Goal: Transaction & Acquisition: Purchase product/service

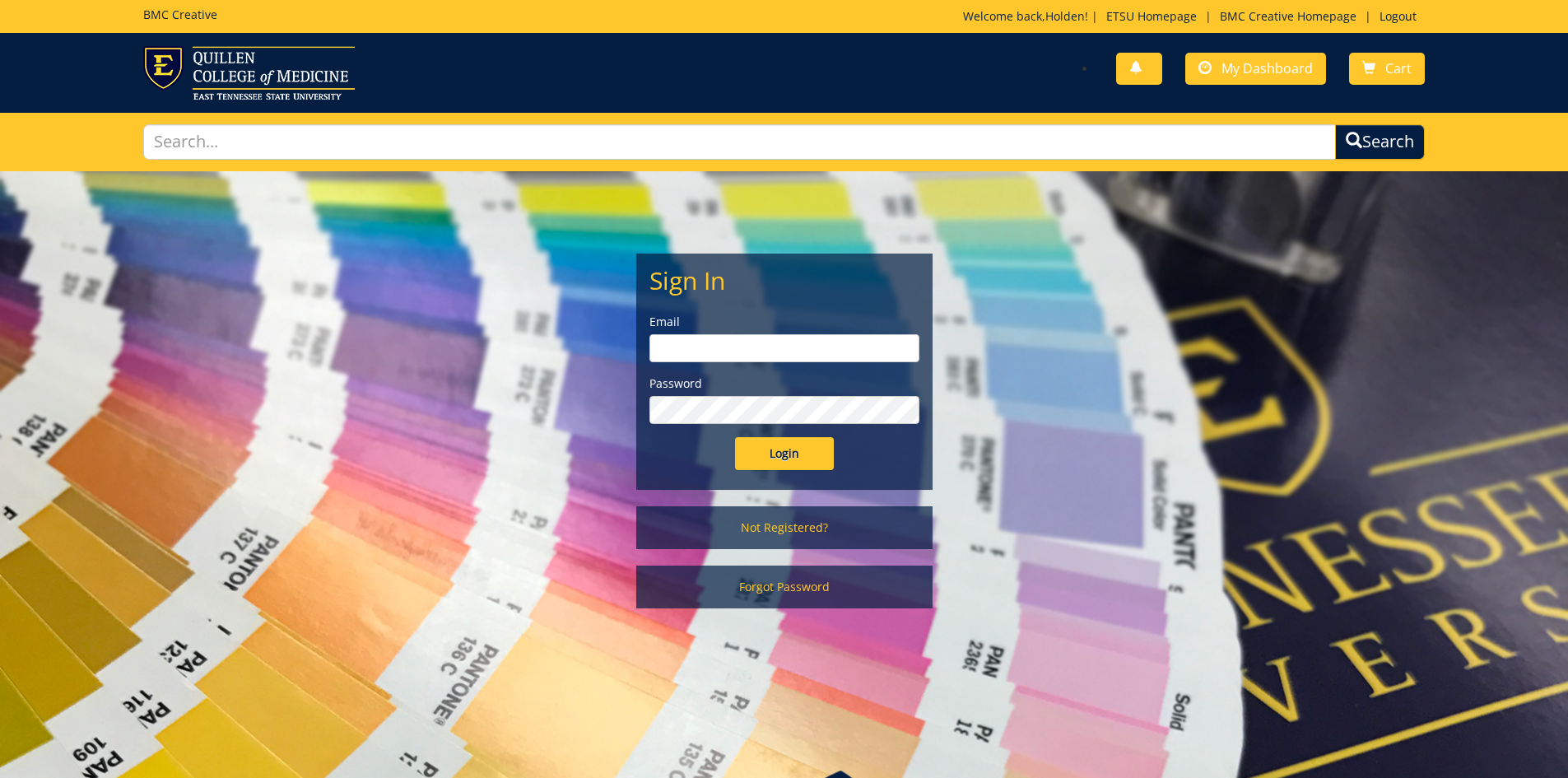
type input "gaylorh@etsu.edu"
click at [781, 466] on input "Login" at bounding box center [784, 453] width 98 height 33
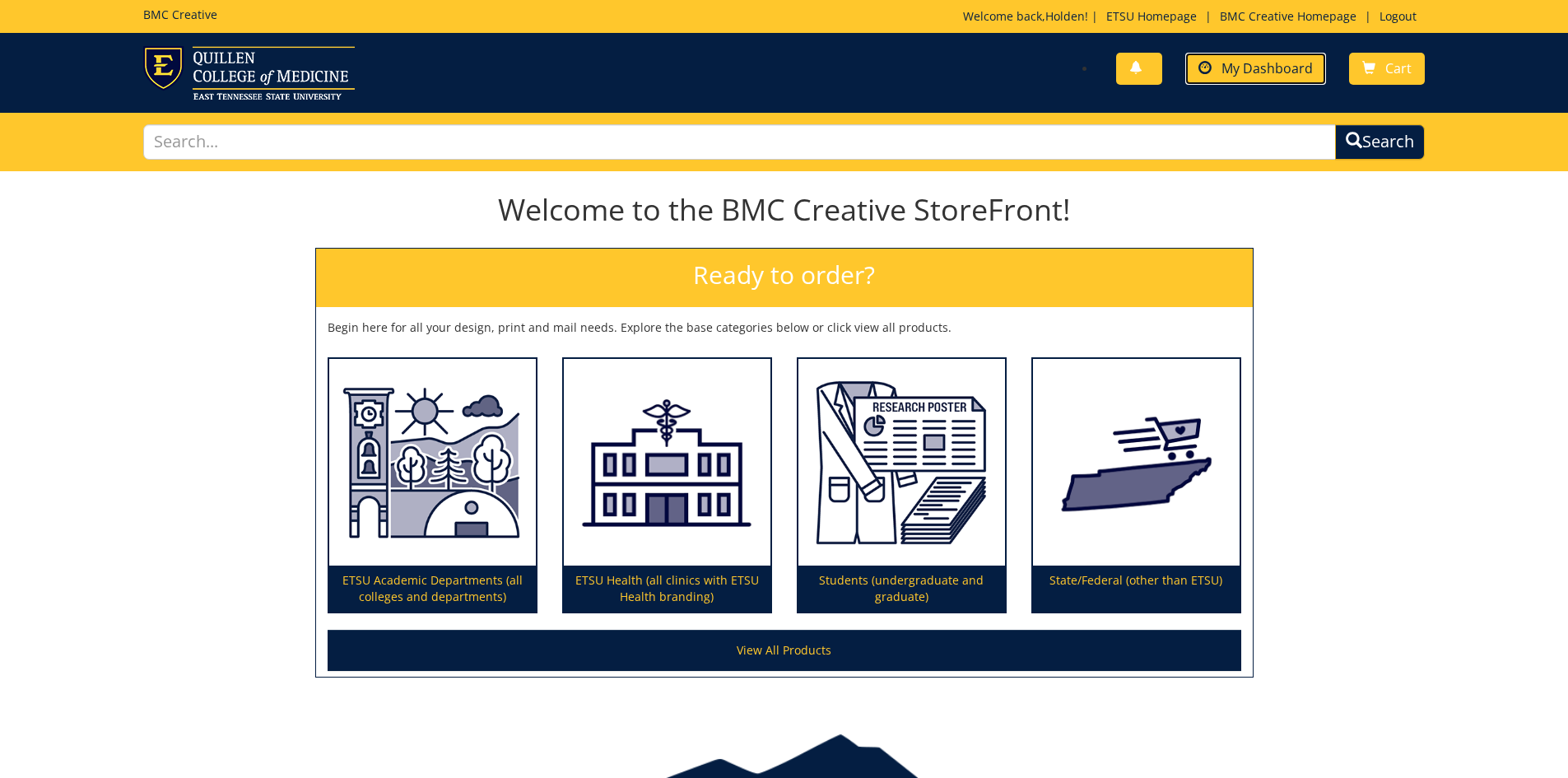
click at [1209, 68] on span at bounding box center [1204, 68] width 13 height 13
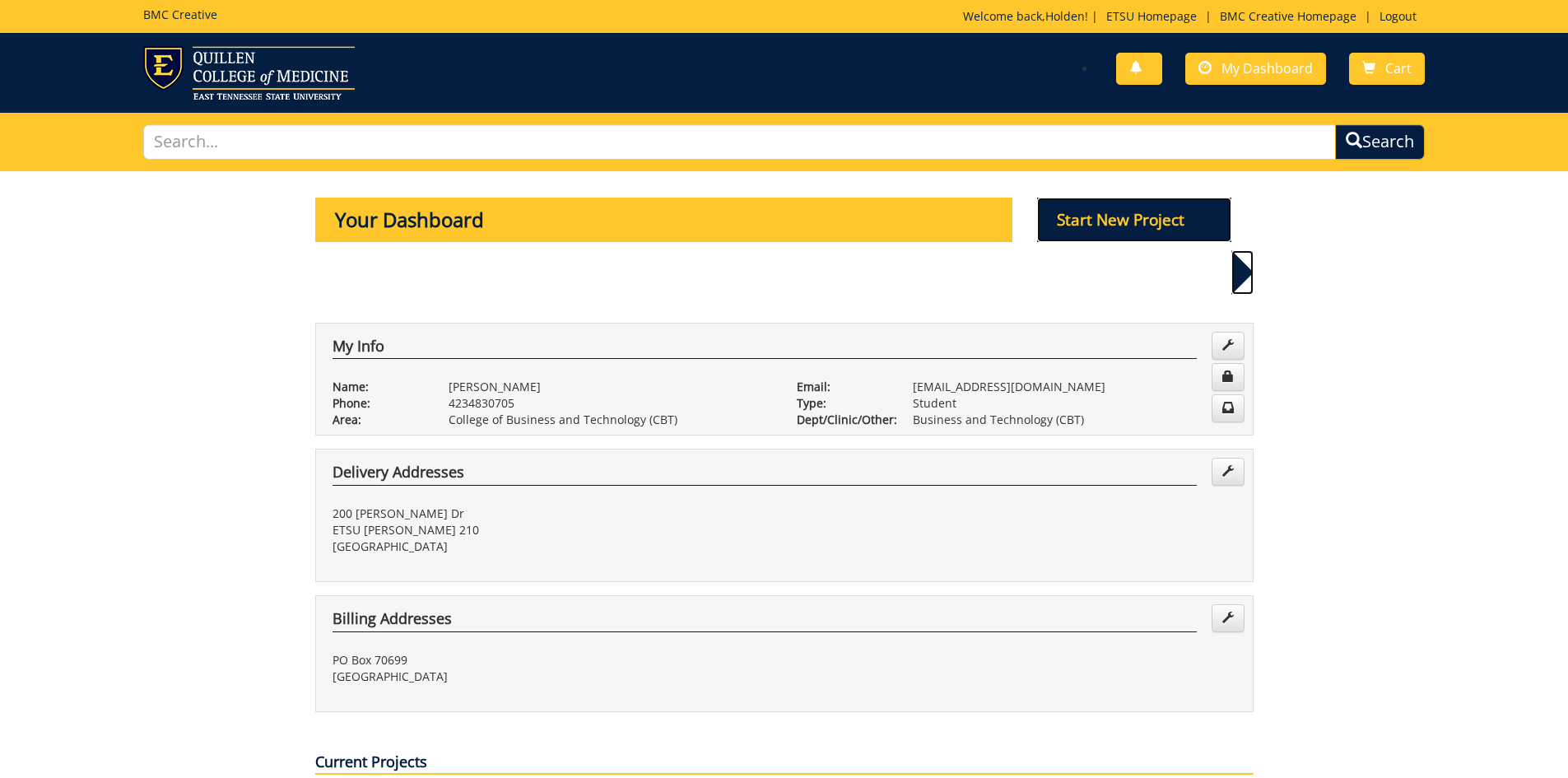
click at [1214, 226] on p "Start New Project" at bounding box center [1134, 220] width 194 height 45
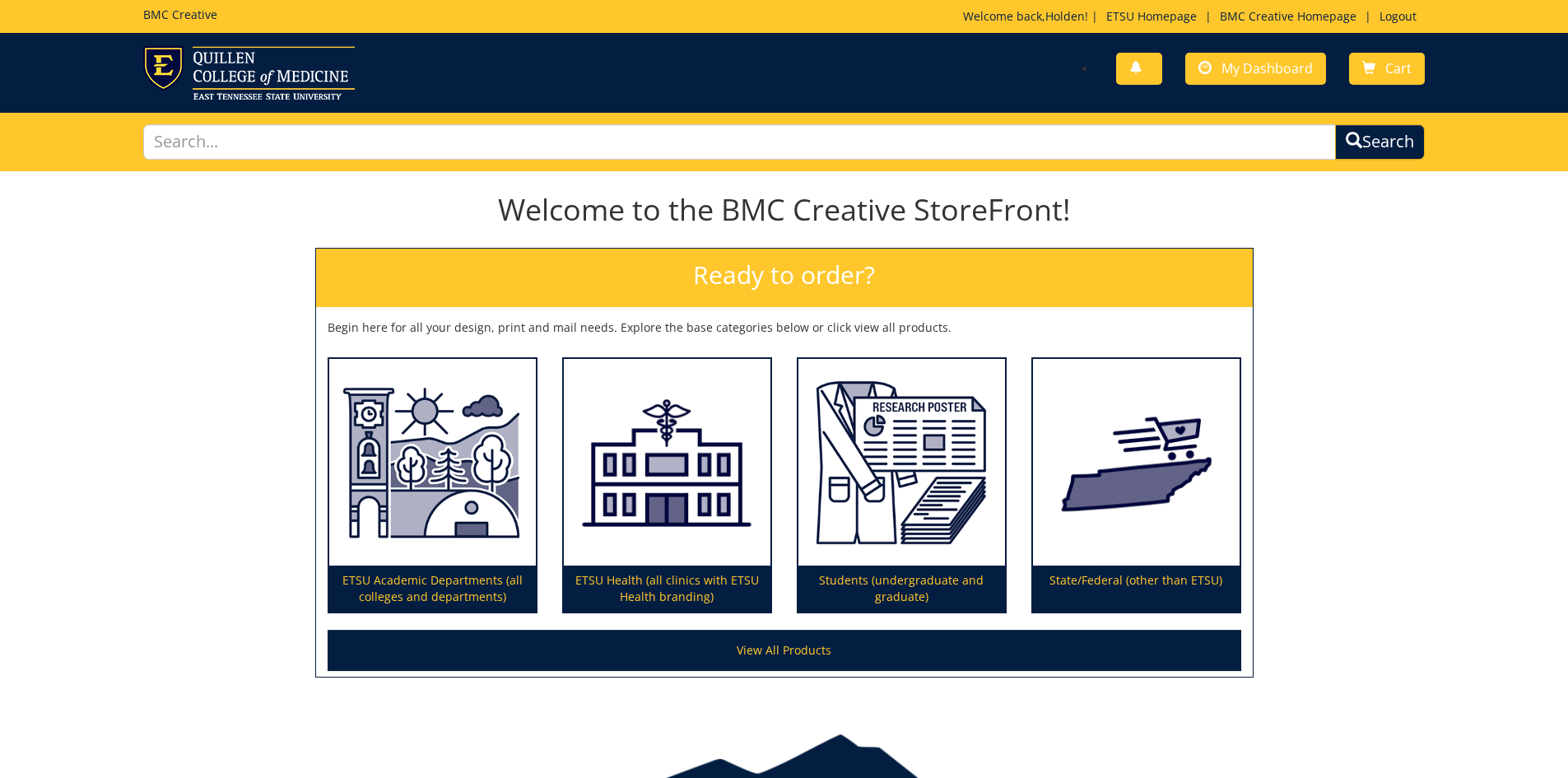
scroll to position [87, 0]
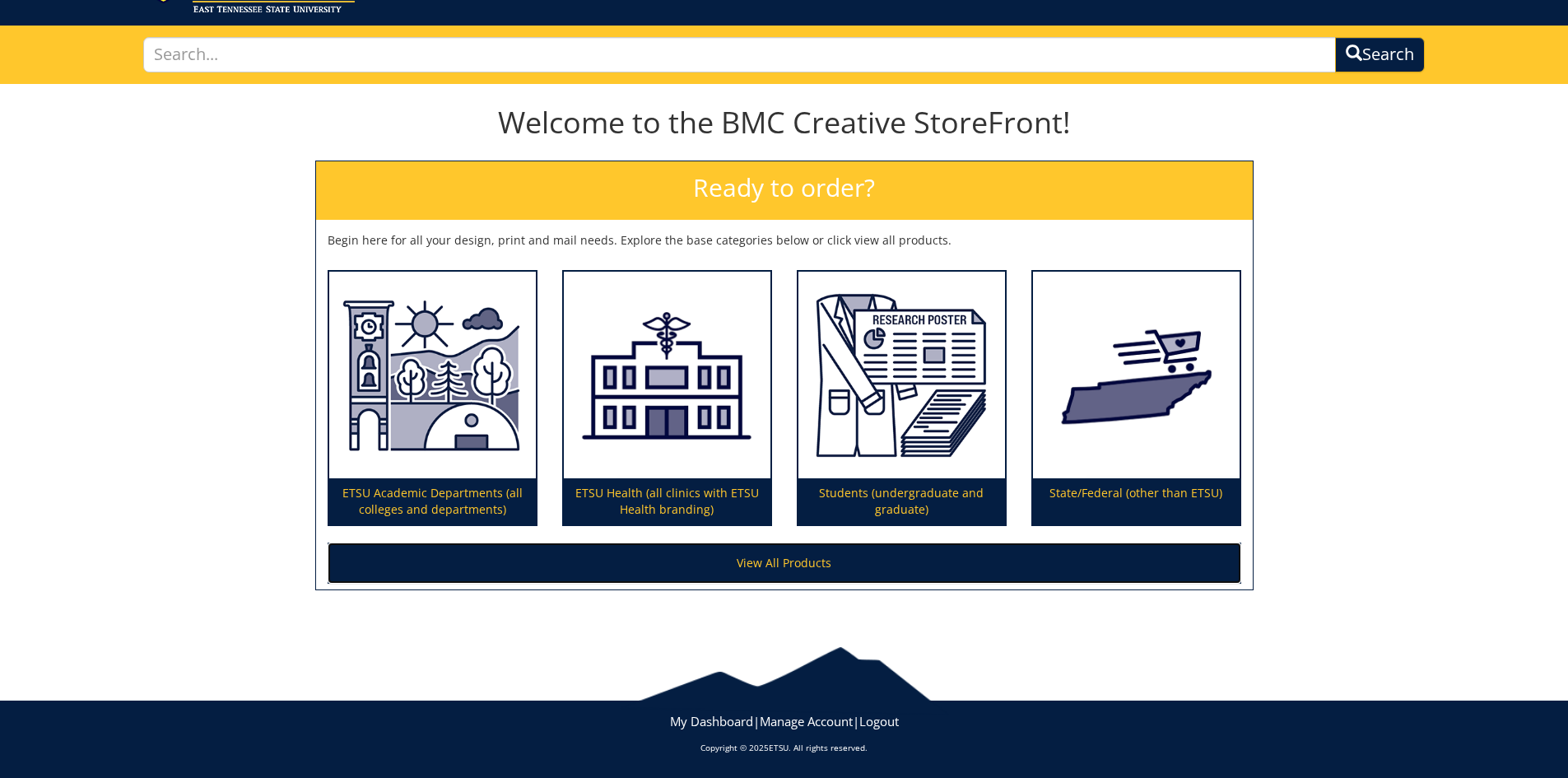
click at [779, 565] on link "View All Products" at bounding box center [784, 562] width 913 height 41
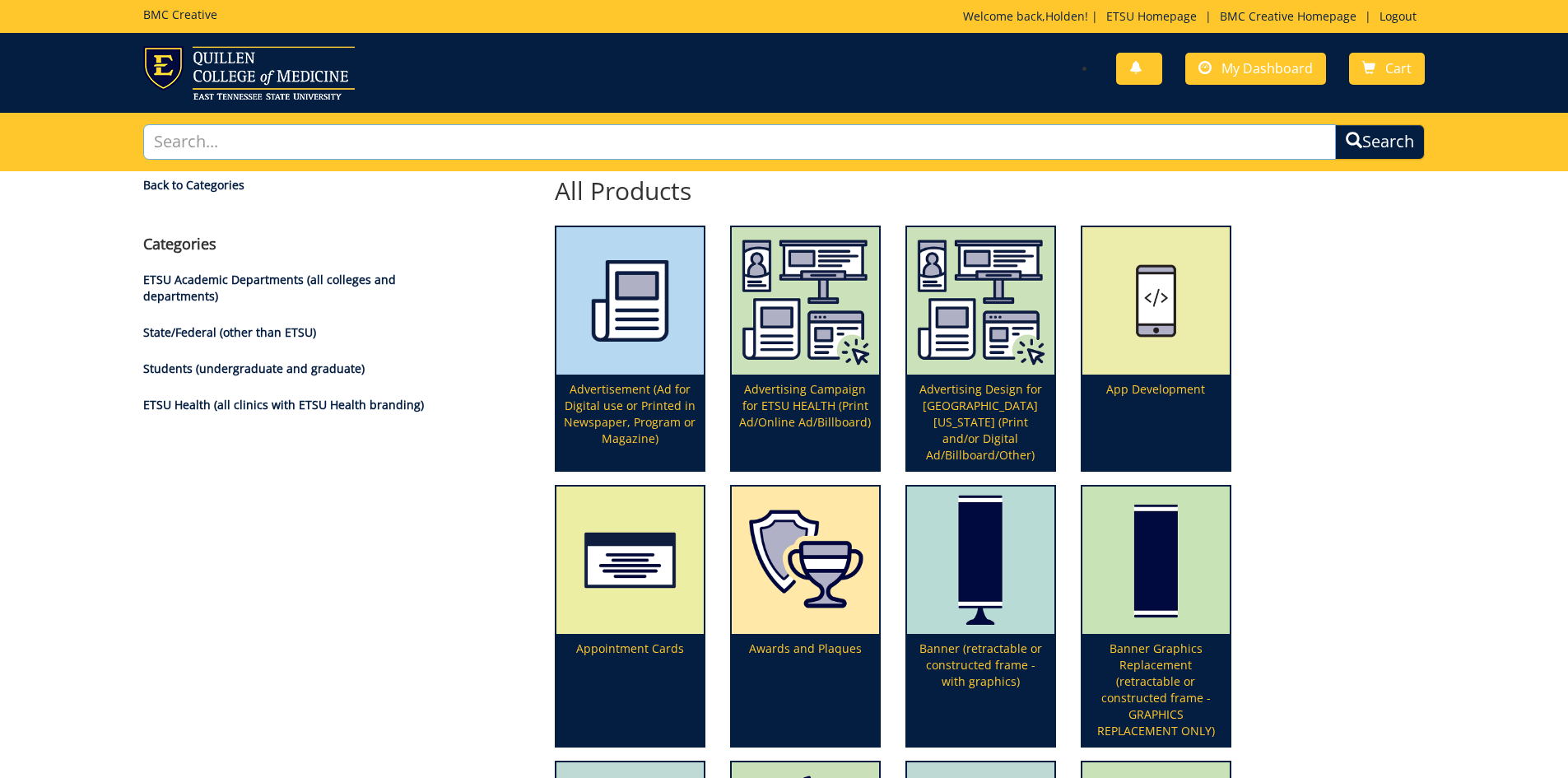
click at [676, 146] on input "text" at bounding box center [739, 142] width 1193 height 36
type input "brochure"
click at [1334, 124] on button "Search" at bounding box center [1379, 142] width 89 height 36
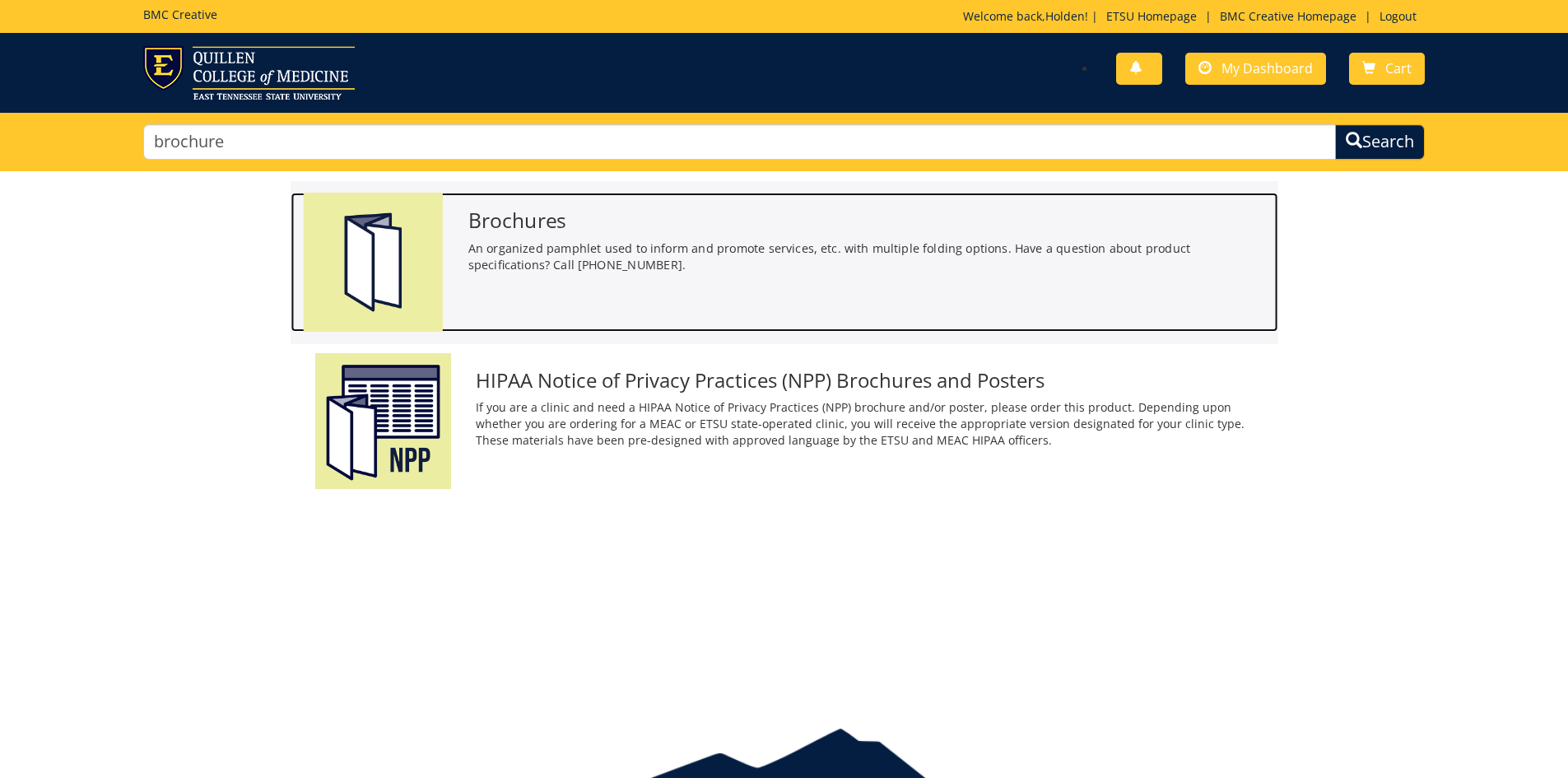
click at [667, 231] on h3 "Brochures" at bounding box center [865, 220] width 798 height 22
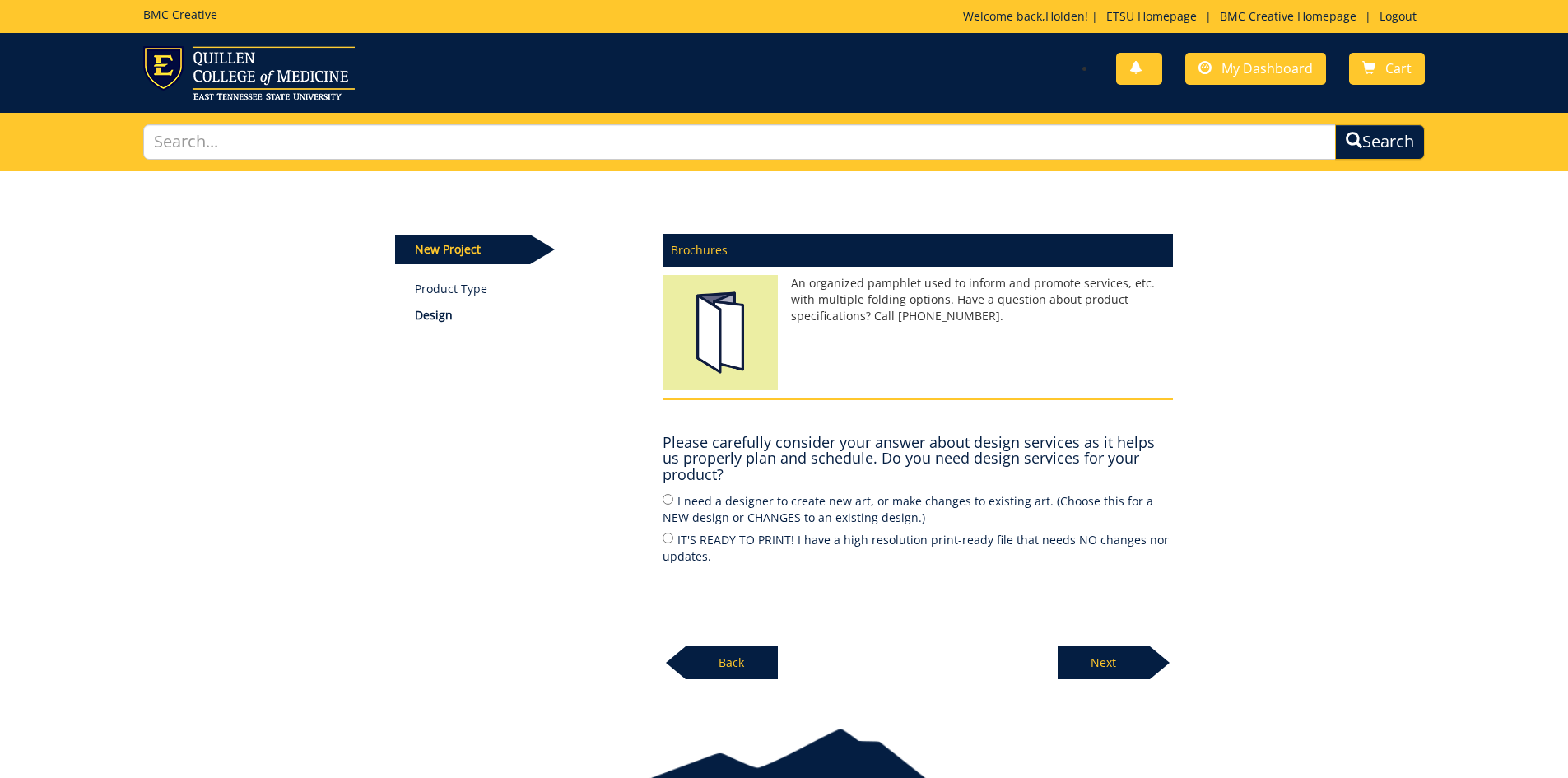
click at [860, 499] on label "I need a designer to create new art, or make changes to existing art. (Choose t…" at bounding box center [917, 508] width 510 height 35
click at [673, 499] on input "I need a designer to create new art, or make changes to existing art. (Choose t…" at bounding box center [668, 499] width 11 height 11
radio input "true"
click at [1090, 666] on p "Next" at bounding box center [1103, 662] width 92 height 33
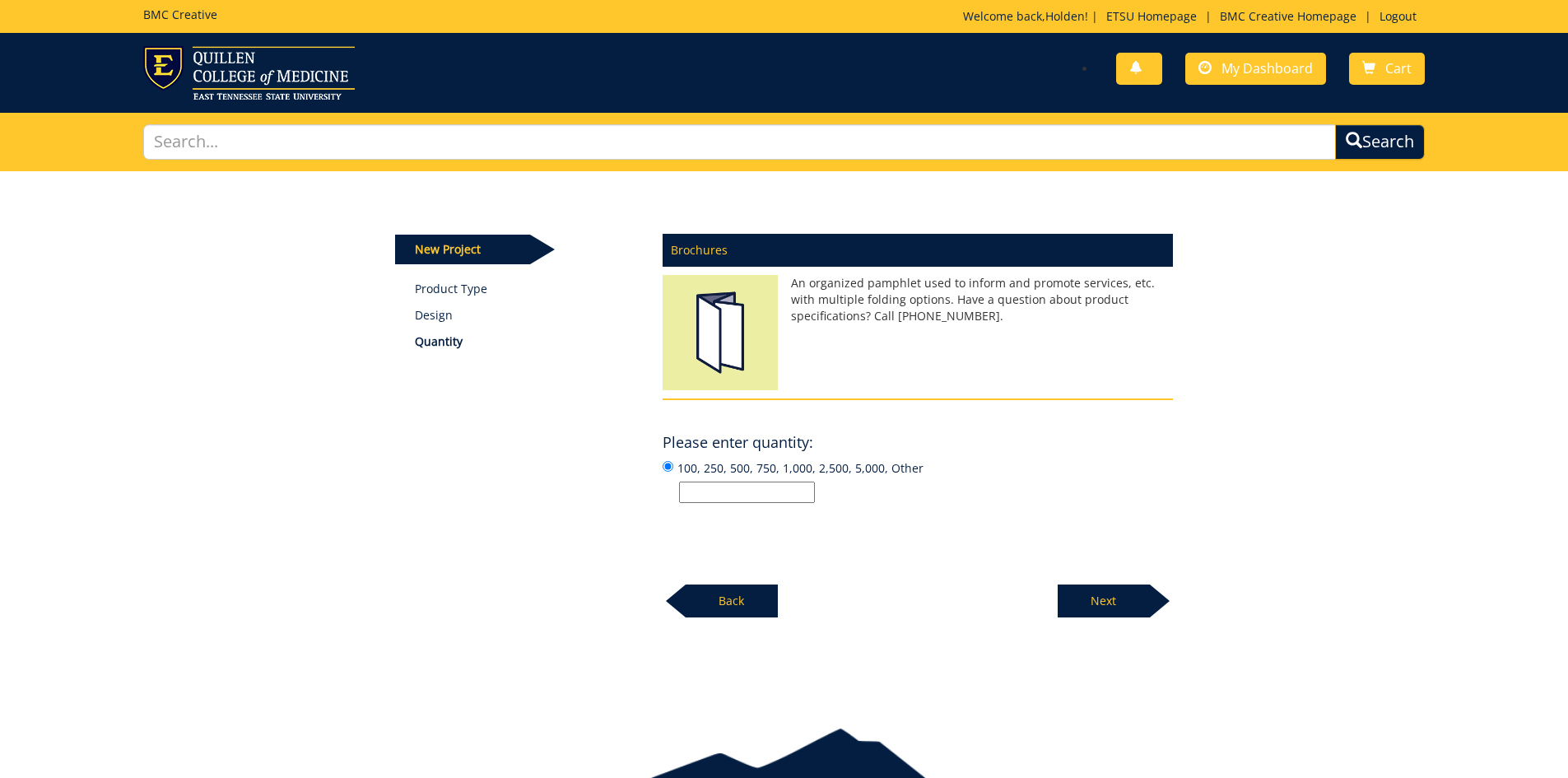
click at [740, 482] on input "100, 250, 500, 750, 1,000, 2,500, 5,000, Other" at bounding box center [746, 493] width 136 height 22
type input "500"
click at [1129, 607] on p "Next" at bounding box center [1103, 600] width 92 height 33
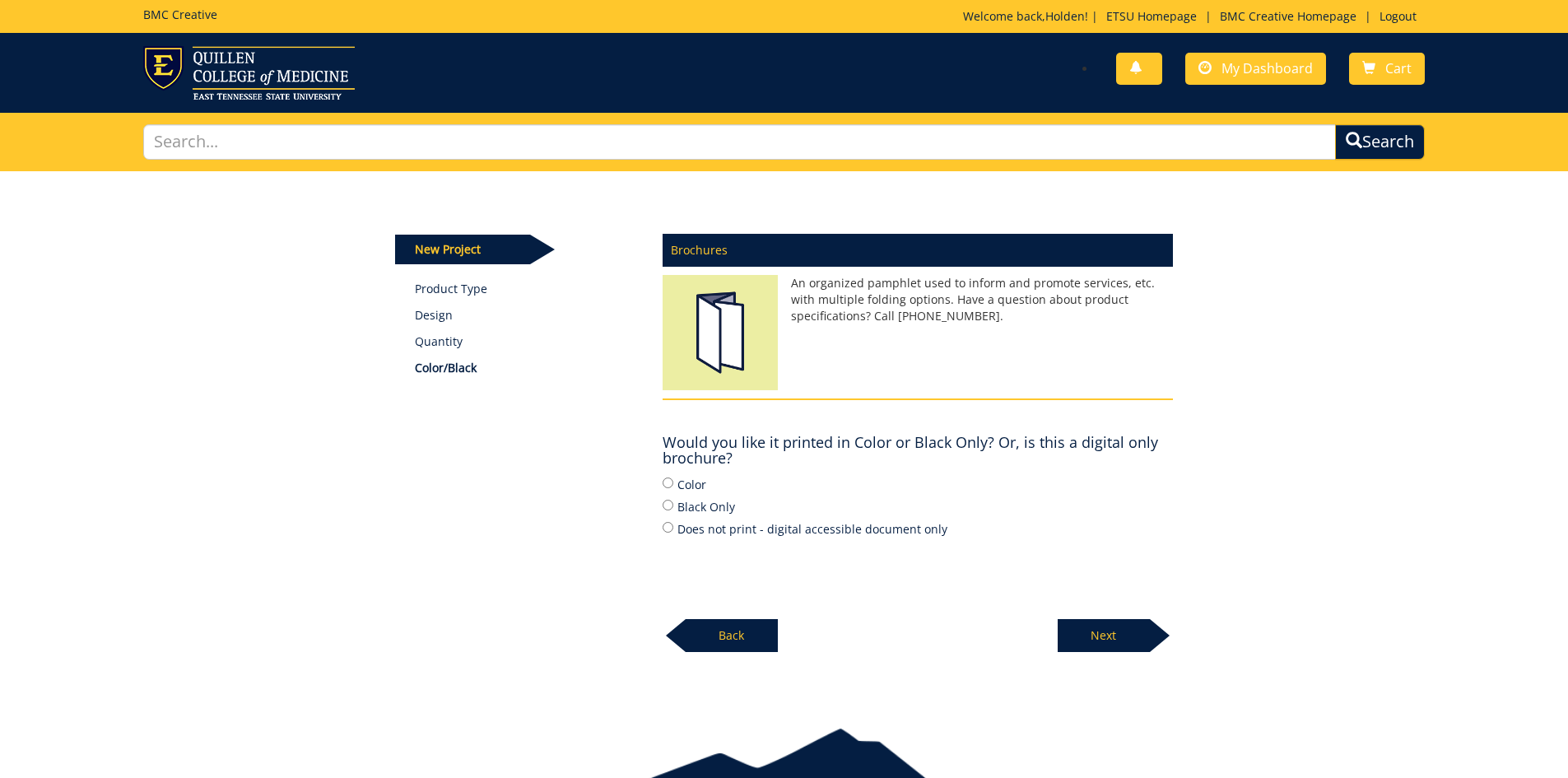
click at [693, 488] on label "Color" at bounding box center [917, 484] width 510 height 18
click at [673, 488] on input "Color" at bounding box center [668, 482] width 11 height 11
radio input "true"
click at [1138, 639] on p "Next" at bounding box center [1103, 635] width 92 height 33
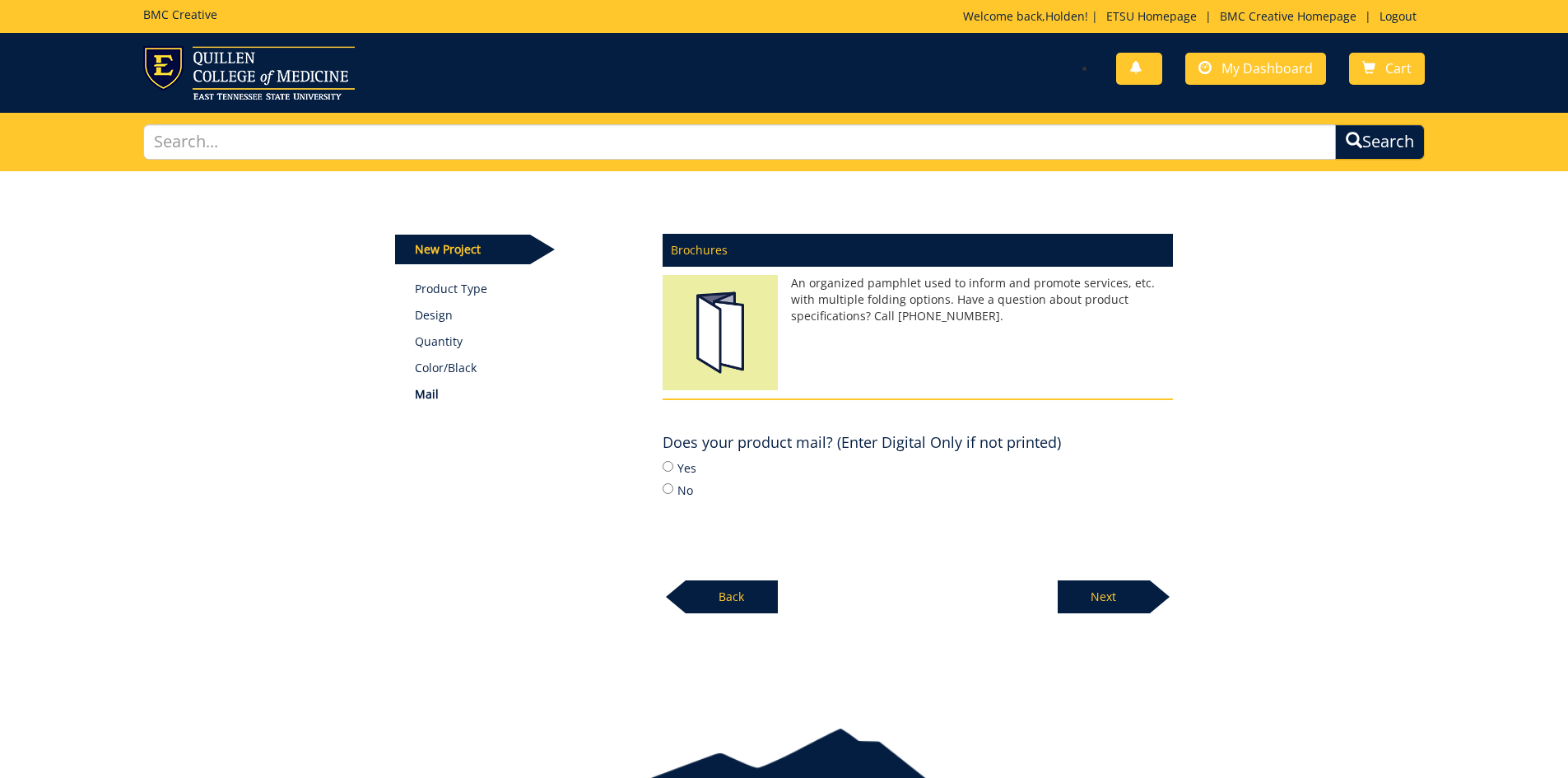
click at [678, 489] on label "No" at bounding box center [917, 490] width 510 height 18
click at [673, 489] on input "No" at bounding box center [668, 488] width 11 height 11
radio input "true"
click at [1121, 598] on p "Next" at bounding box center [1103, 596] width 92 height 33
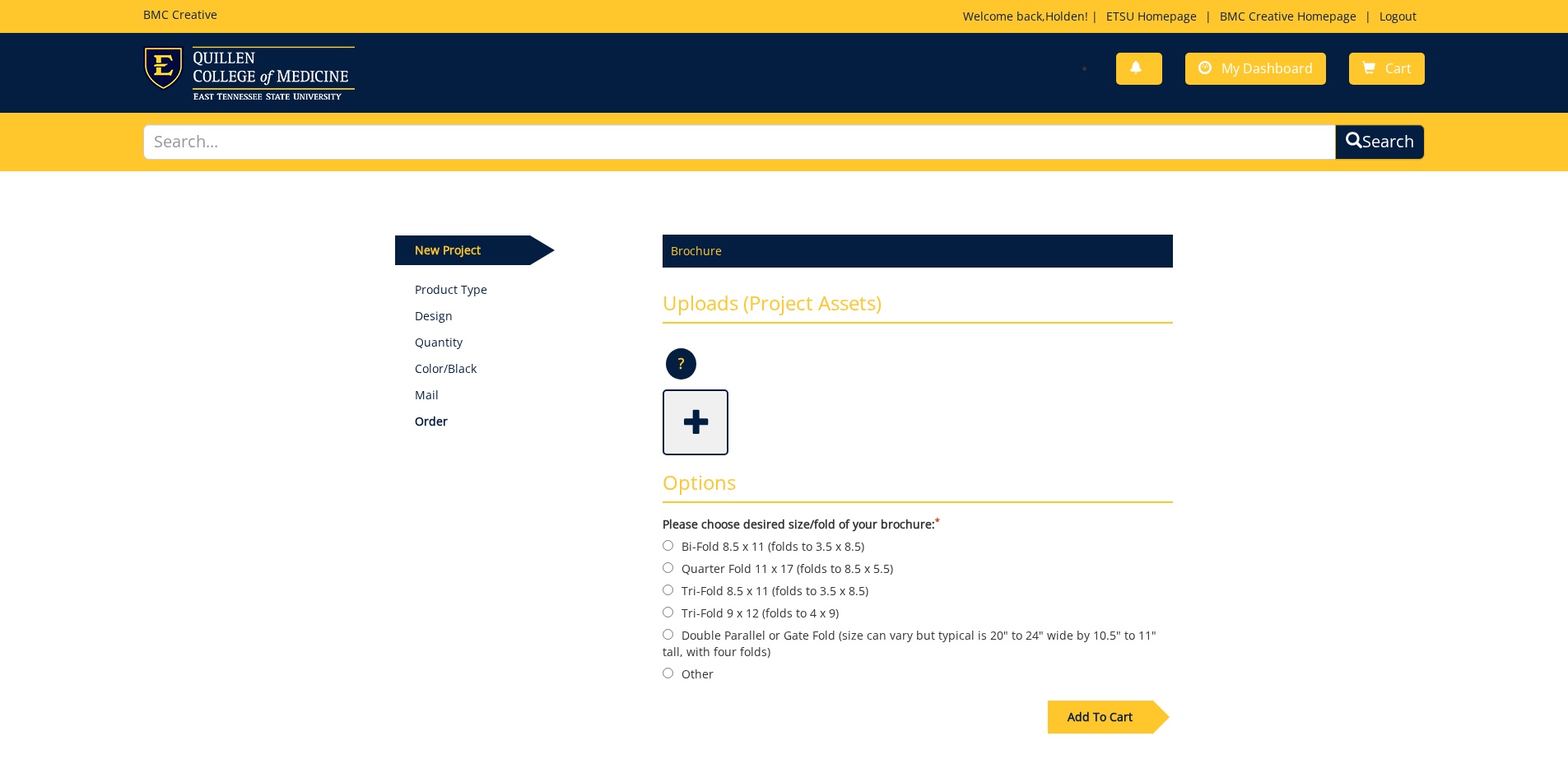
scroll to position [198, 0]
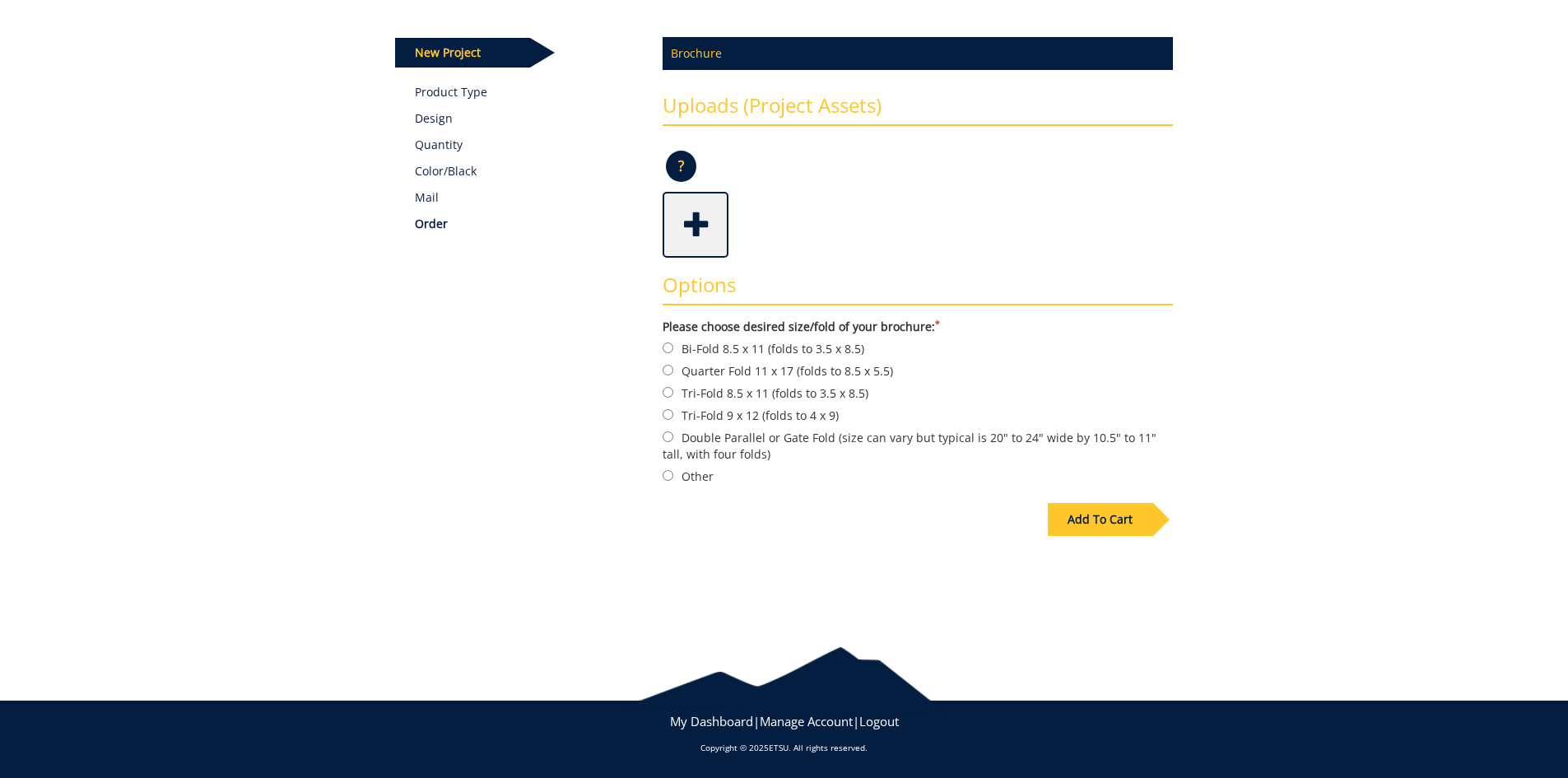
click at [827, 395] on label "Tri-Fold 8.5 x 11 (folds to 3.5 x 8.5)" at bounding box center [917, 392] width 510 height 18
click at [673, 395] on input "Tri-Fold 8.5 x 11 (folds to 3.5 x 8.5)" at bounding box center [668, 391] width 11 height 11
radio input "true"
click at [827, 414] on label "Tri-Fold 9 x 12 (folds to 4 x 9)" at bounding box center [917, 414] width 510 height 18
click at [673, 414] on input "Tri-Fold 9 x 12 (folds to 4 x 9)" at bounding box center [668, 414] width 11 height 11
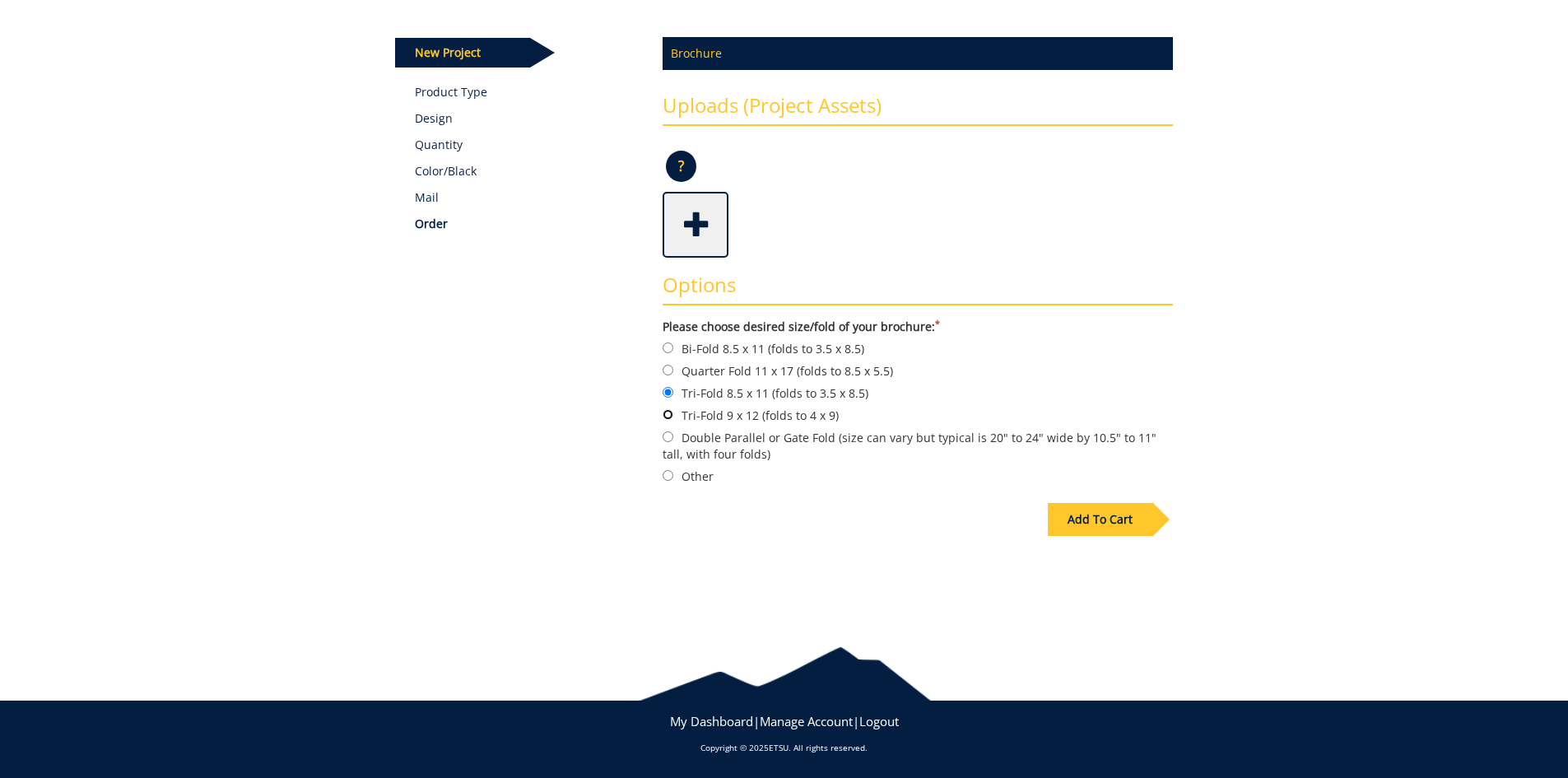
radio input "true"
drag, startPoint x: 445, startPoint y: 817, endPoint x: 1165, endPoint y: 264, distance: 907.9
click at [1165, 264] on div "Options Please choose desired size/fold of your brochure: * Bi-Fold 8.5 x 11 (f…" at bounding box center [917, 373] width 535 height 232
click at [1126, 515] on div "Add To Cart" at bounding box center [1099, 519] width 104 height 33
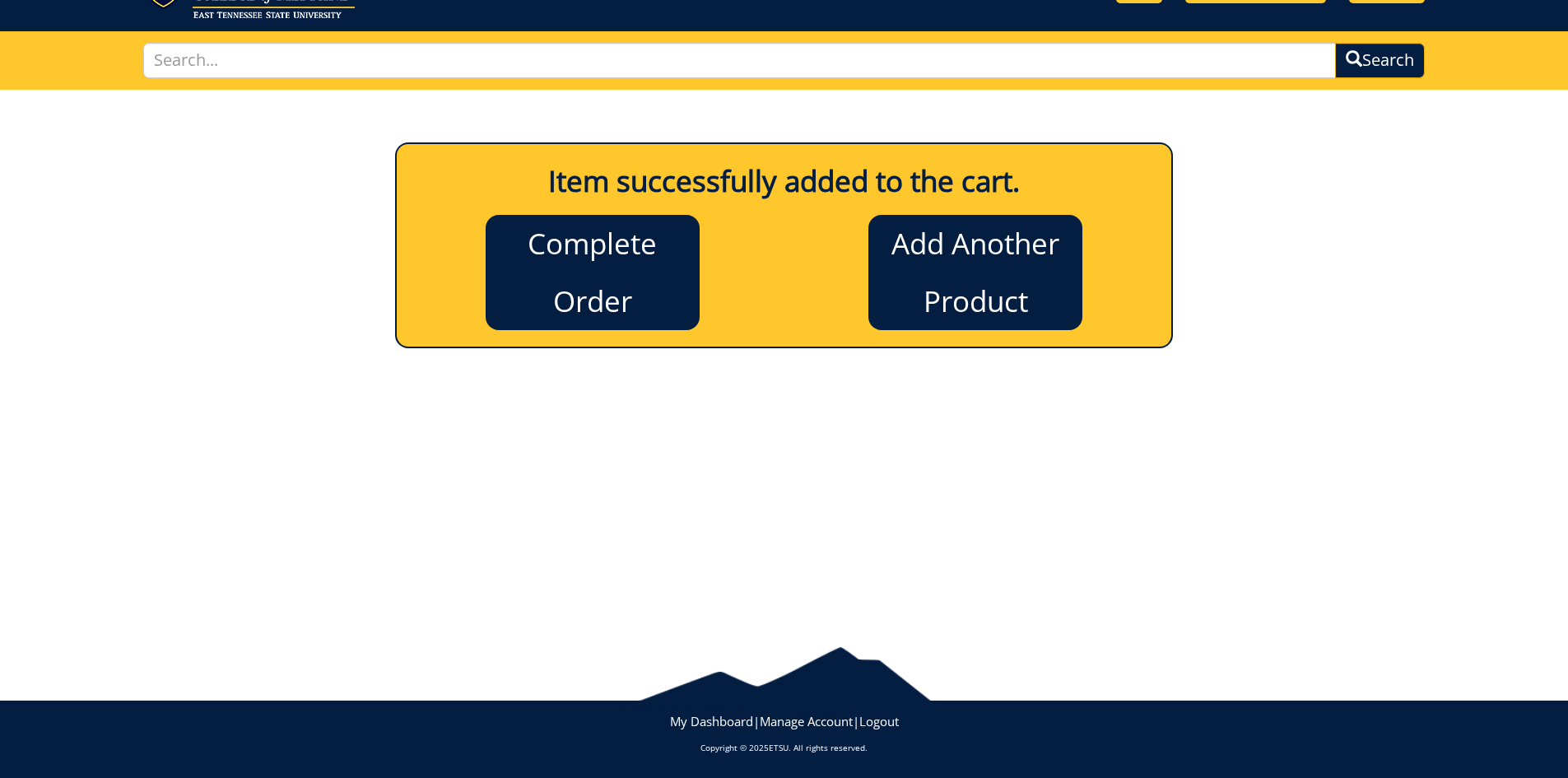
scroll to position [81, 0]
click at [600, 253] on link "Complete Order" at bounding box center [592, 272] width 214 height 115
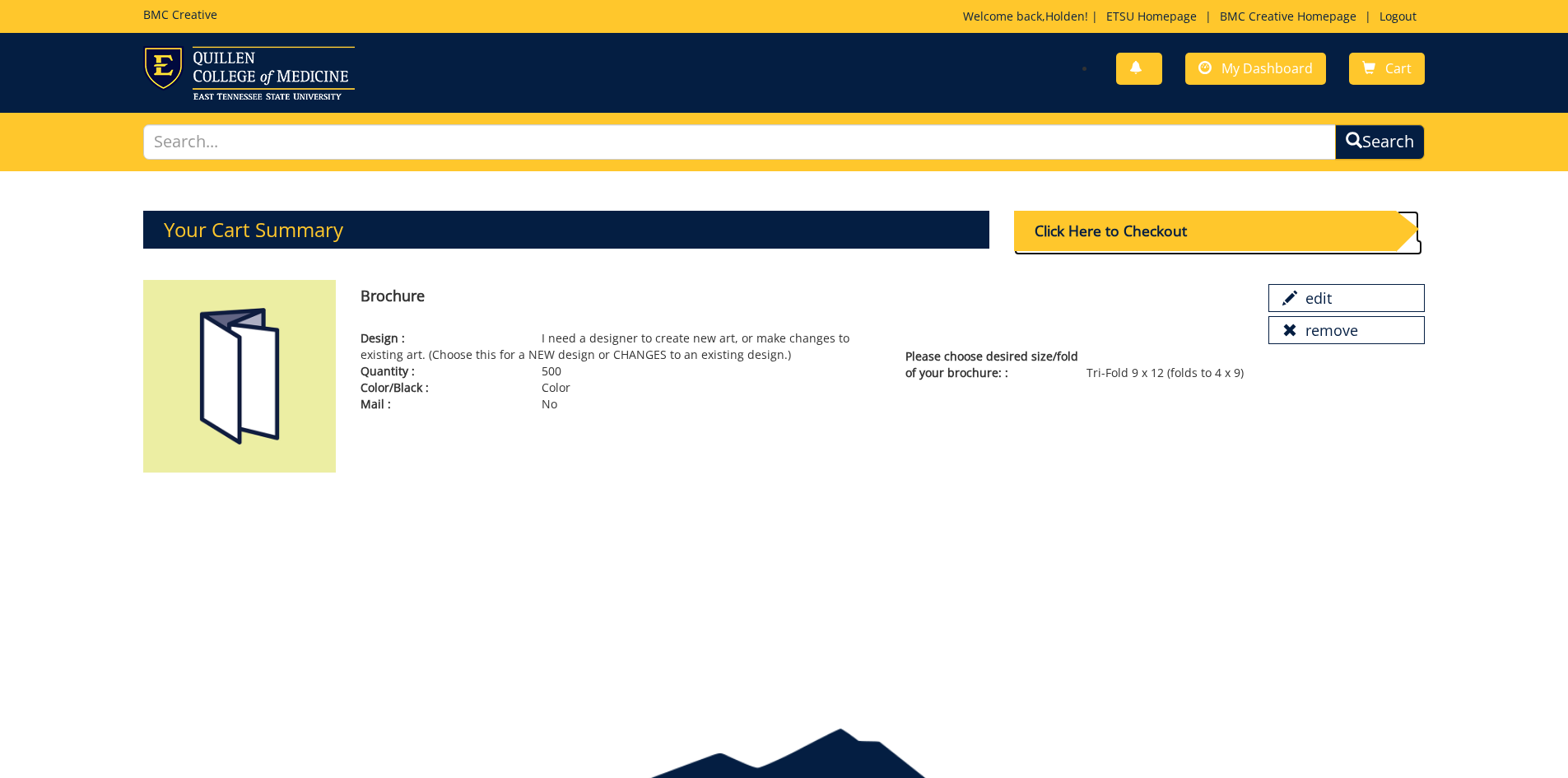
click at [1182, 237] on div "Click Here to Checkout" at bounding box center [1204, 231] width 382 height 41
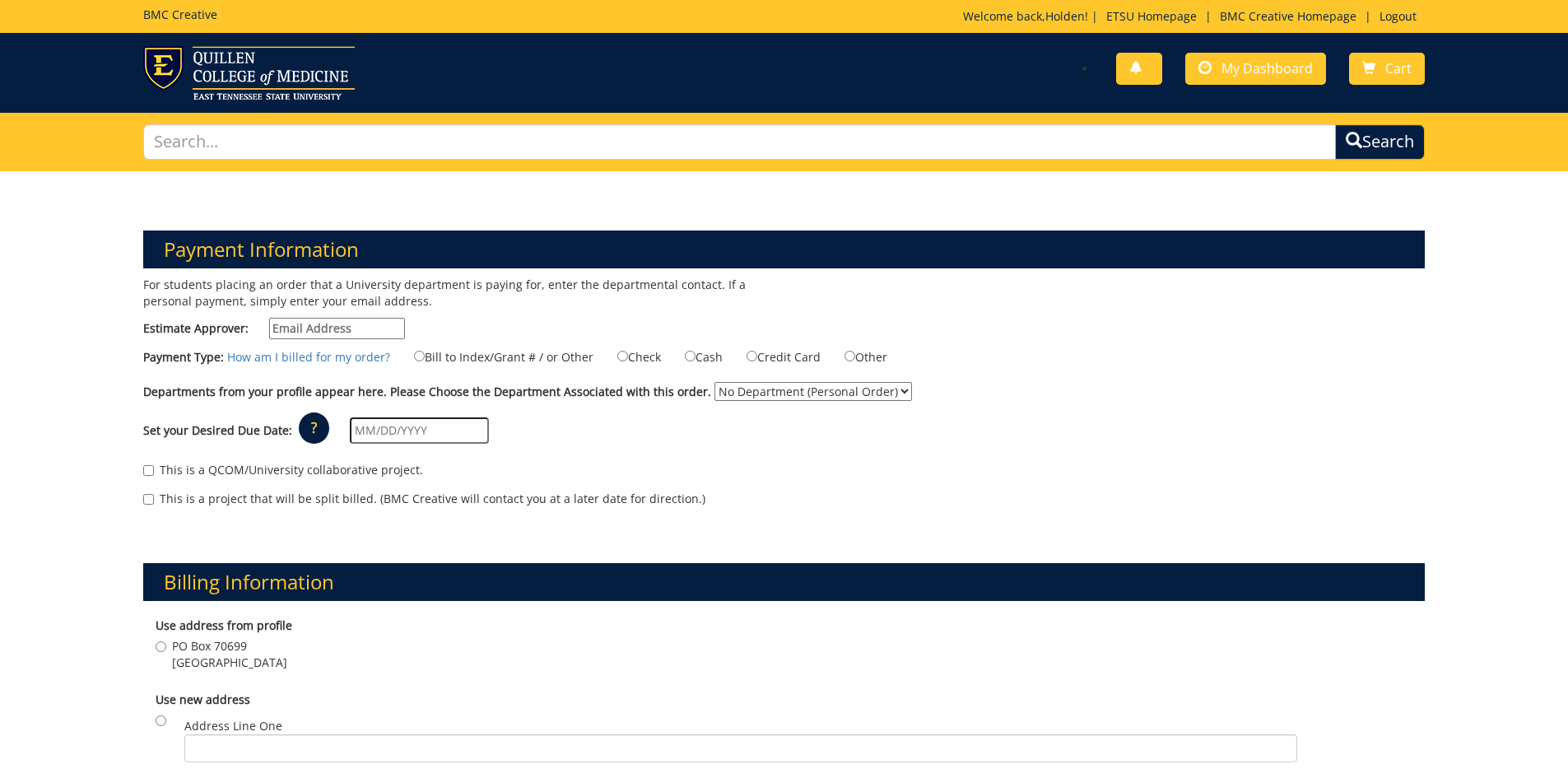
click at [370, 321] on input "Estimate Approver:" at bounding box center [337, 329] width 136 height 22
type input "[EMAIL_ADDRESS][DOMAIN_NAME]"
type input "515 Telford School Road"
type input "LIMESTONE"
type input "37681"
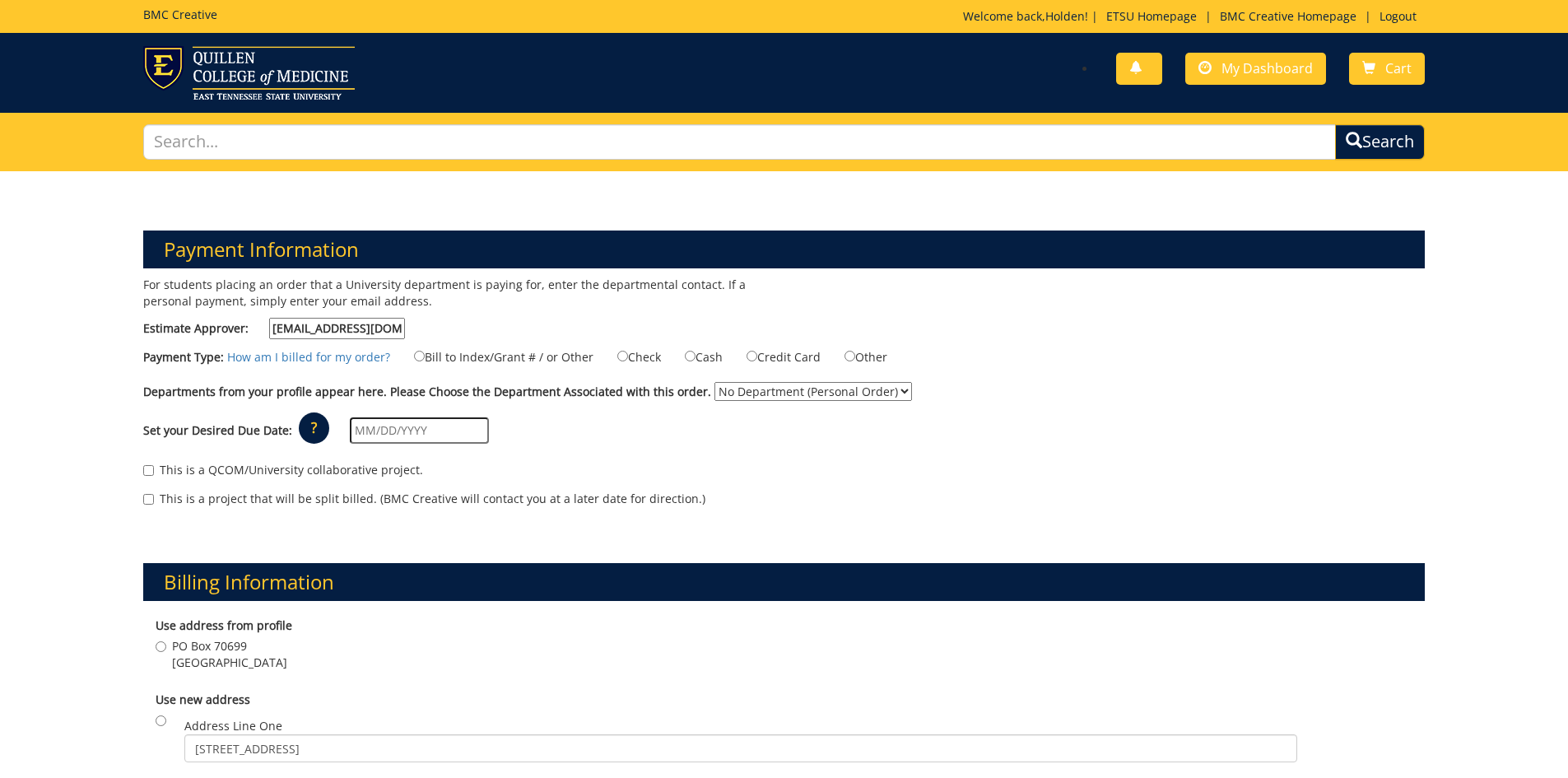
click at [526, 355] on label "Bill to Index/Grant # / or Other" at bounding box center [493, 357] width 200 height 18
click at [424, 355] on input "Bill to Index/Grant # / or Other" at bounding box center [419, 356] width 11 height 11
radio input "true"
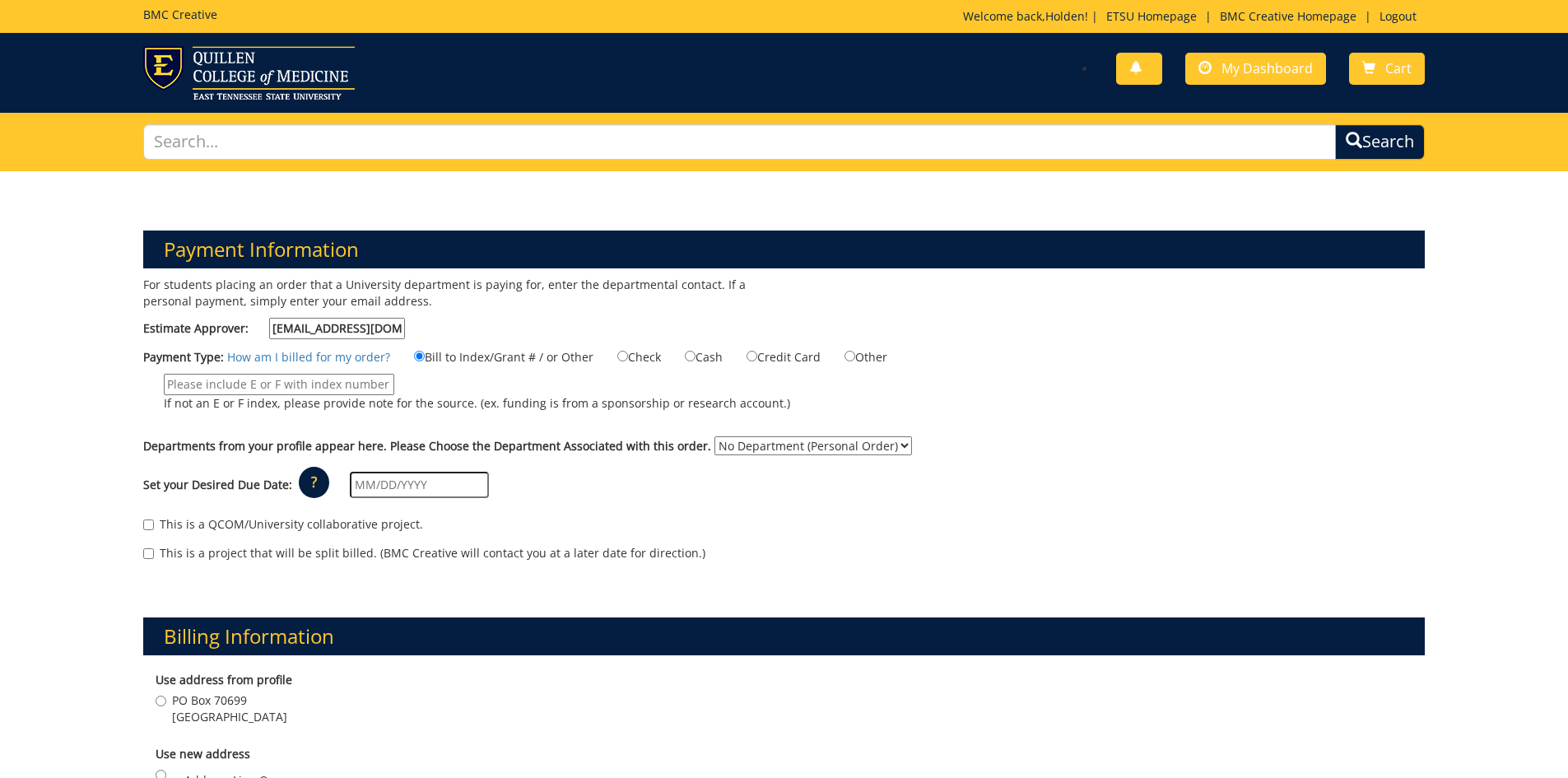
click at [347, 383] on input "If not an E or F index, please provide note for the source. (ex. funding is fro…" at bounding box center [279, 385] width 231 height 22
paste input "10-50000-100000-100-75450-350-999-208-999"
type input "10-50000-100000-100-75450-350-999-208-999"
click at [787, 443] on select "No Department (Personal Order) Business and Technology (CBT)" at bounding box center [813, 445] width 198 height 19
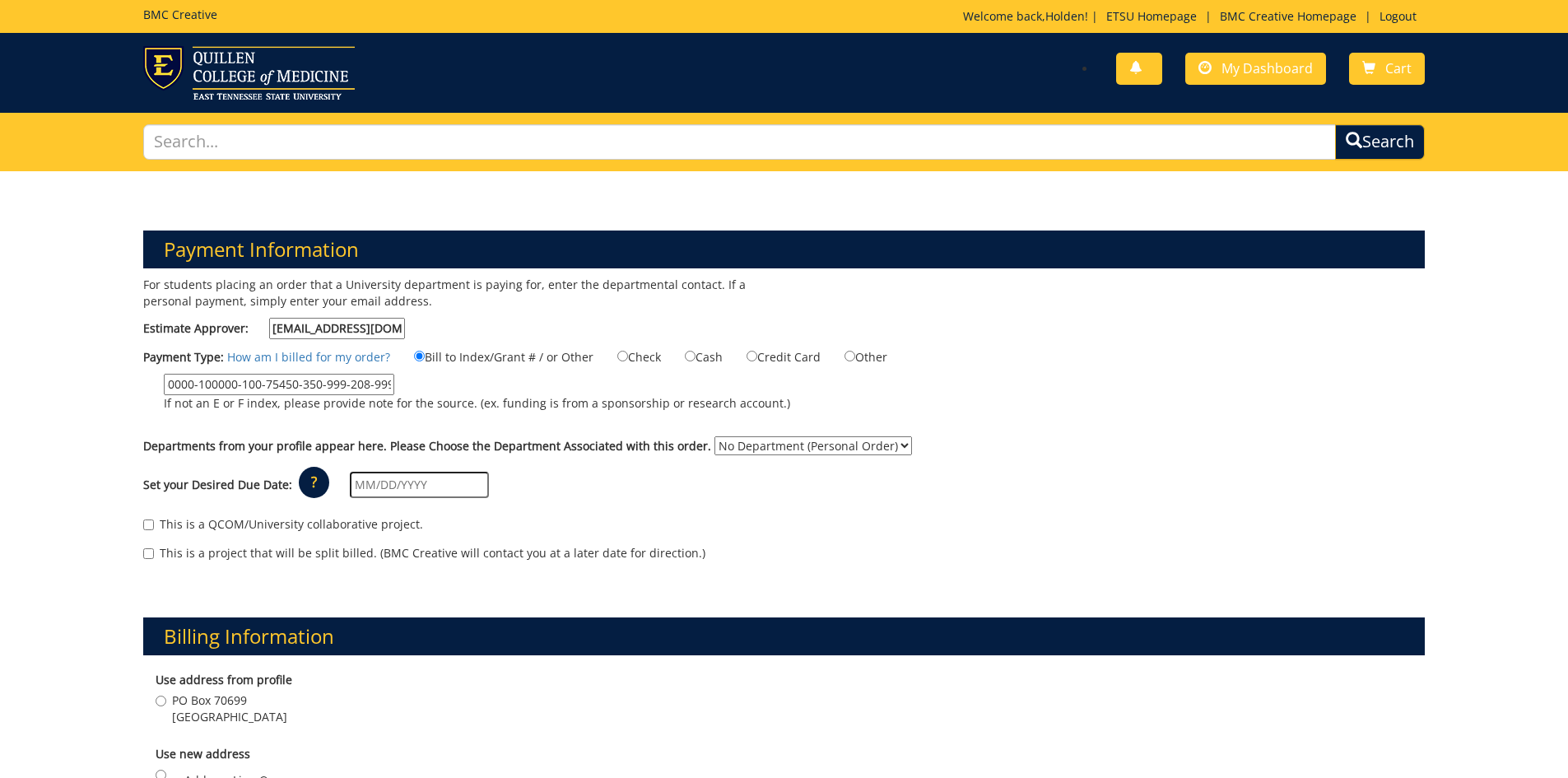
scroll to position [0, 0]
select select "33"
click at [714, 436] on select "No Department (Personal Order) Business and Technology (CBT)" at bounding box center [813, 445] width 198 height 19
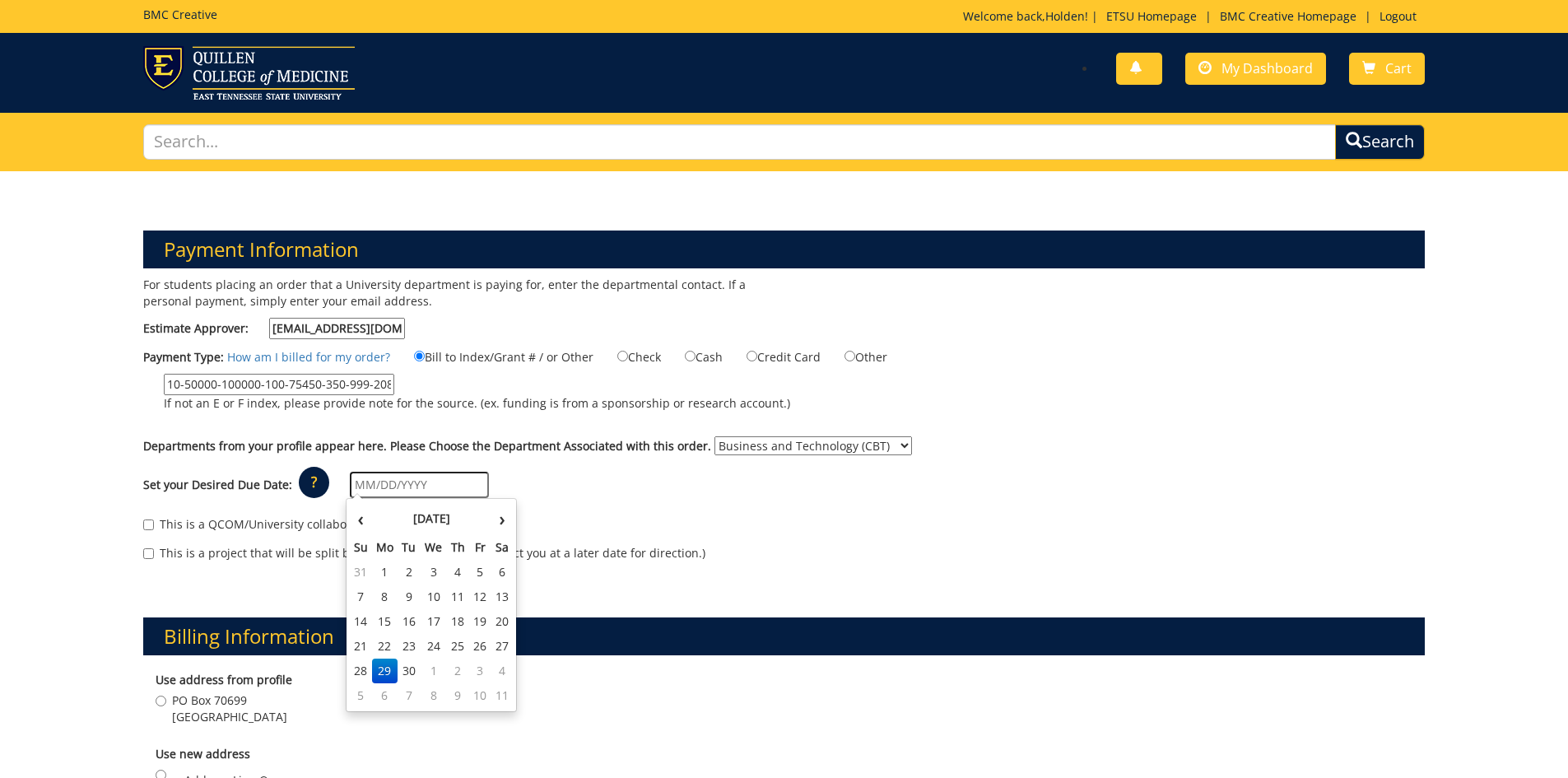
click at [414, 491] on input "text" at bounding box center [419, 485] width 139 height 27
drag, startPoint x: 630, startPoint y: 451, endPoint x: 608, endPoint y: 465, distance: 26.1
click at [628, 457] on div "Departments from your profile appear here. Please Choose the Department Associa…" at bounding box center [784, 449] width 1307 height 27
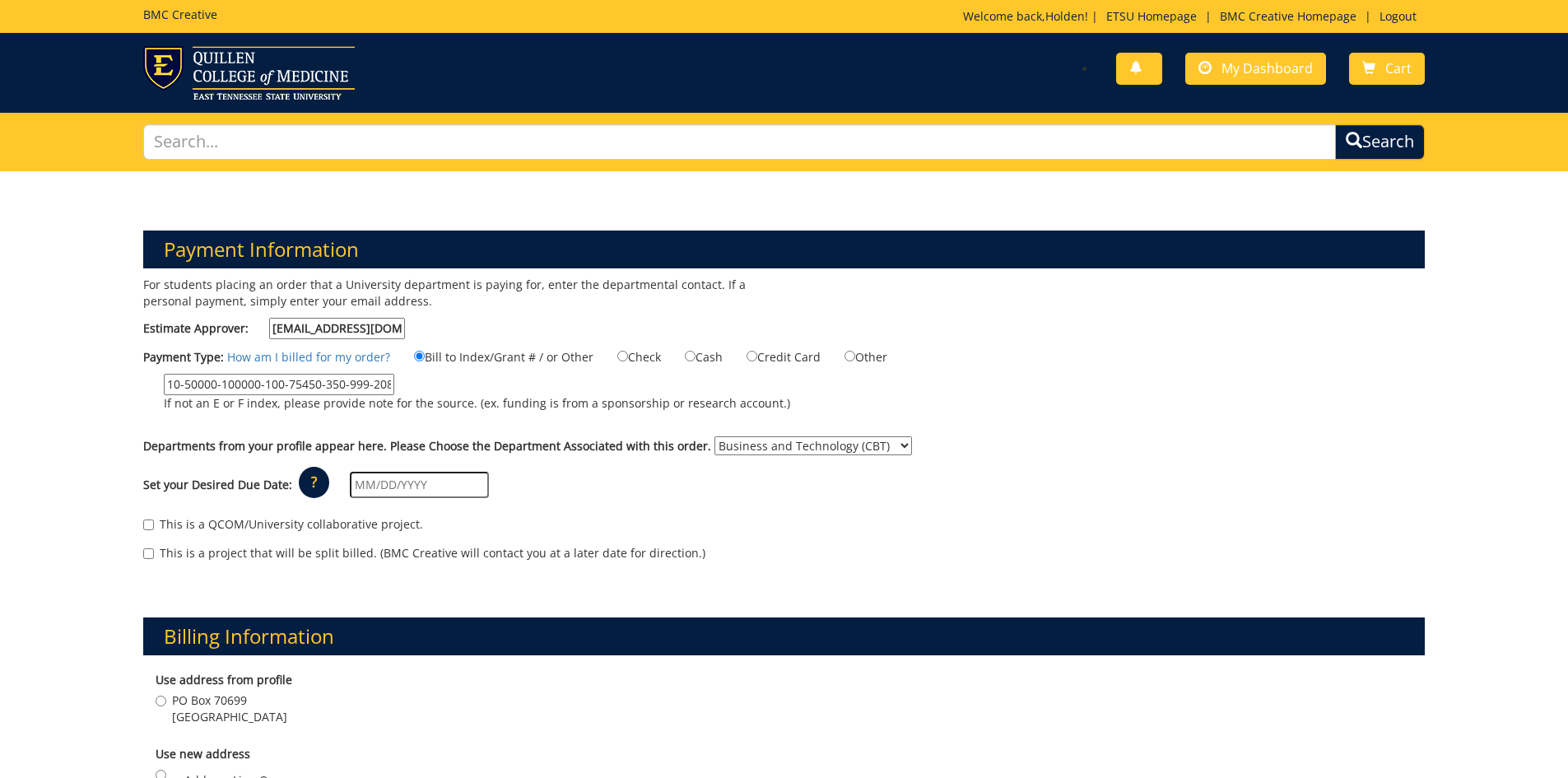
drag, startPoint x: 424, startPoint y: 478, endPoint x: 444, endPoint y: 491, distance: 23.9
click at [424, 479] on input "text" at bounding box center [419, 485] width 139 height 27
click at [544, 503] on div "Set your Desired Due Date: ? × How long will my project take to finish? : Pleas…" at bounding box center [784, 485] width 1307 height 46
click at [433, 491] on input "text" at bounding box center [419, 485] width 139 height 27
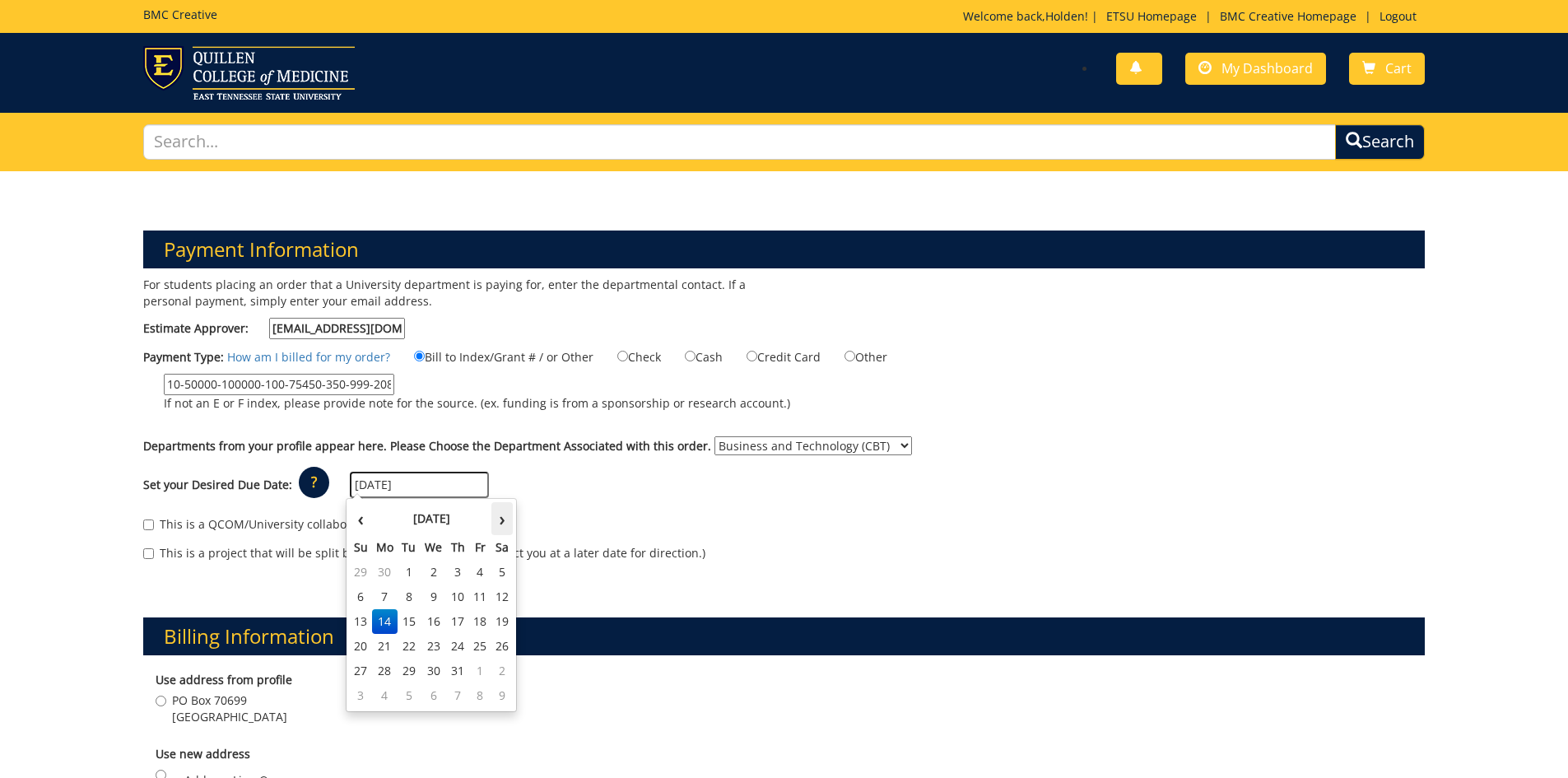
click at [496, 515] on th "›" at bounding box center [502, 518] width 22 height 33
click at [496, 514] on th "›" at bounding box center [502, 518] width 22 height 33
click at [496, 509] on th "›" at bounding box center [502, 518] width 22 height 33
click at [389, 599] on td "6" at bounding box center [385, 596] width 27 height 25
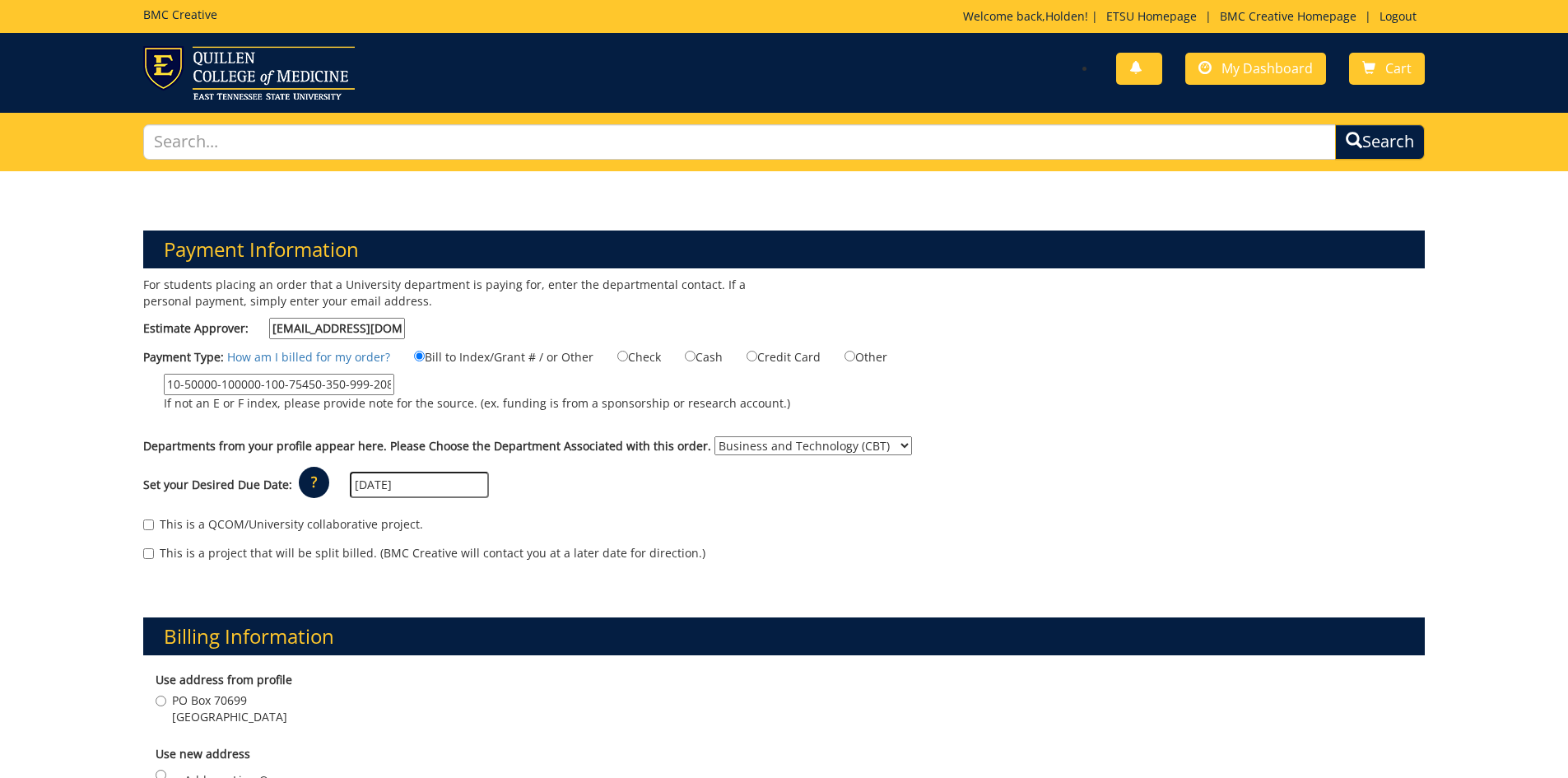
click at [410, 487] on input "10/06/2025" at bounding box center [419, 485] width 139 height 27
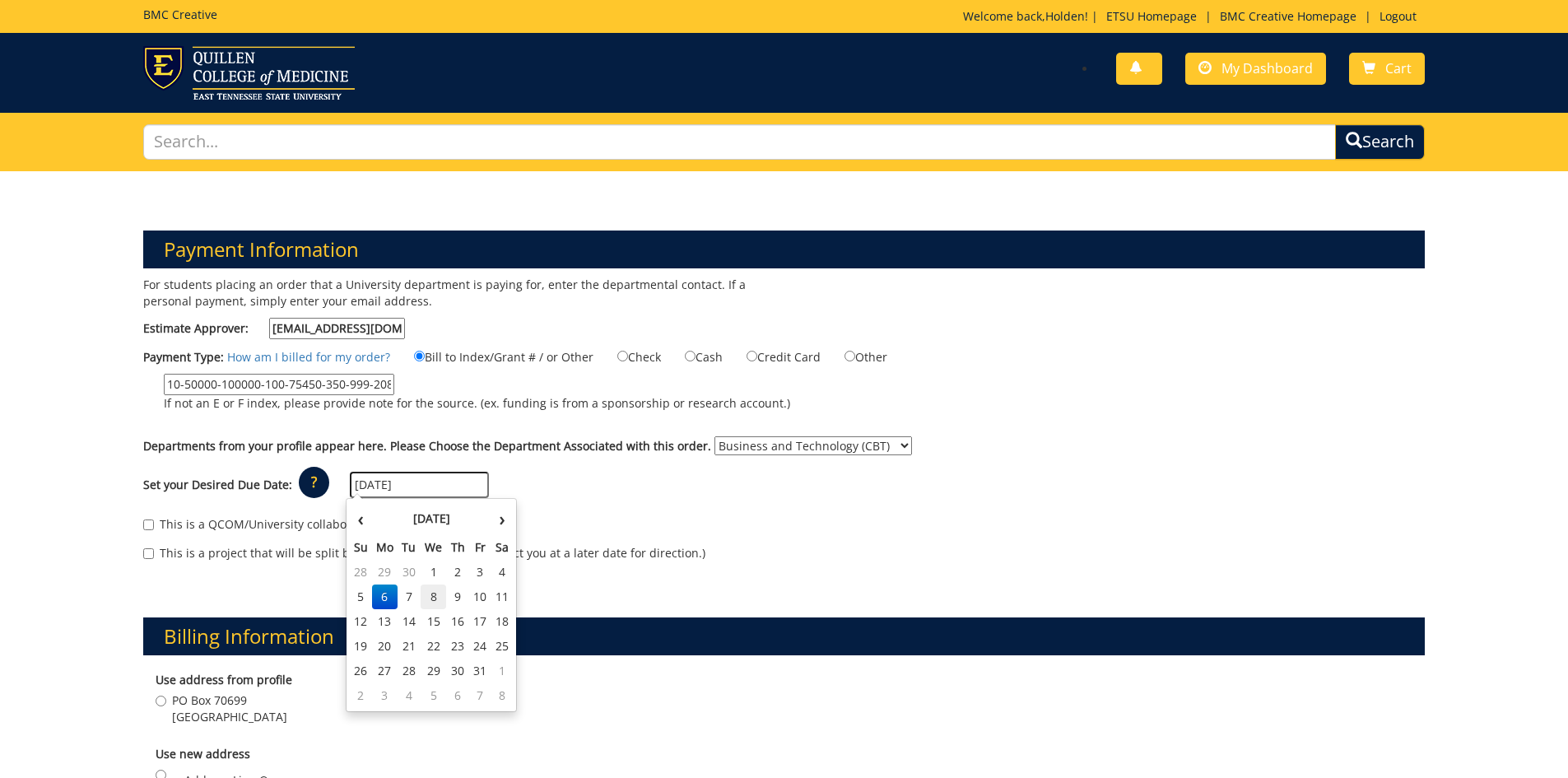
click at [442, 599] on td "8" at bounding box center [433, 596] width 27 height 25
type input "[DATE]"
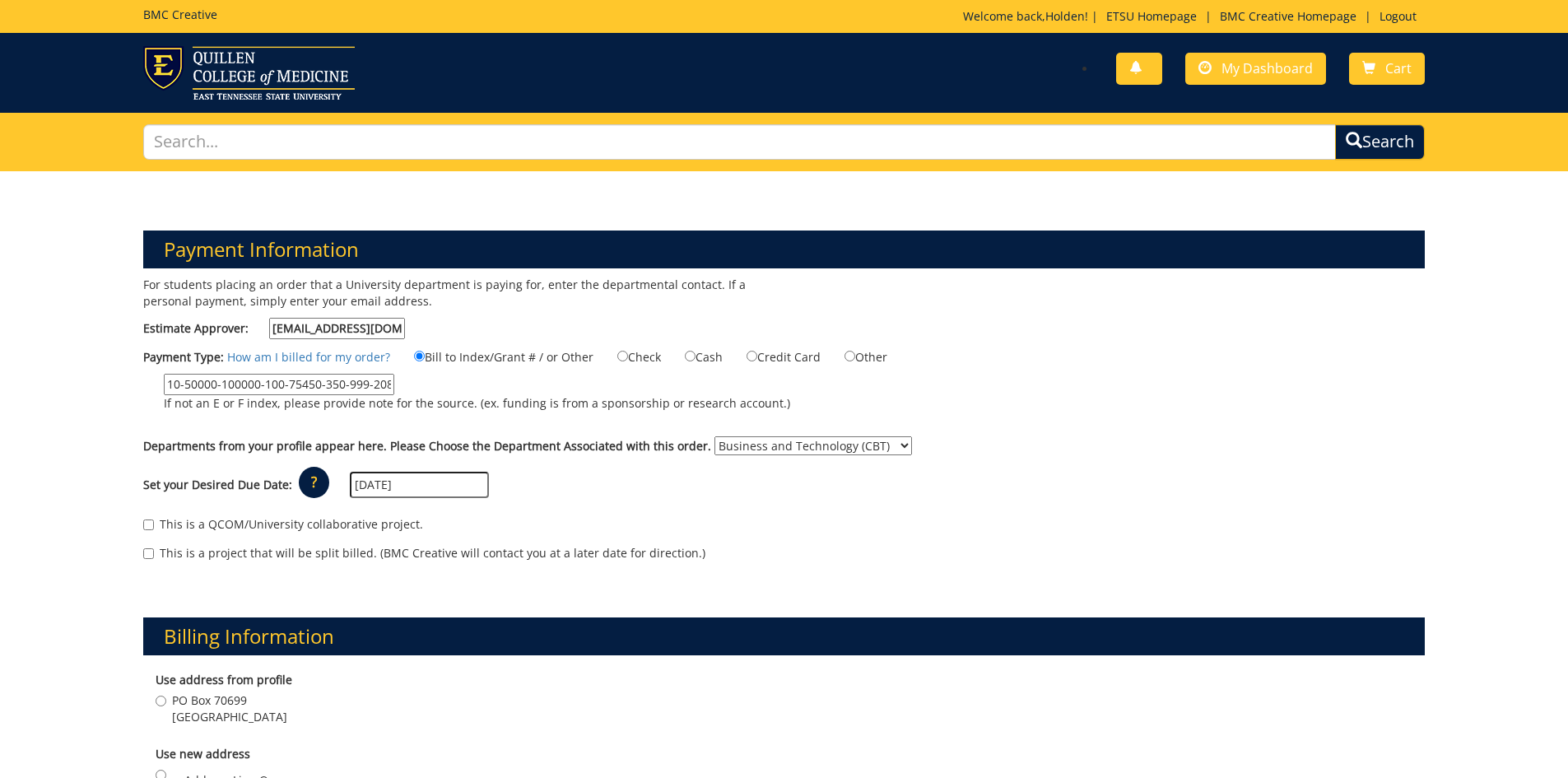
click at [603, 506] on div "Set your Desired Due Date: ? × How long will my project take to finish? : Pleas…" at bounding box center [784, 485] width 1307 height 46
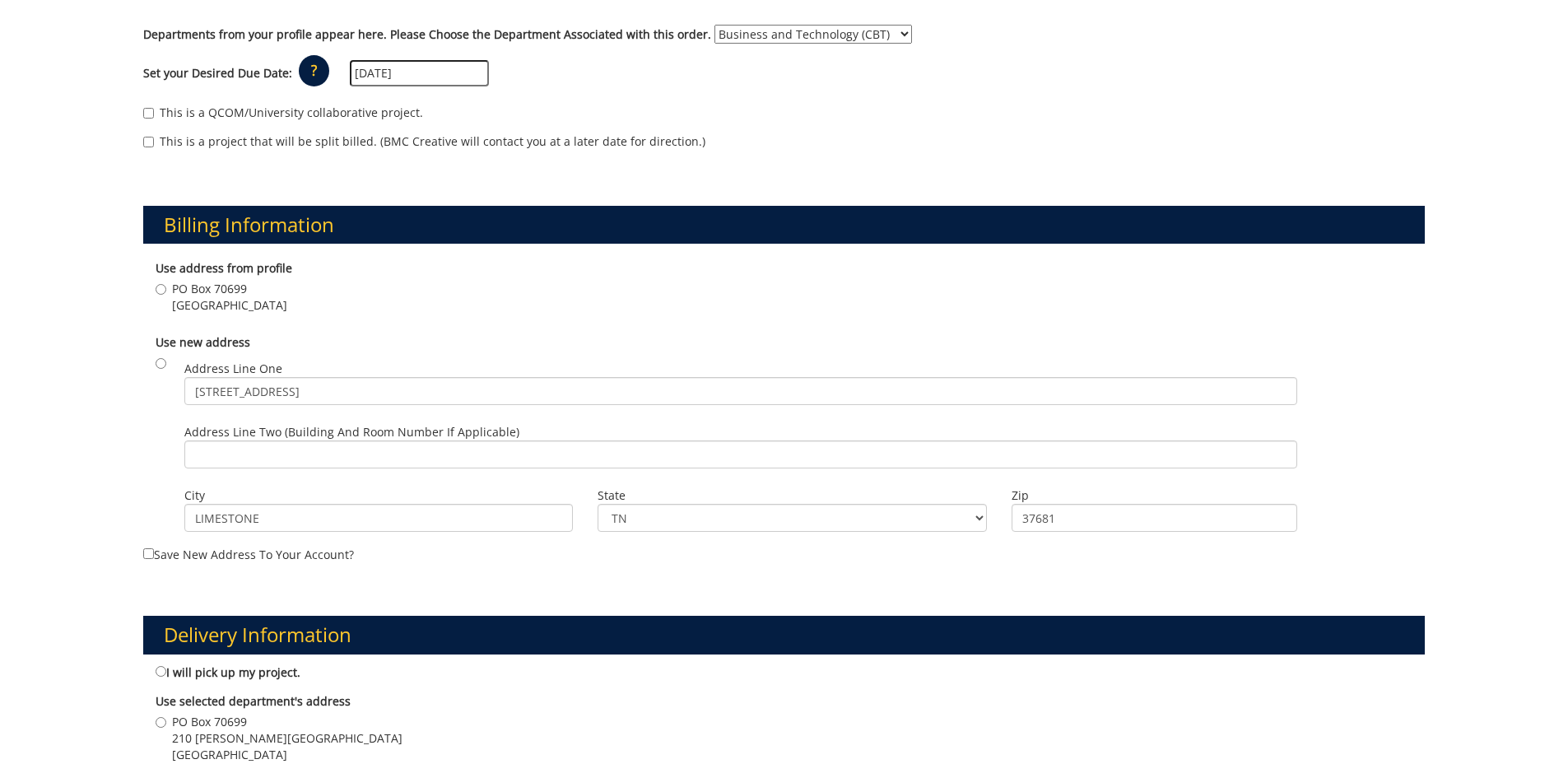
scroll to position [329, 0]
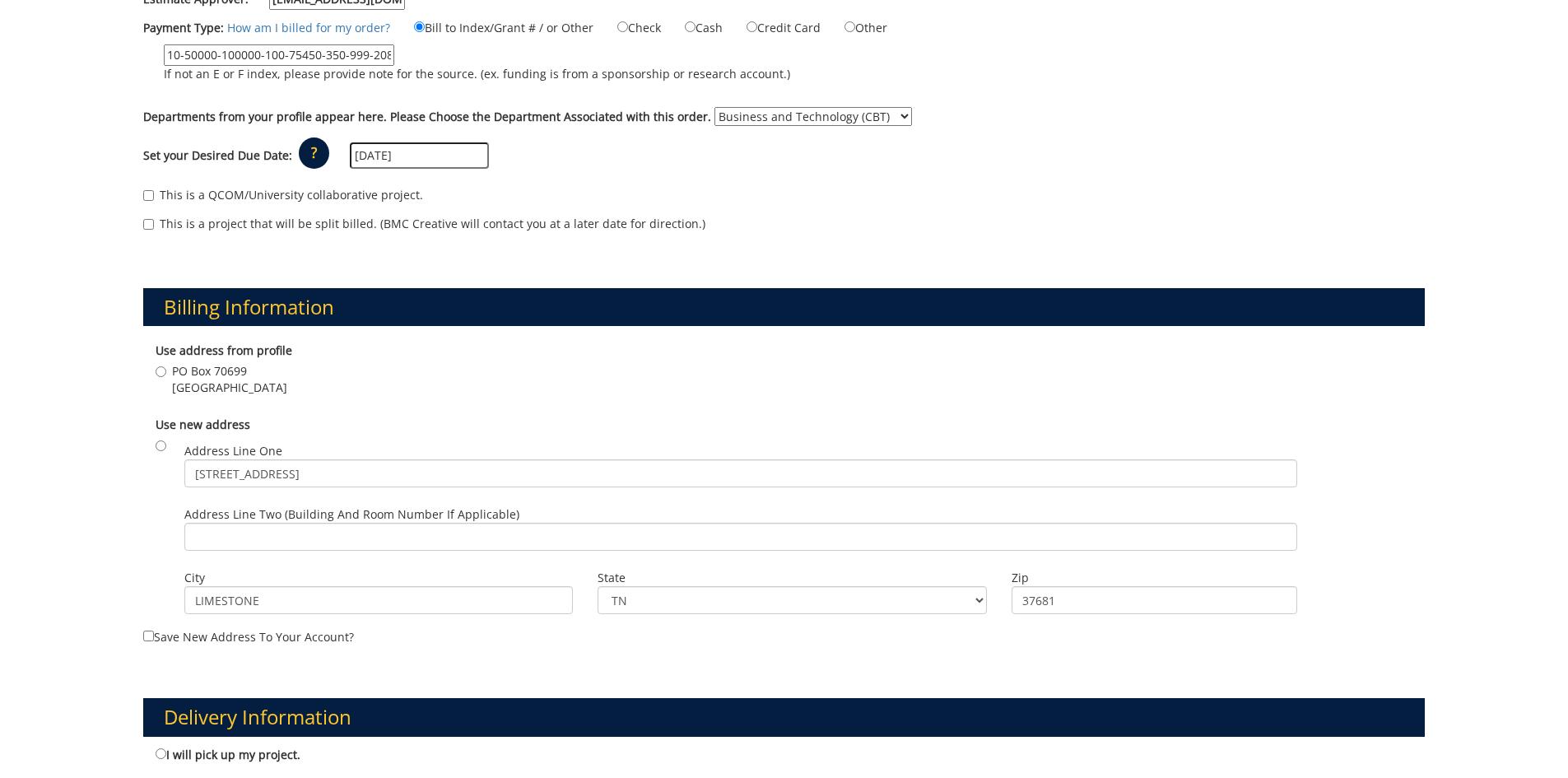
click at [190, 375] on span "PO Box 70699" at bounding box center [230, 371] width 115 height 17
click at [166, 375] on input "PO Box 70699 Johnson City , TN 37614" at bounding box center [161, 372] width 11 height 11
radio input "true"
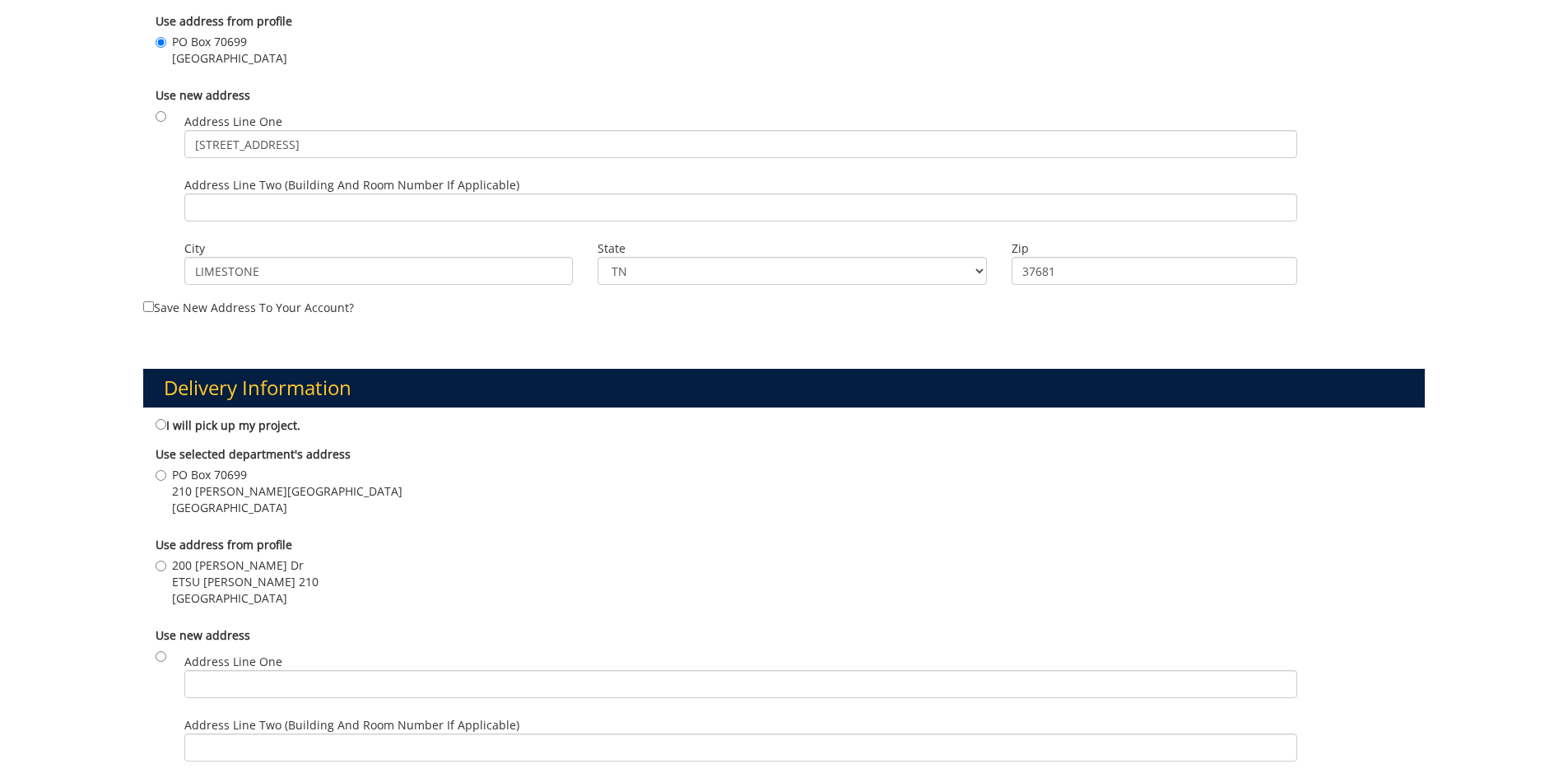
click at [214, 582] on span "ETSU SAM-WILSON HALL 210" at bounding box center [244, 581] width 146 height 17
click at [166, 571] on input "200 Ross Dr ETSU SAM-WILSON HALL 210 Johnson City , TN 37614" at bounding box center [161, 565] width 11 height 11
radio input "true"
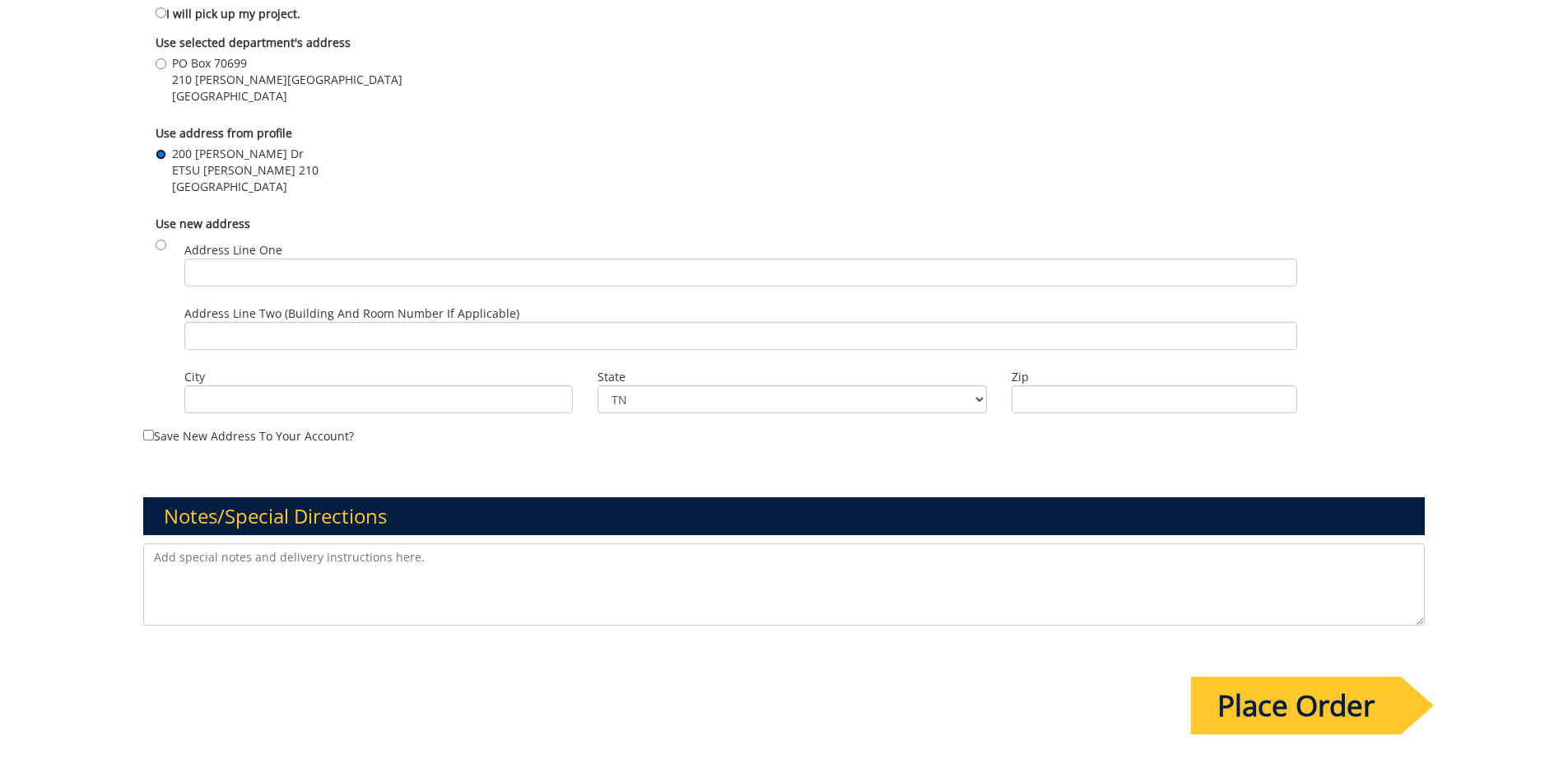
scroll to position [1153, 0]
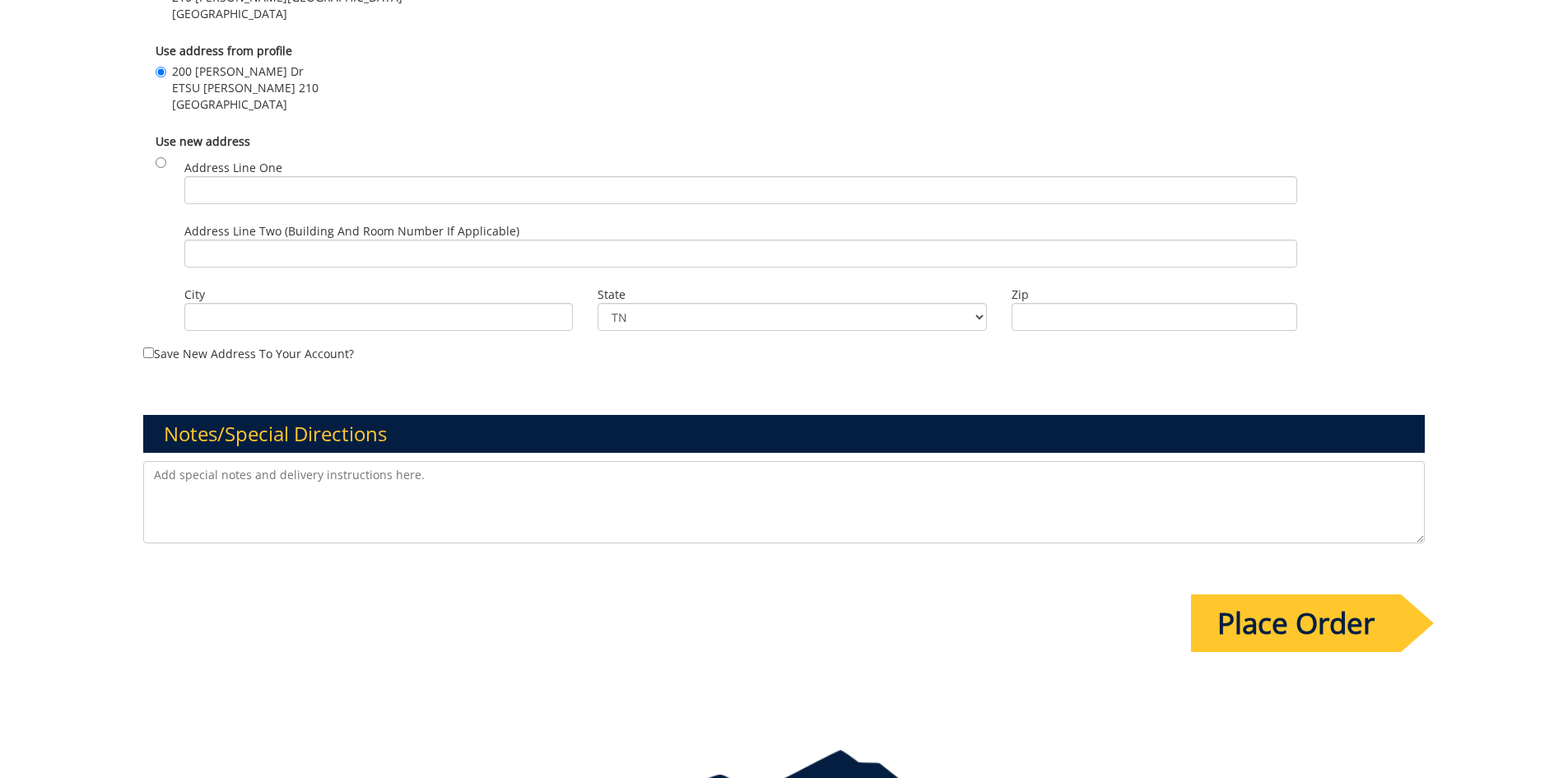
click at [1308, 629] on input "Place Order" at bounding box center [1295, 623] width 210 height 58
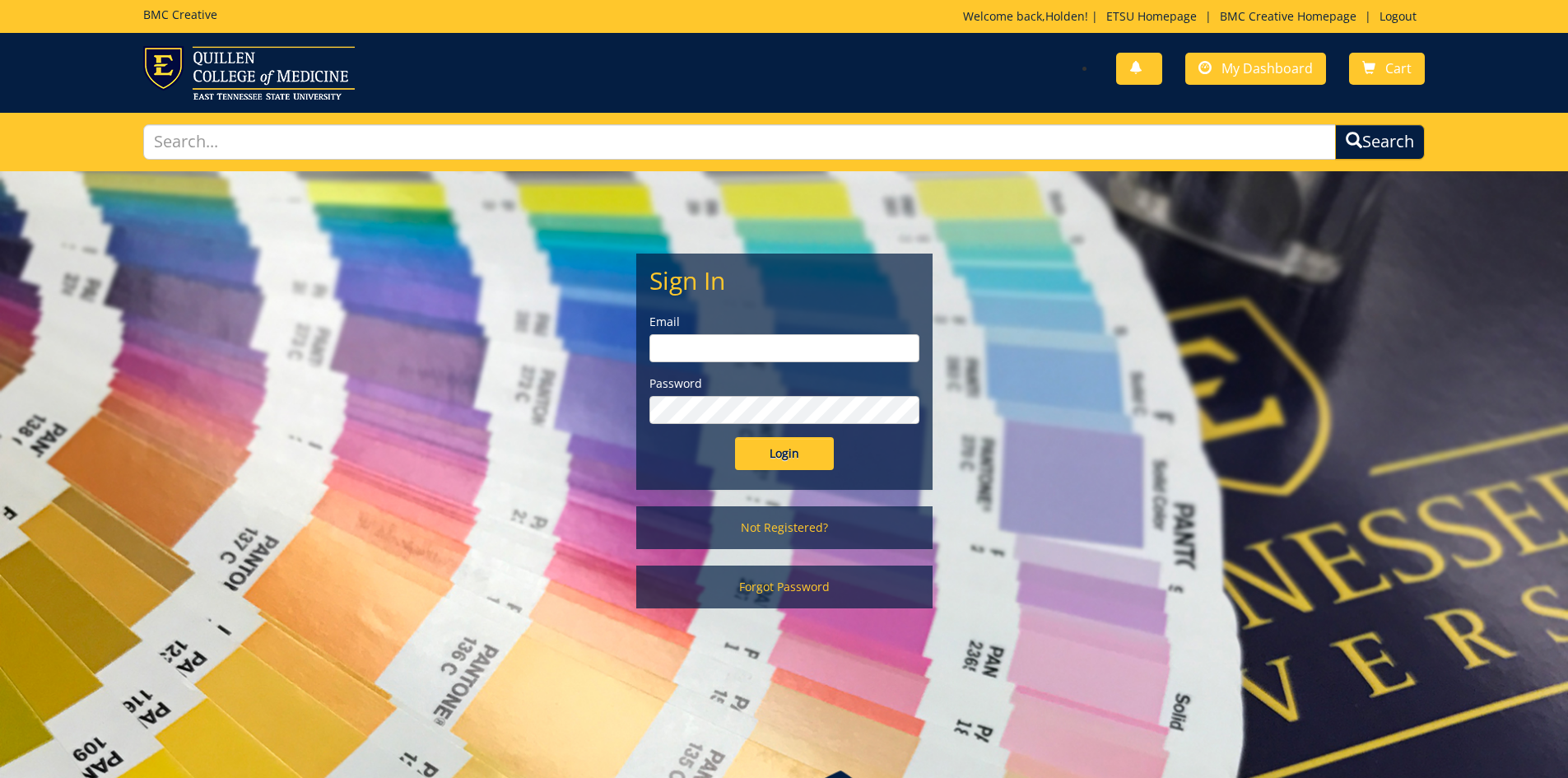
type input "[EMAIL_ADDRESS][DOMAIN_NAME]"
click at [791, 467] on input "Login" at bounding box center [784, 453] width 98 height 33
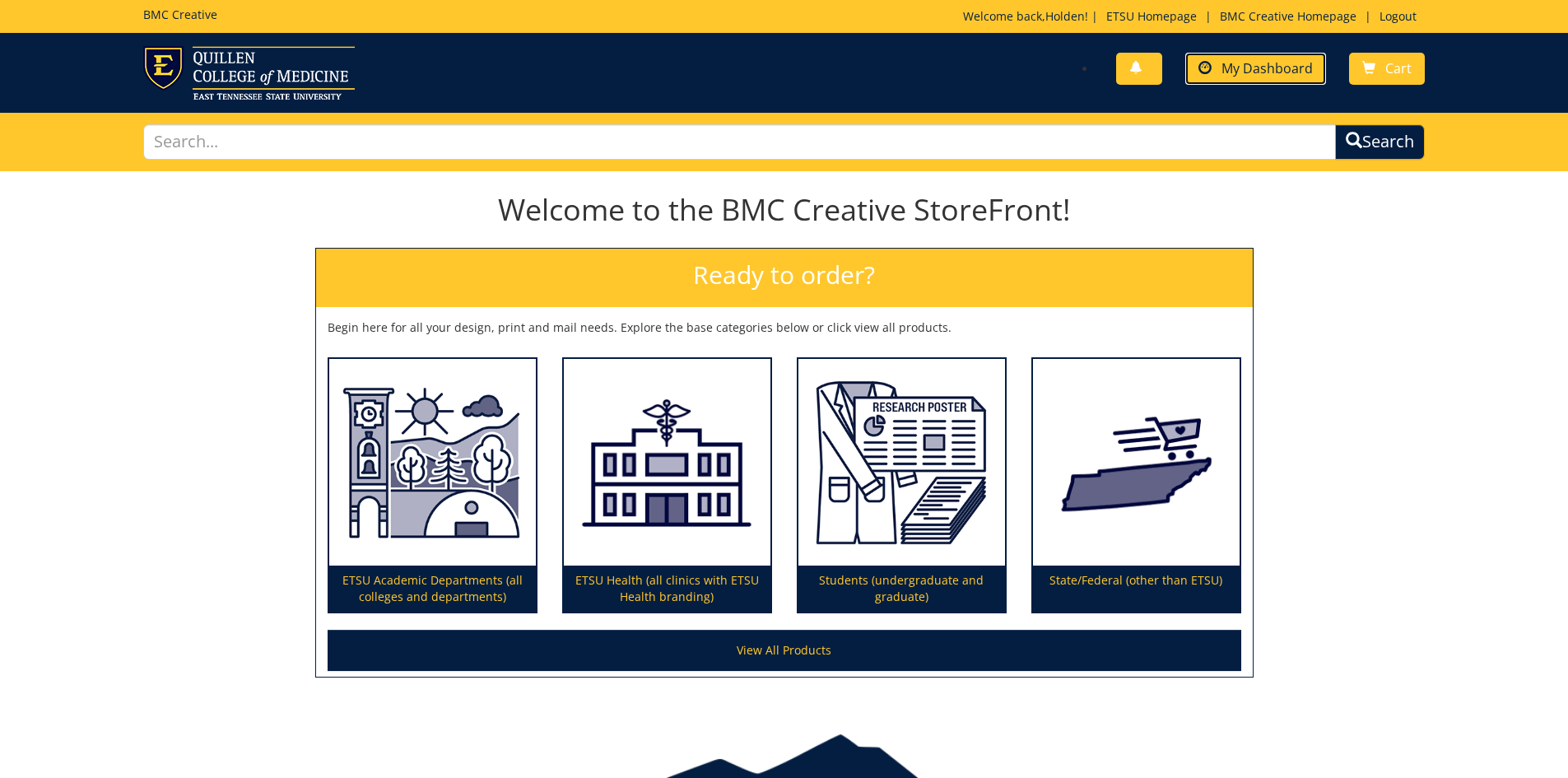
click at [1233, 83] on link "My Dashboard" at bounding box center [1256, 69] width 141 height 32
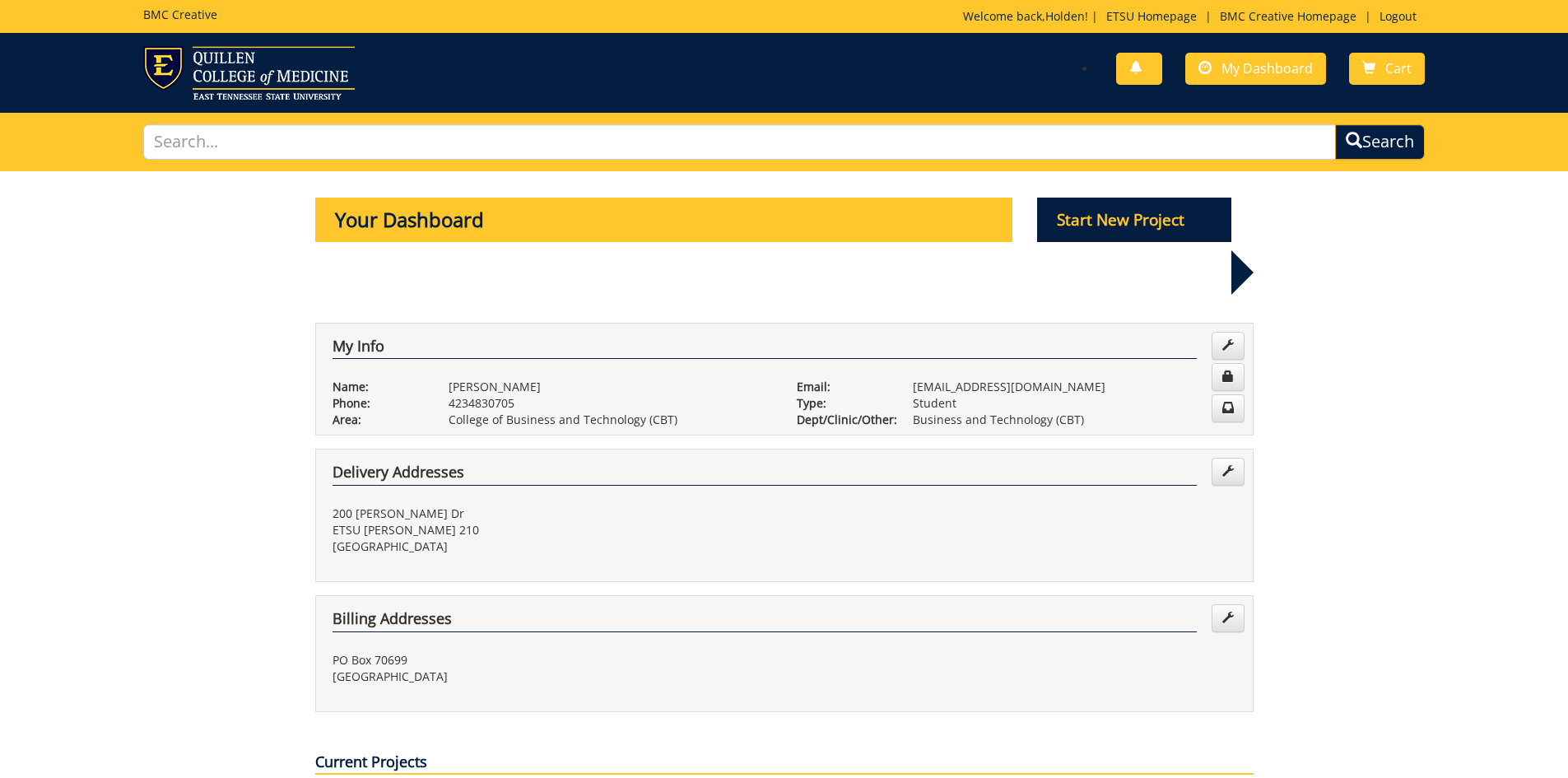
scroll to position [329, 0]
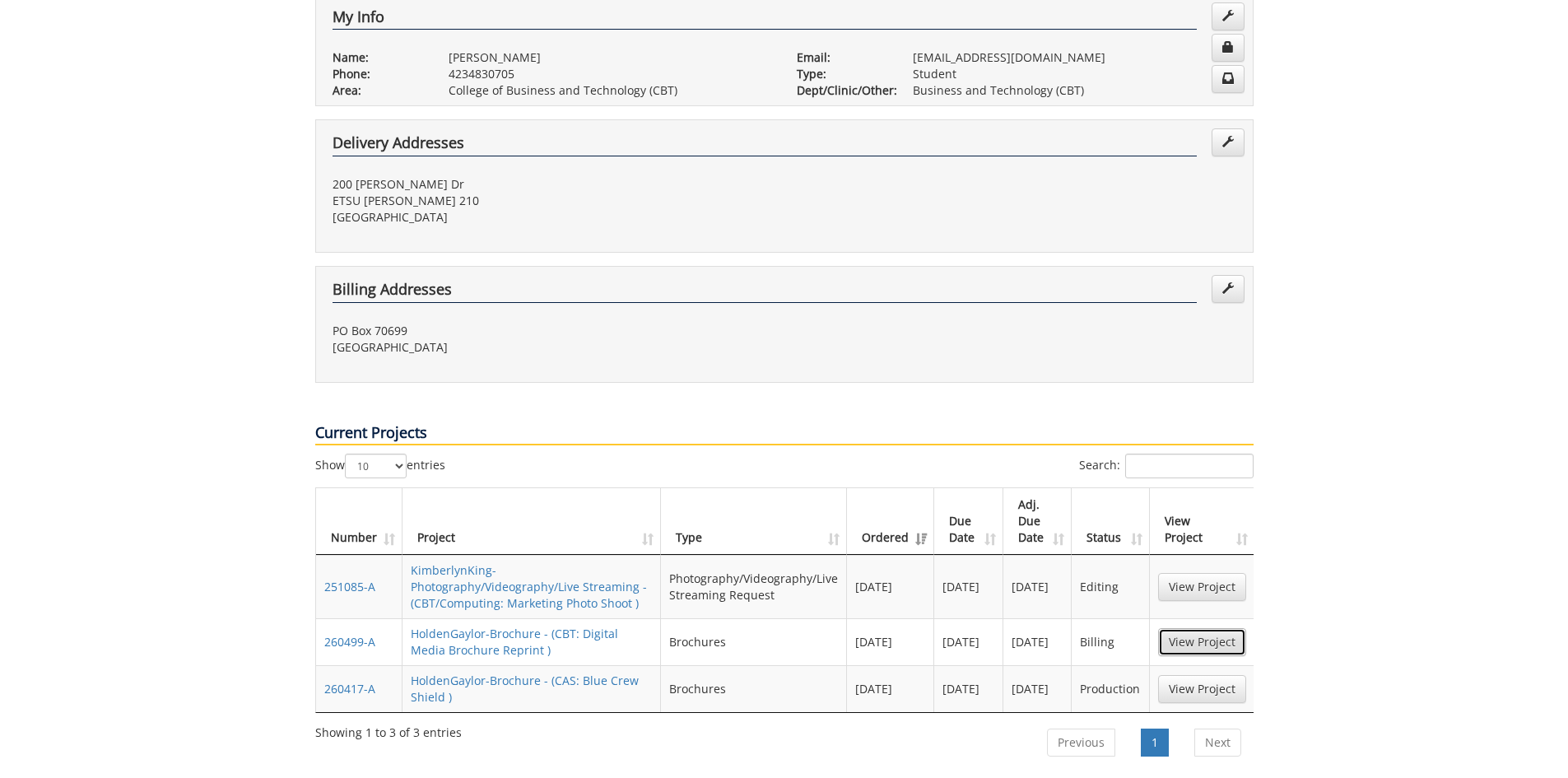
click at [1221, 628] on link "View Project" at bounding box center [1201, 642] width 88 height 28
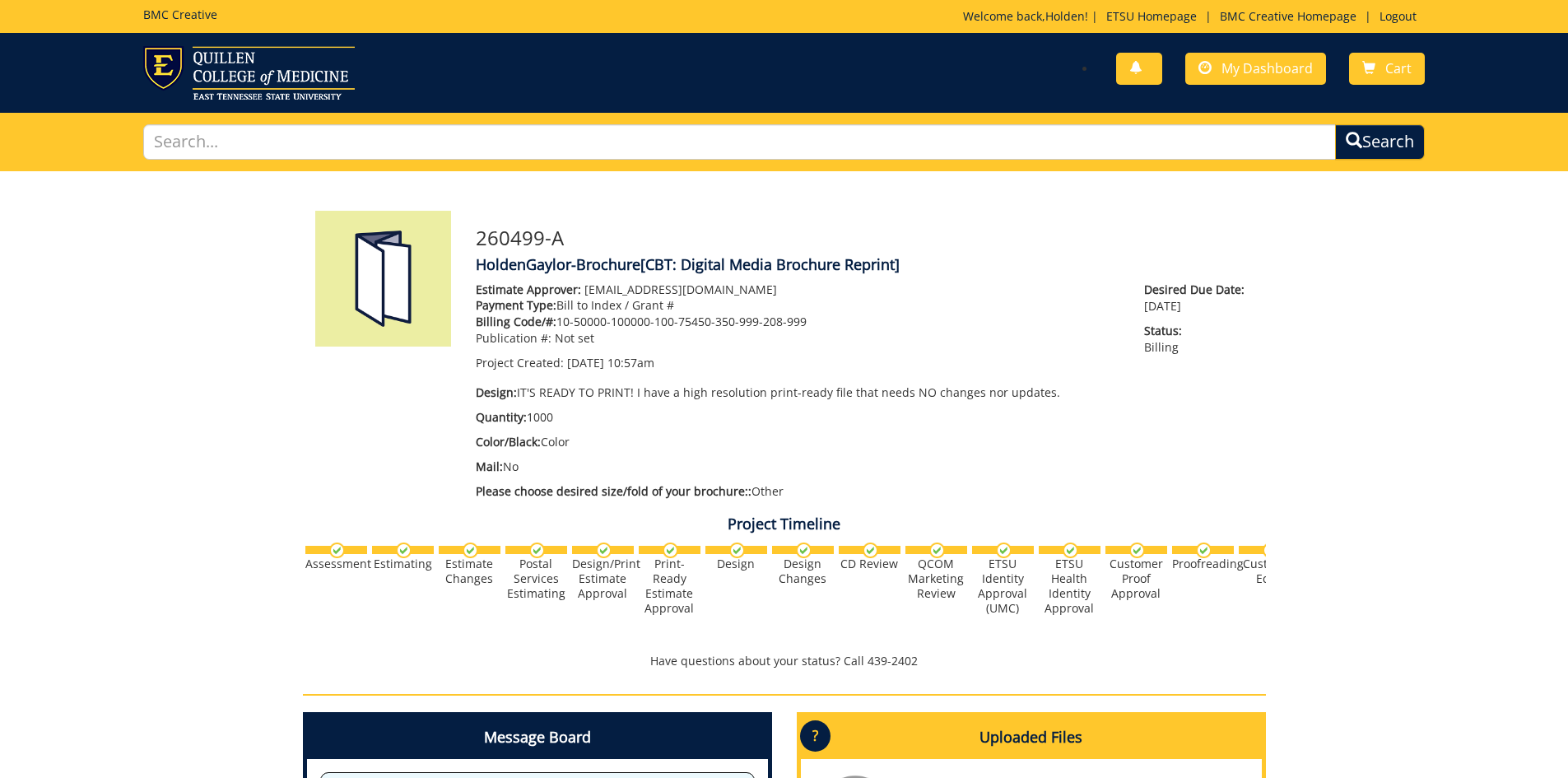
scroll to position [170, 0]
drag, startPoint x: 822, startPoint y: 327, endPoint x: 556, endPoint y: 324, distance: 266.0
click at [556, 324] on p "Billing Code/#: 10-50000-100000-100-75450-350-999-208-999" at bounding box center [798, 322] width 644 height 17
copy p "10-50000-100000-100-75450-350-999-208-999"
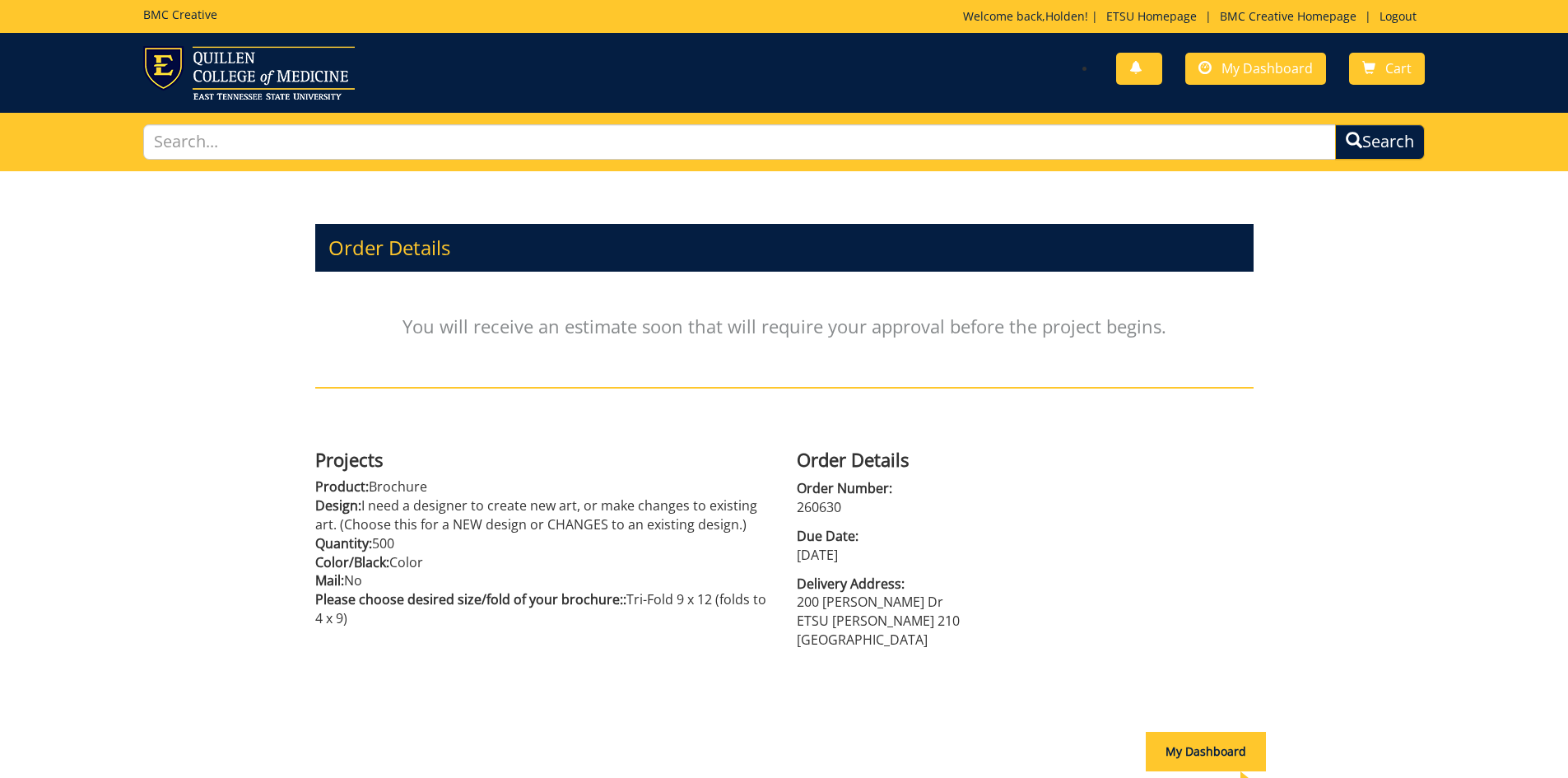
scroll to position [153, 0]
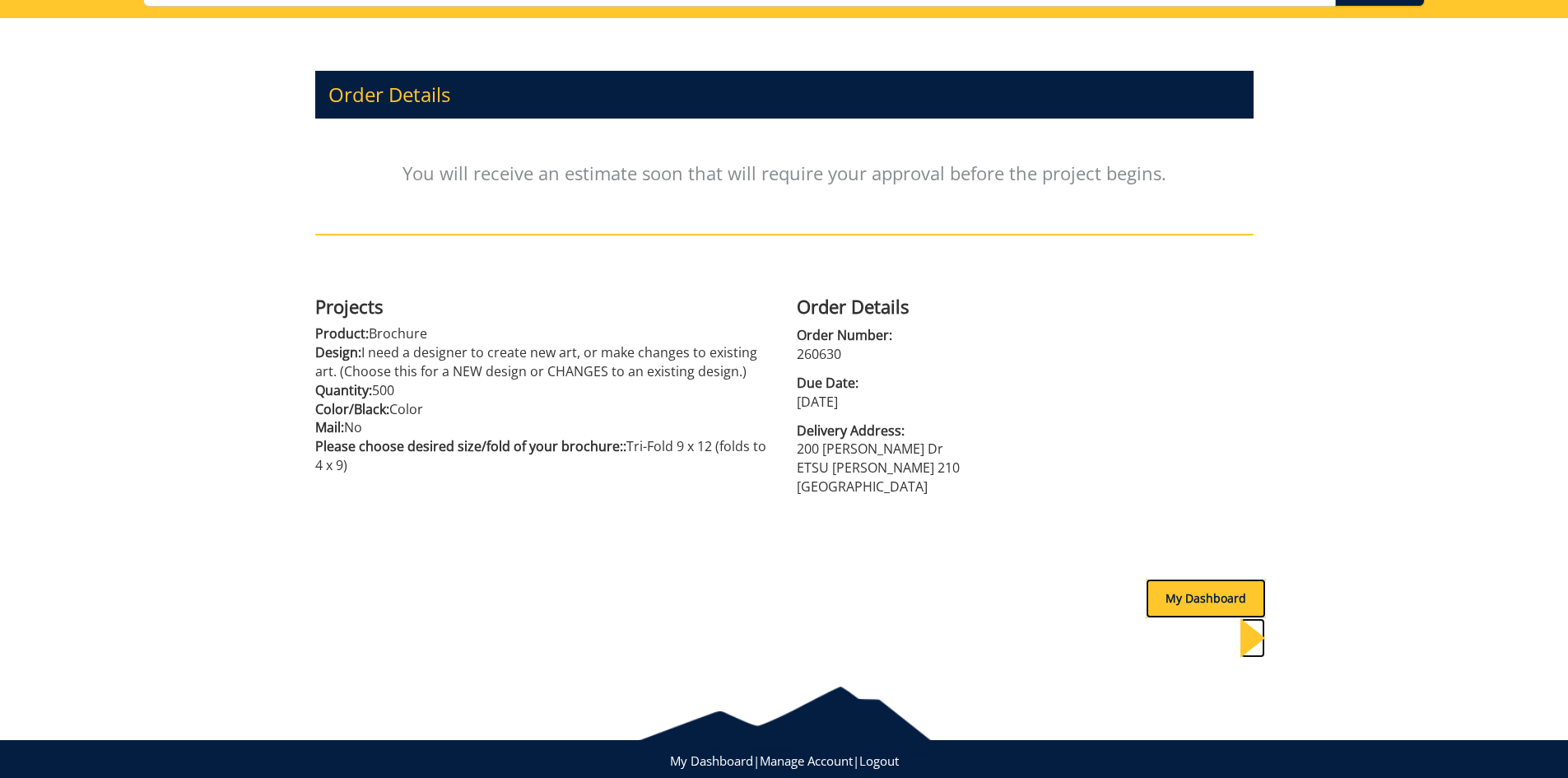
click at [1166, 600] on div "My Dashboard" at bounding box center [1205, 598] width 120 height 40
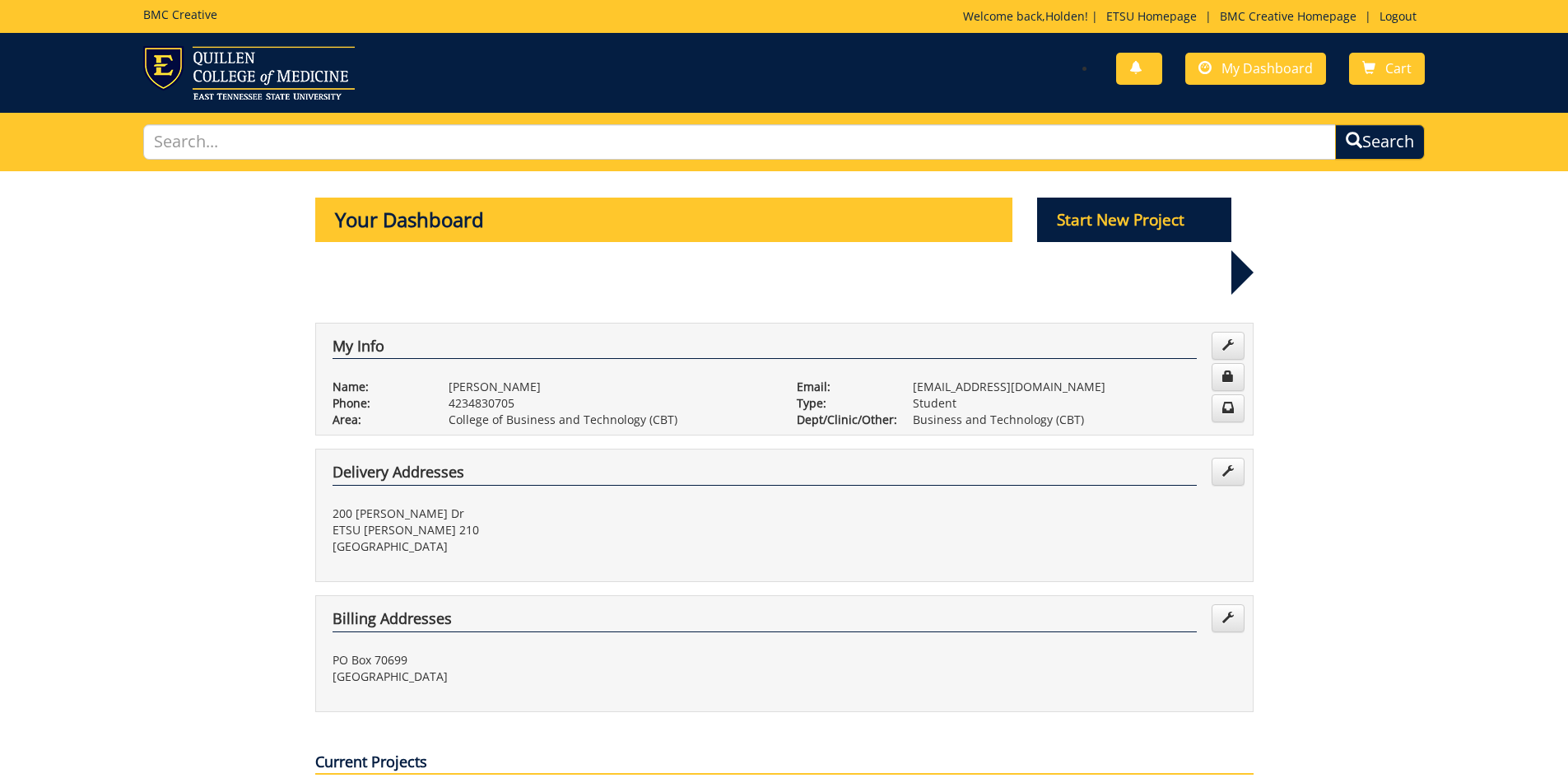
scroll to position [411, 0]
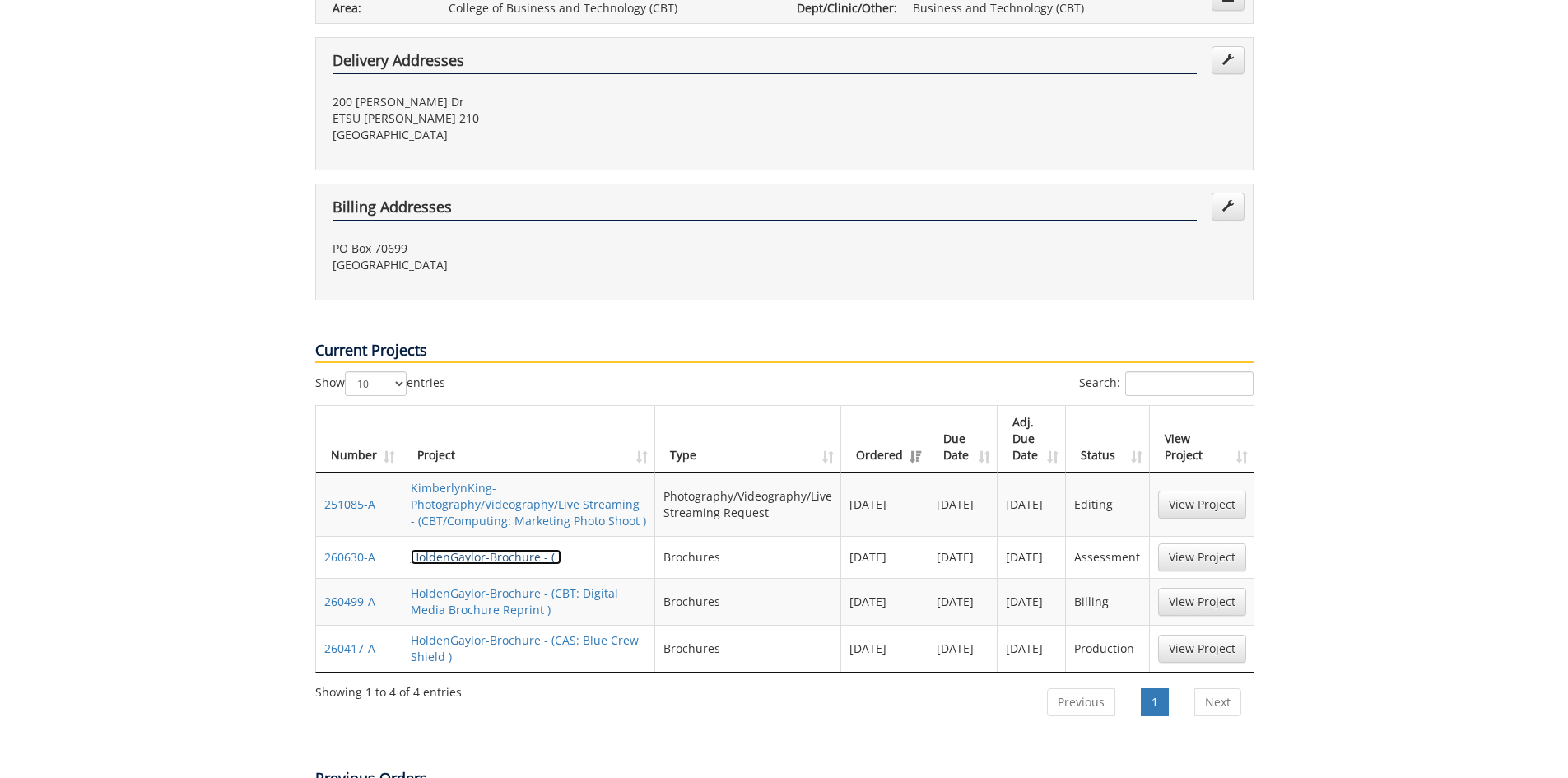
click at [506, 548] on link "HoldenGaylor-Brochure - ( )" at bounding box center [486, 556] width 151 height 16
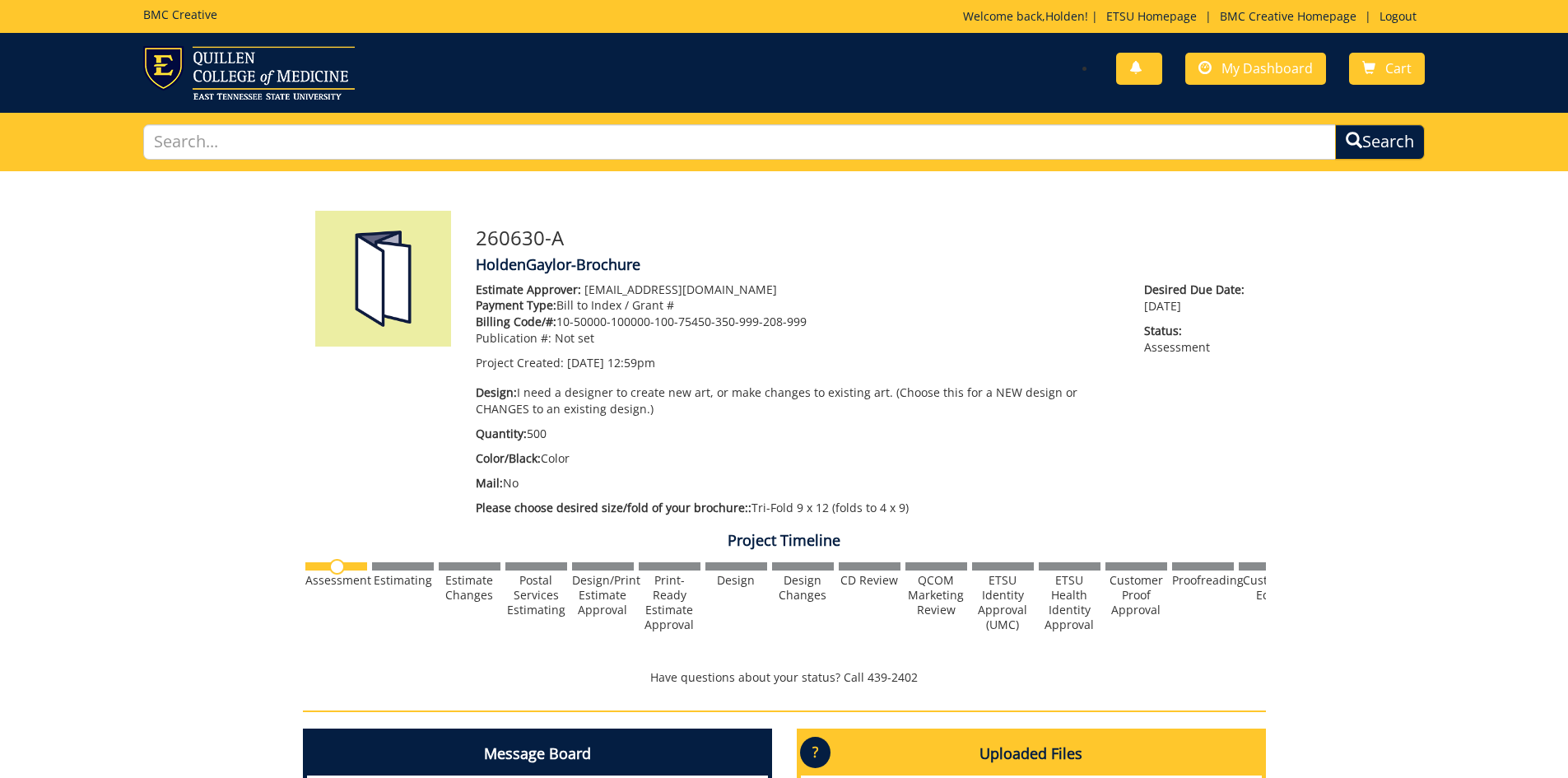
scroll to position [494, 0]
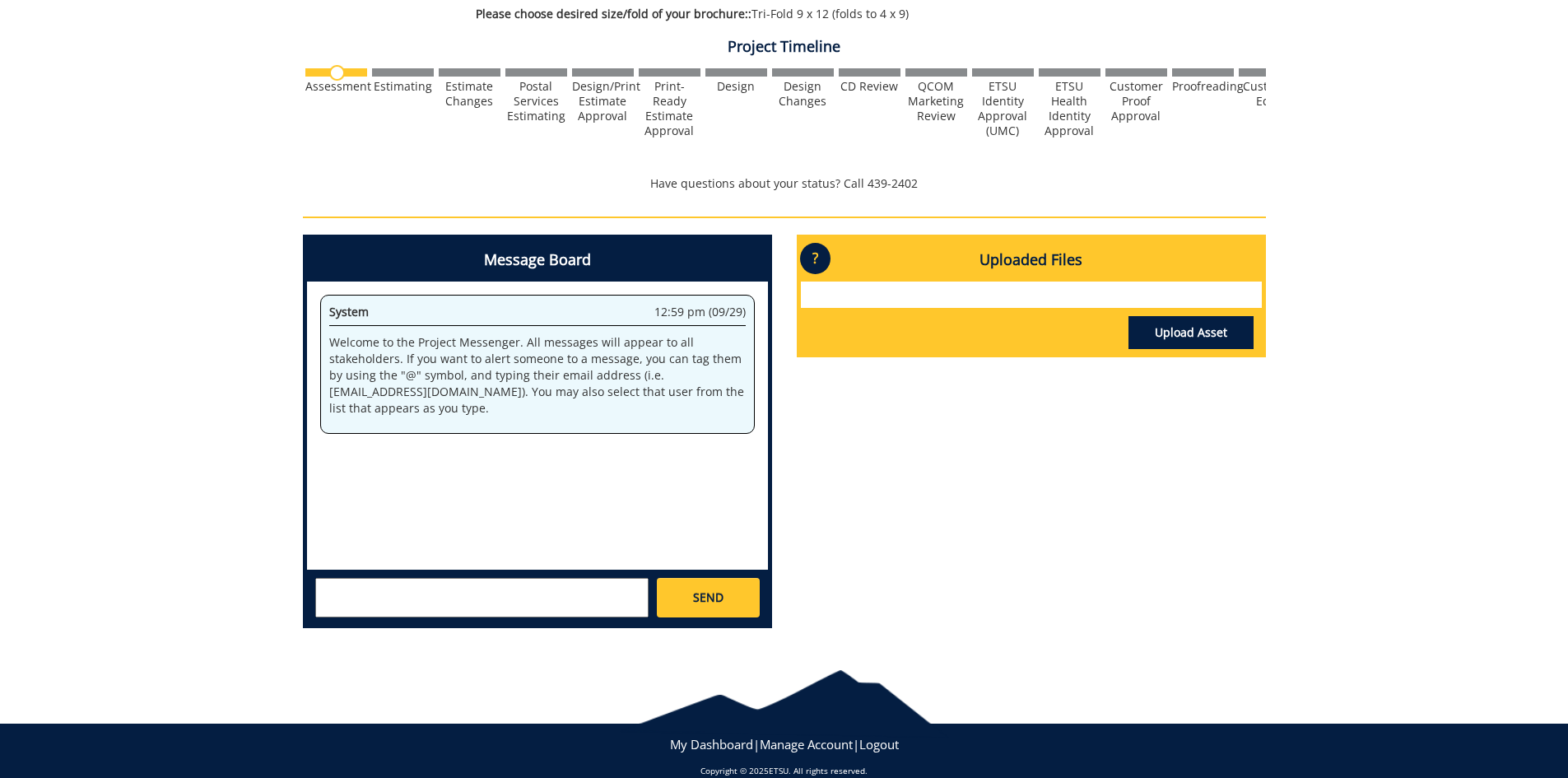
click at [526, 604] on textarea at bounding box center [481, 597] width 333 height 40
paste textarea "10-50000-100000-100-75450-350-999-208-999"
drag, startPoint x: 371, startPoint y: 605, endPoint x: 635, endPoint y: 607, distance: 264.0
click at [630, 609] on div "Message Board System 12:59 pm (09/29) Welcome to the Project Messenger. All mes…" at bounding box center [537, 437] width 494 height 406
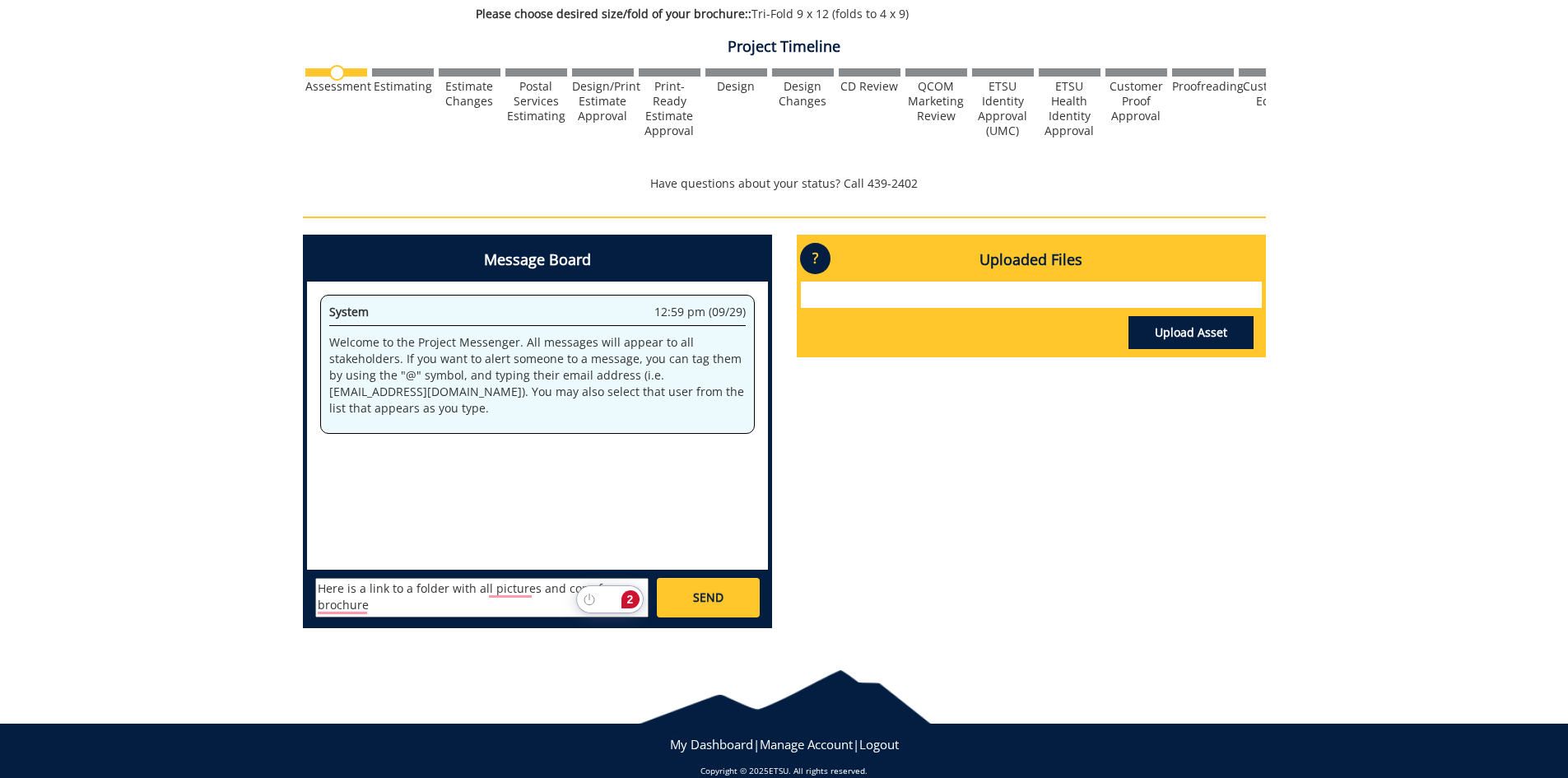
click at [414, 601] on textarea "Here is a link to a folder with all pictures and copy for brochure" at bounding box center [481, 597] width 333 height 40
paste textarea "[URL][DOMAIN_NAME]"
type textarea "Here is a link to a folder with all pictures and copy for brochure [URL][DOMAIN…"
click at [705, 600] on span "SEND" at bounding box center [707, 597] width 31 height 17
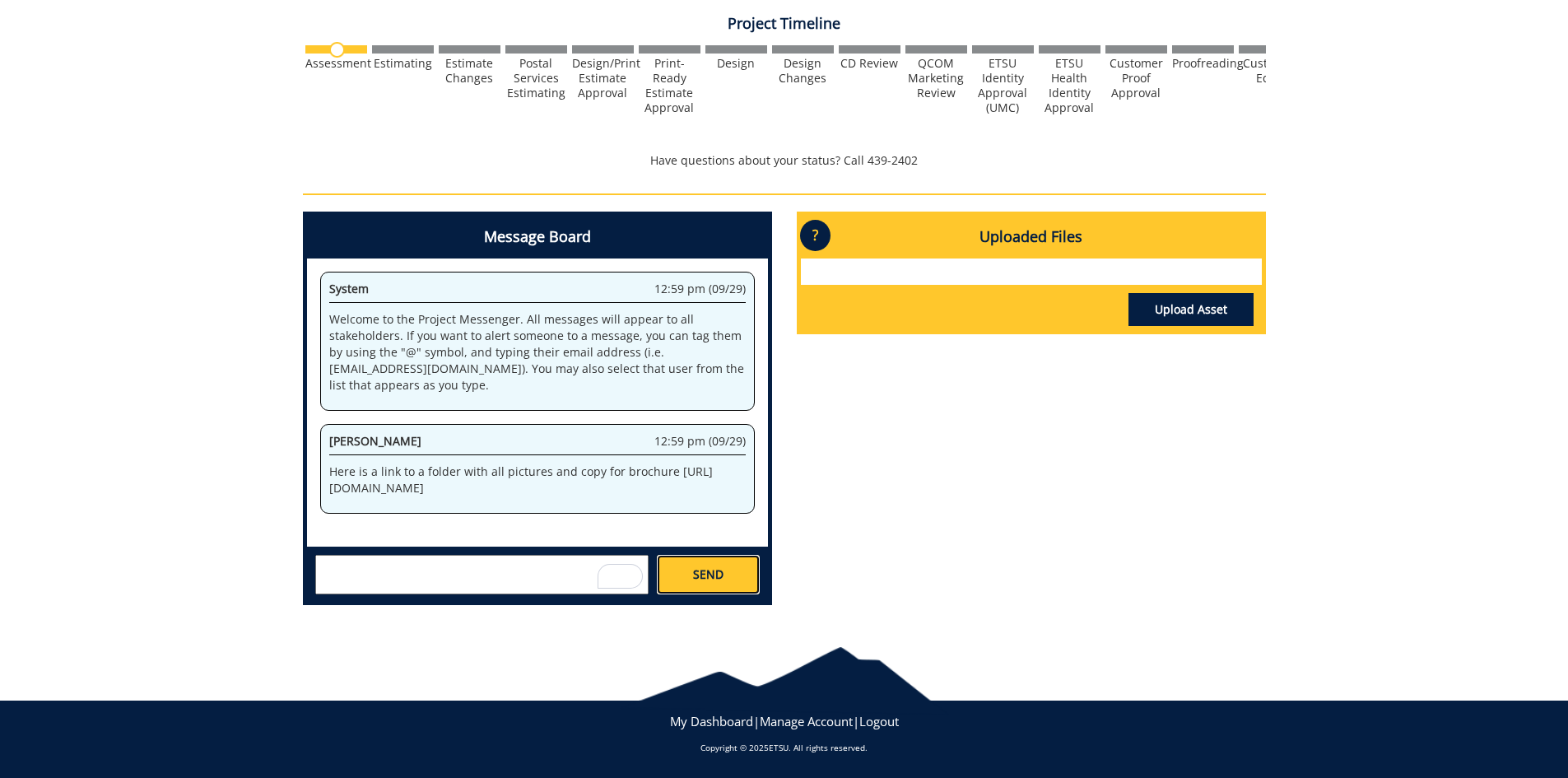
scroll to position [434, 0]
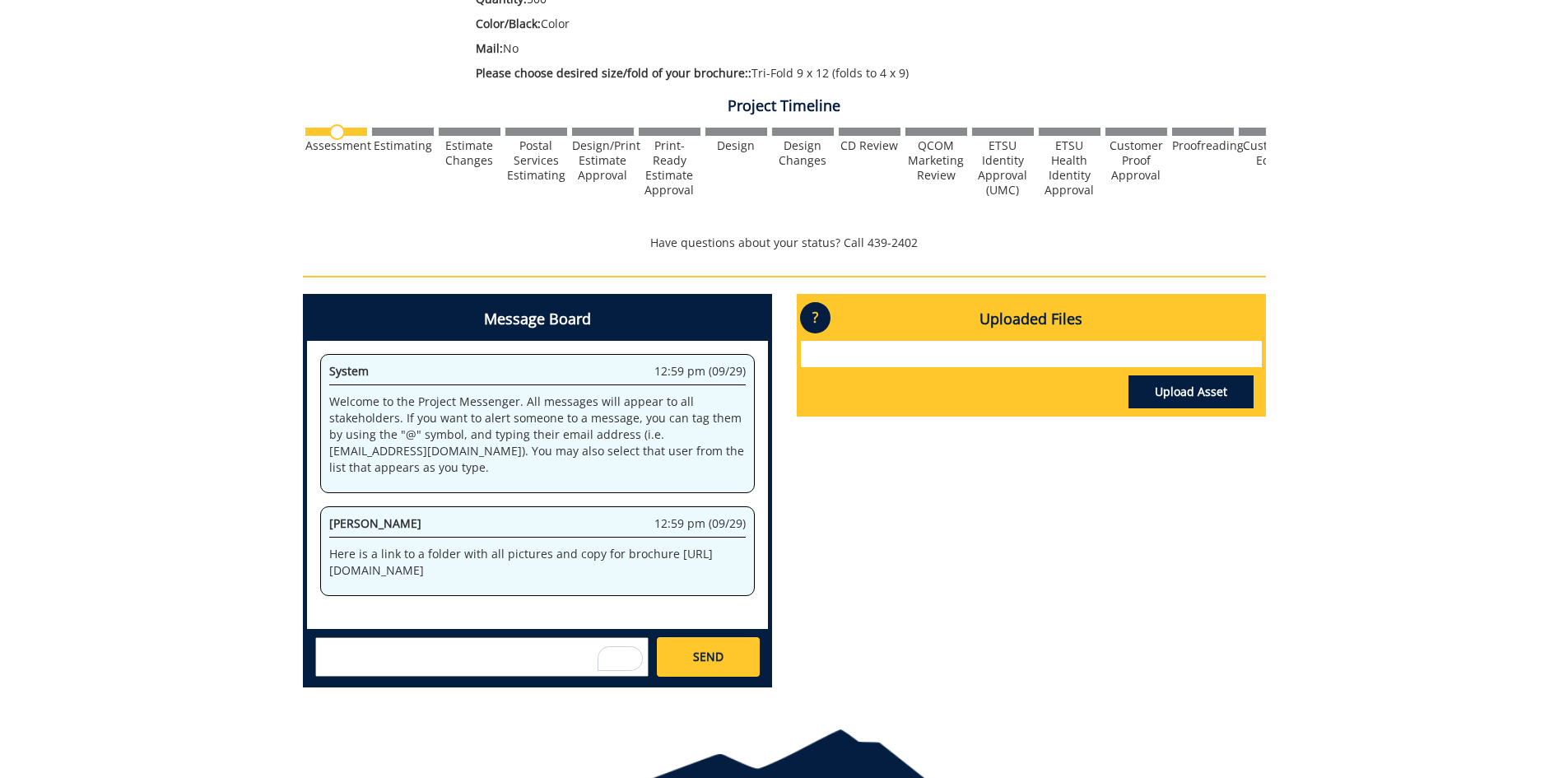
click at [532, 663] on textarea "To enrich screen reader interactions, please activate Accessibility in Grammarl…" at bounding box center [481, 657] width 333 height 40
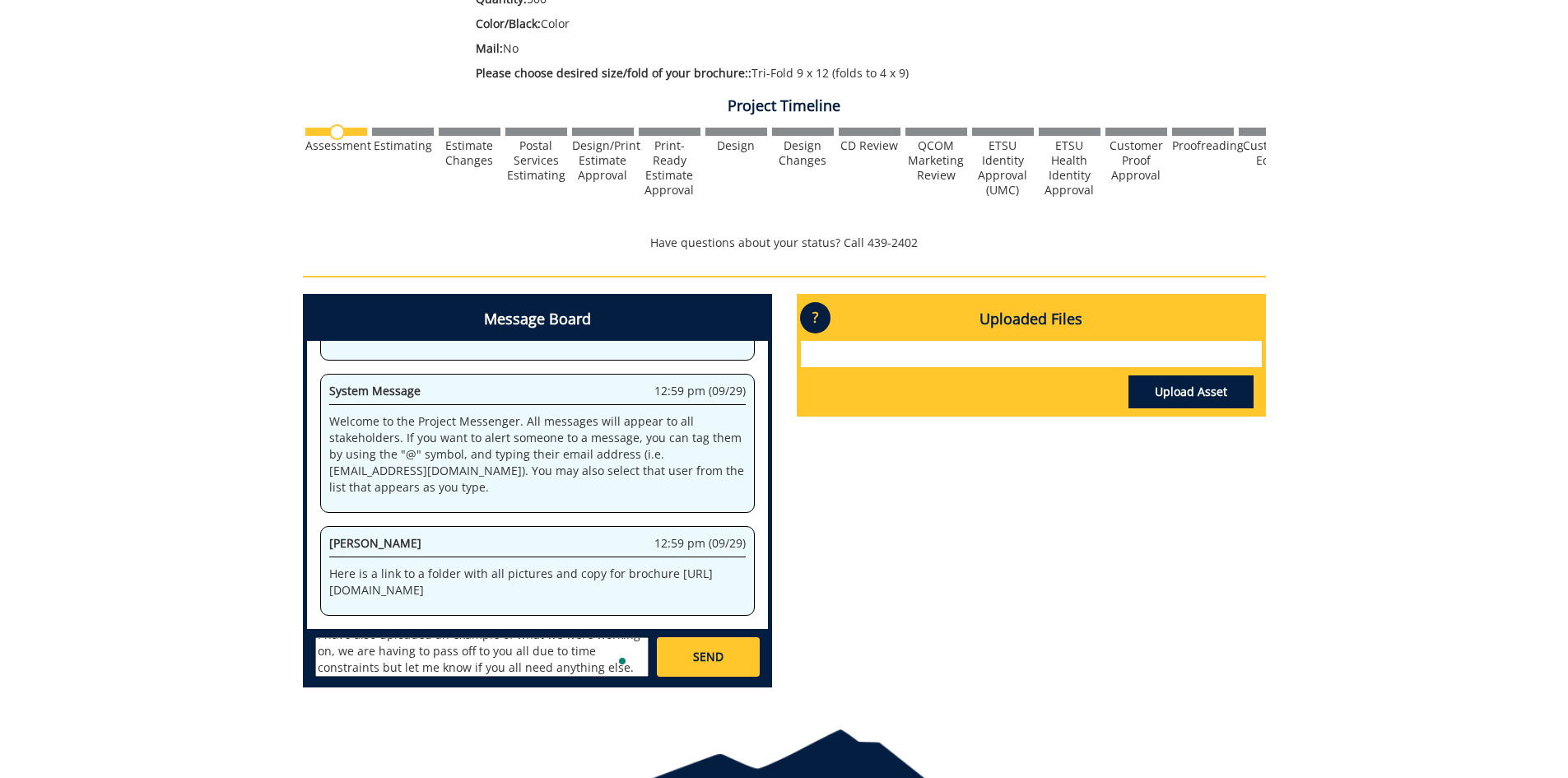
scroll to position [30, 0]
type textarea "I have also uploaded an example of what we were working on, we are having to pa…"
click at [704, 663] on span "SEND" at bounding box center [707, 657] width 31 height 17
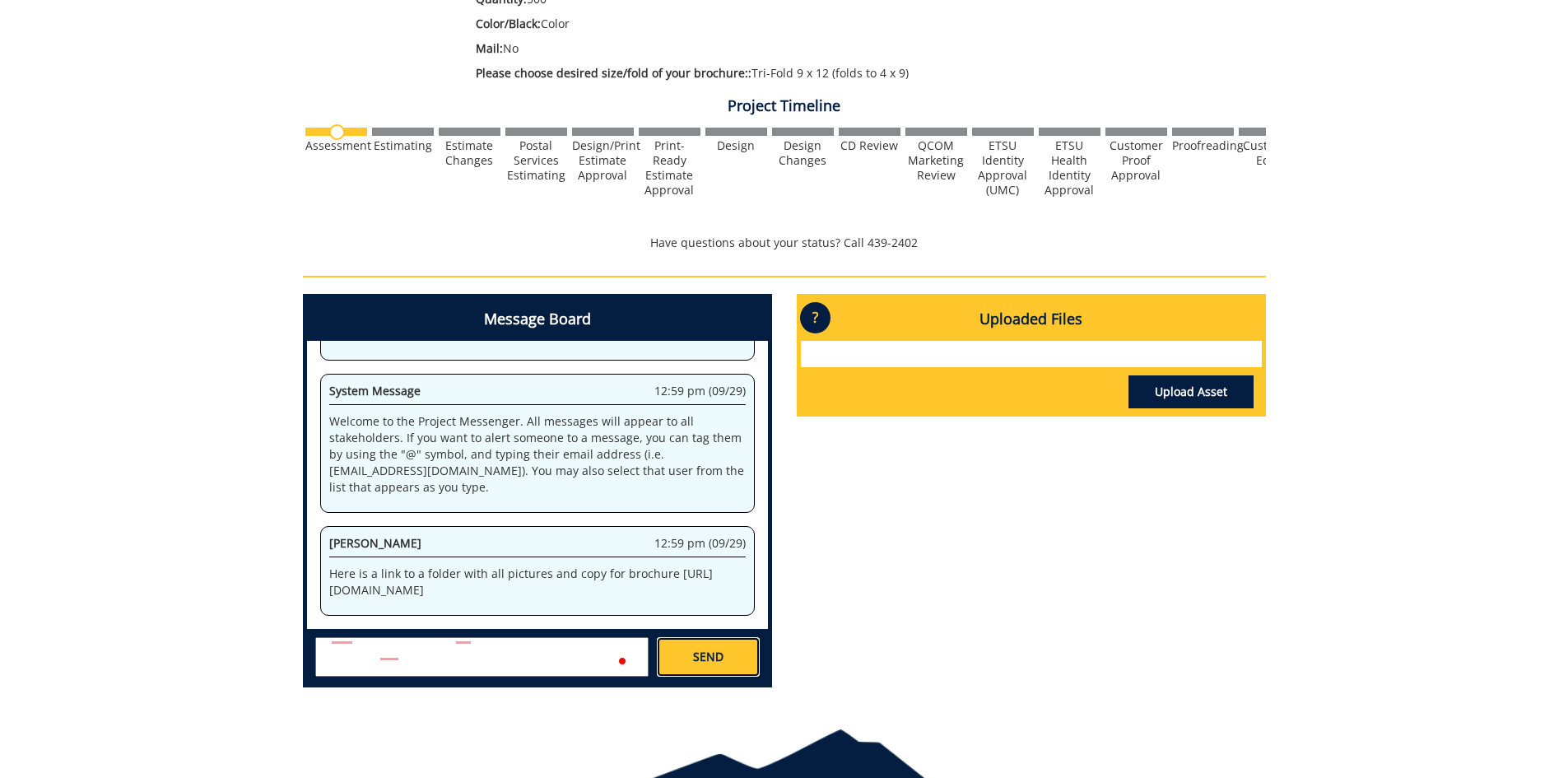
scroll to position [0, 0]
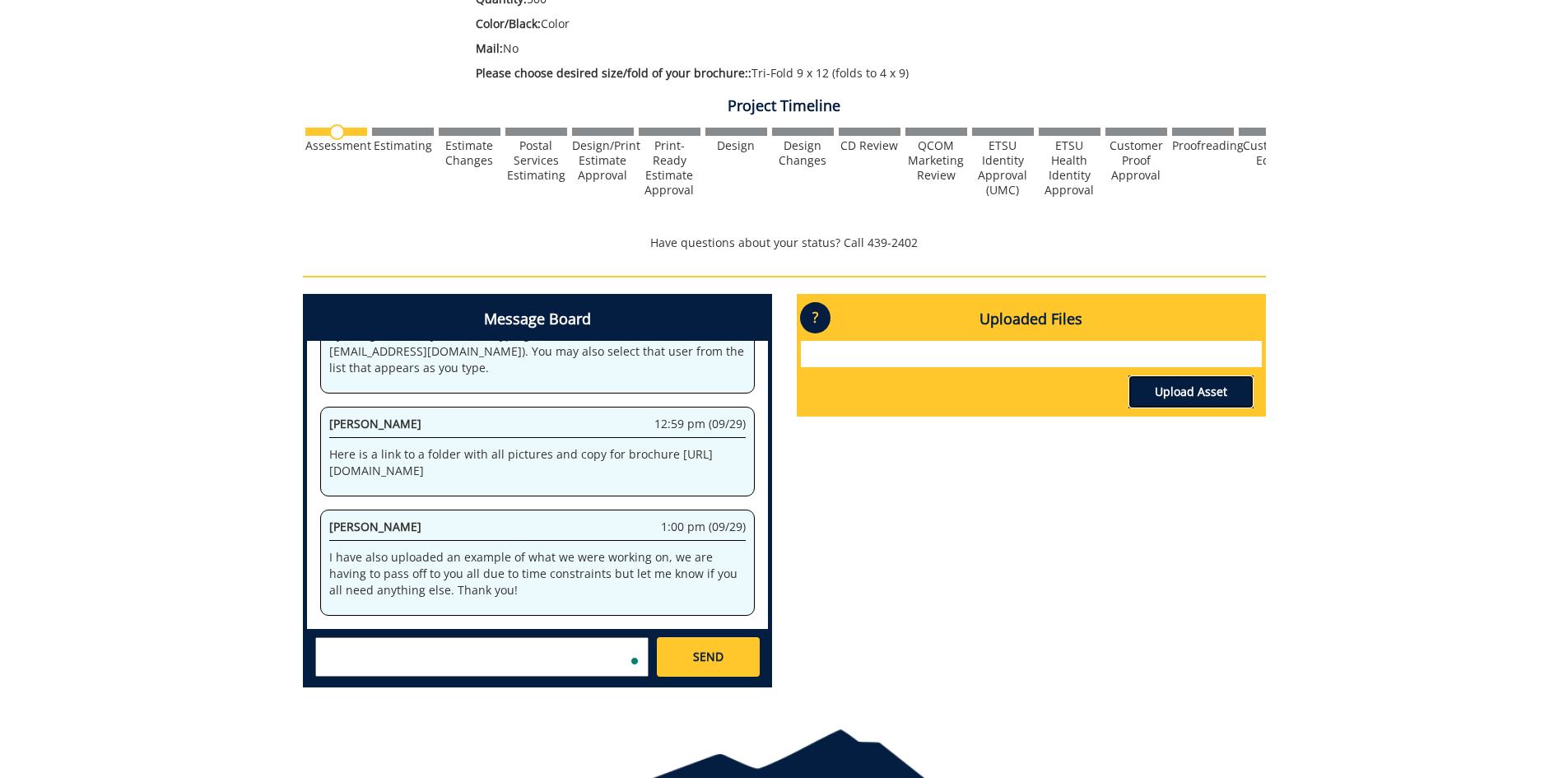
click at [1157, 398] on link "Upload Asset" at bounding box center [1190, 391] width 125 height 33
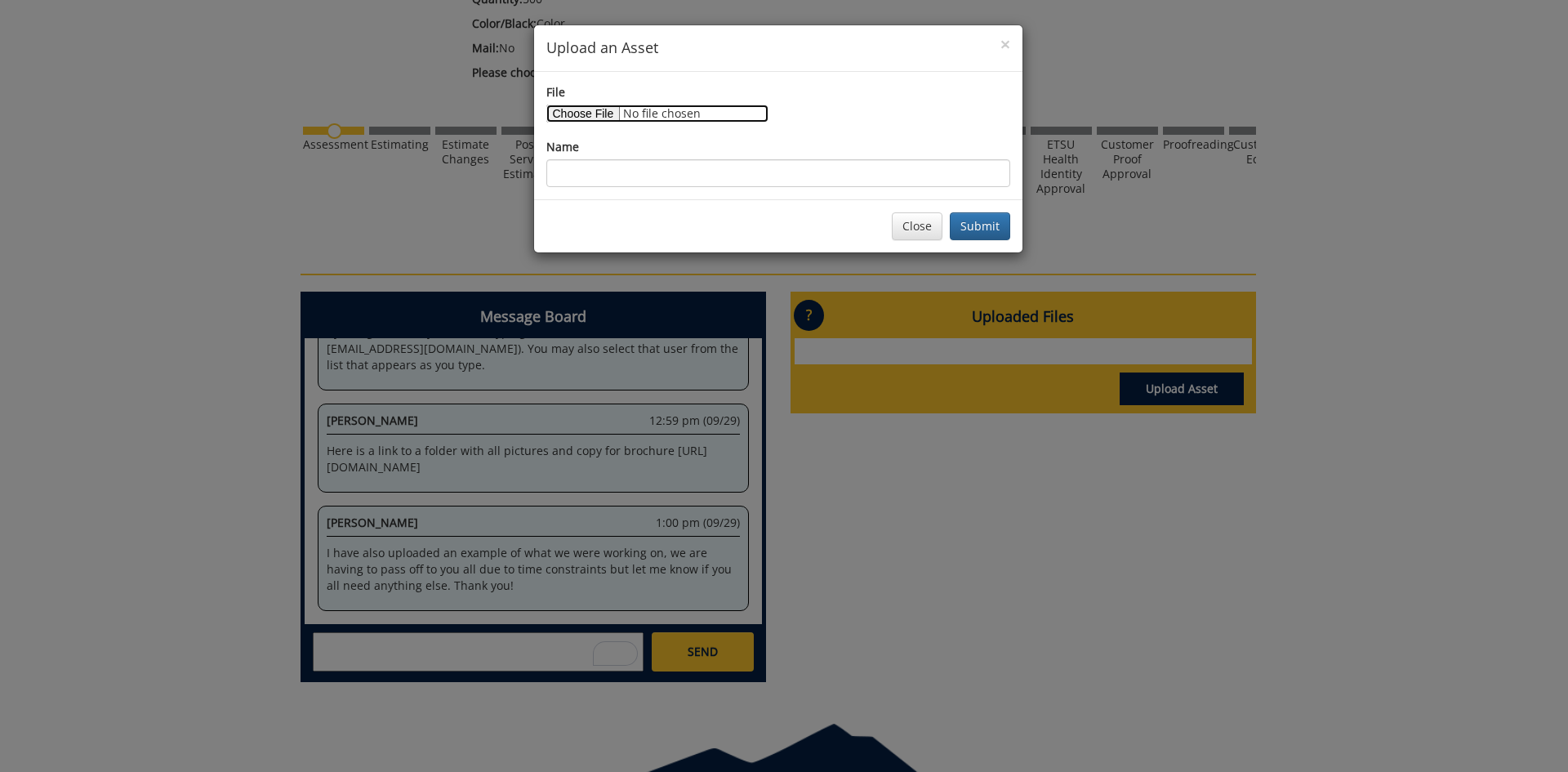
click at [588, 110] on input "File" at bounding box center [657, 113] width 222 height 18
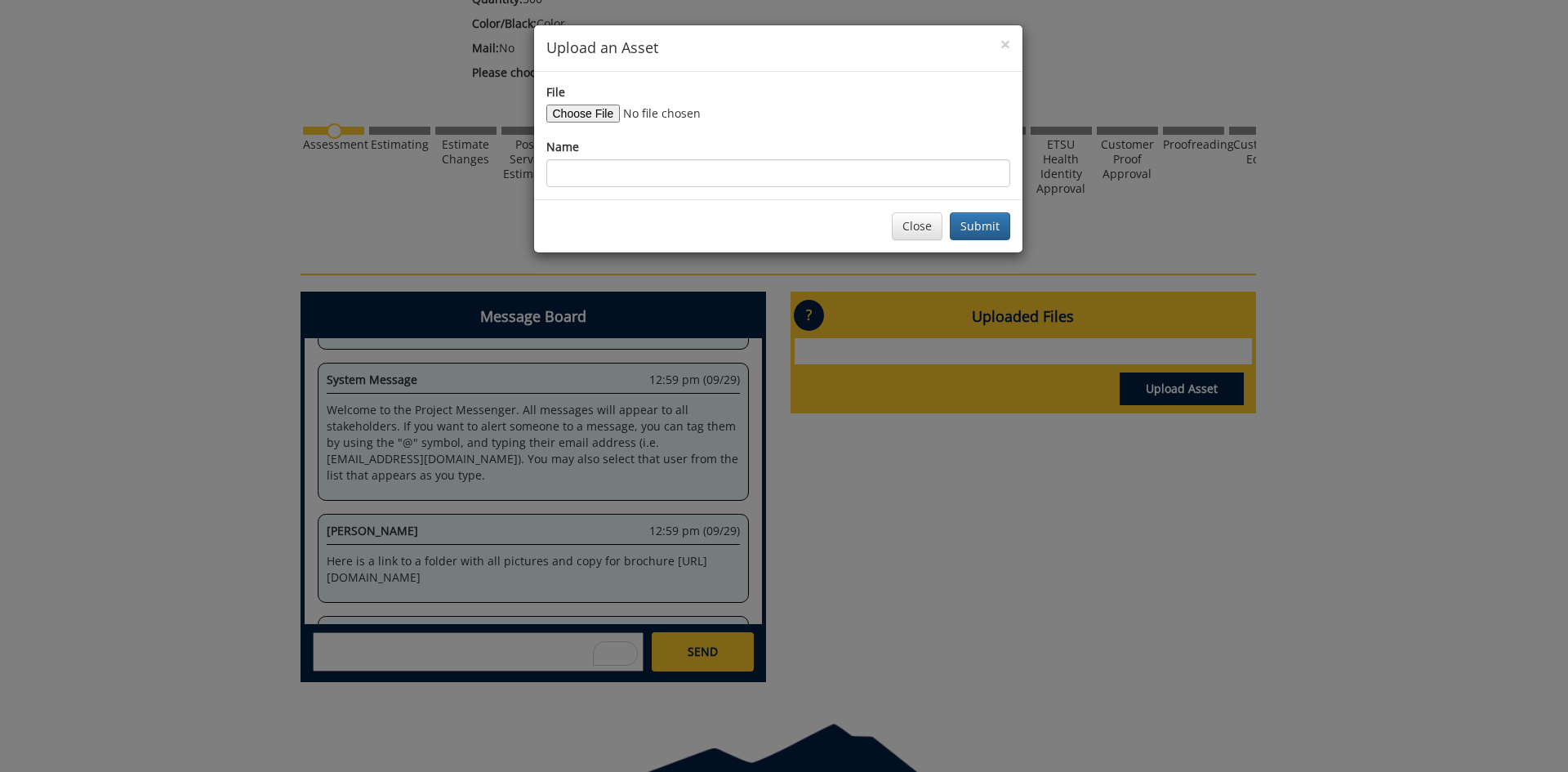
scroll to position [3178, 0]
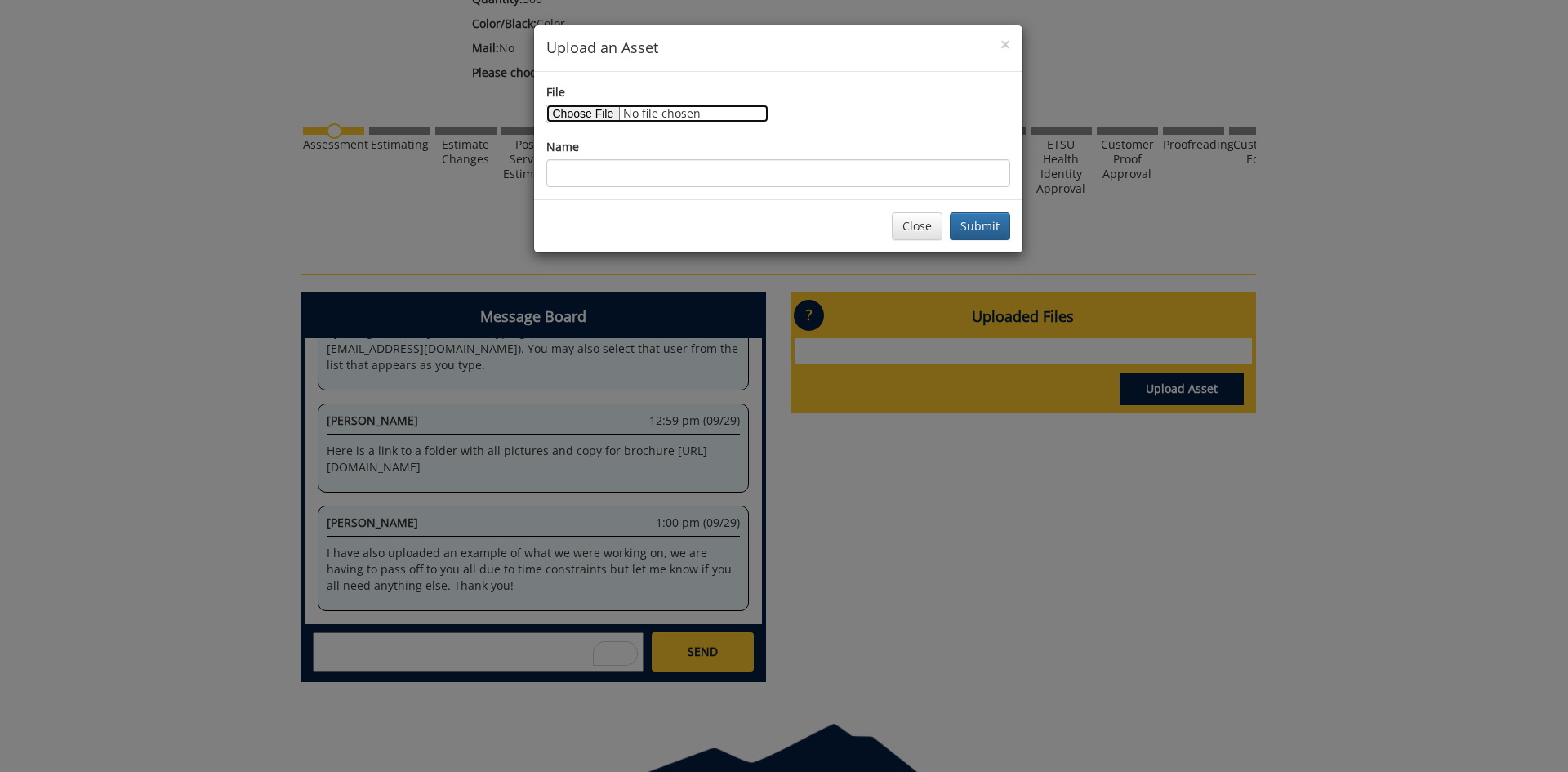
click at [585, 116] on input "File" at bounding box center [657, 113] width 222 height 18
type input "C:\fakepath\Computing Brochure 2025 (2).pdf"
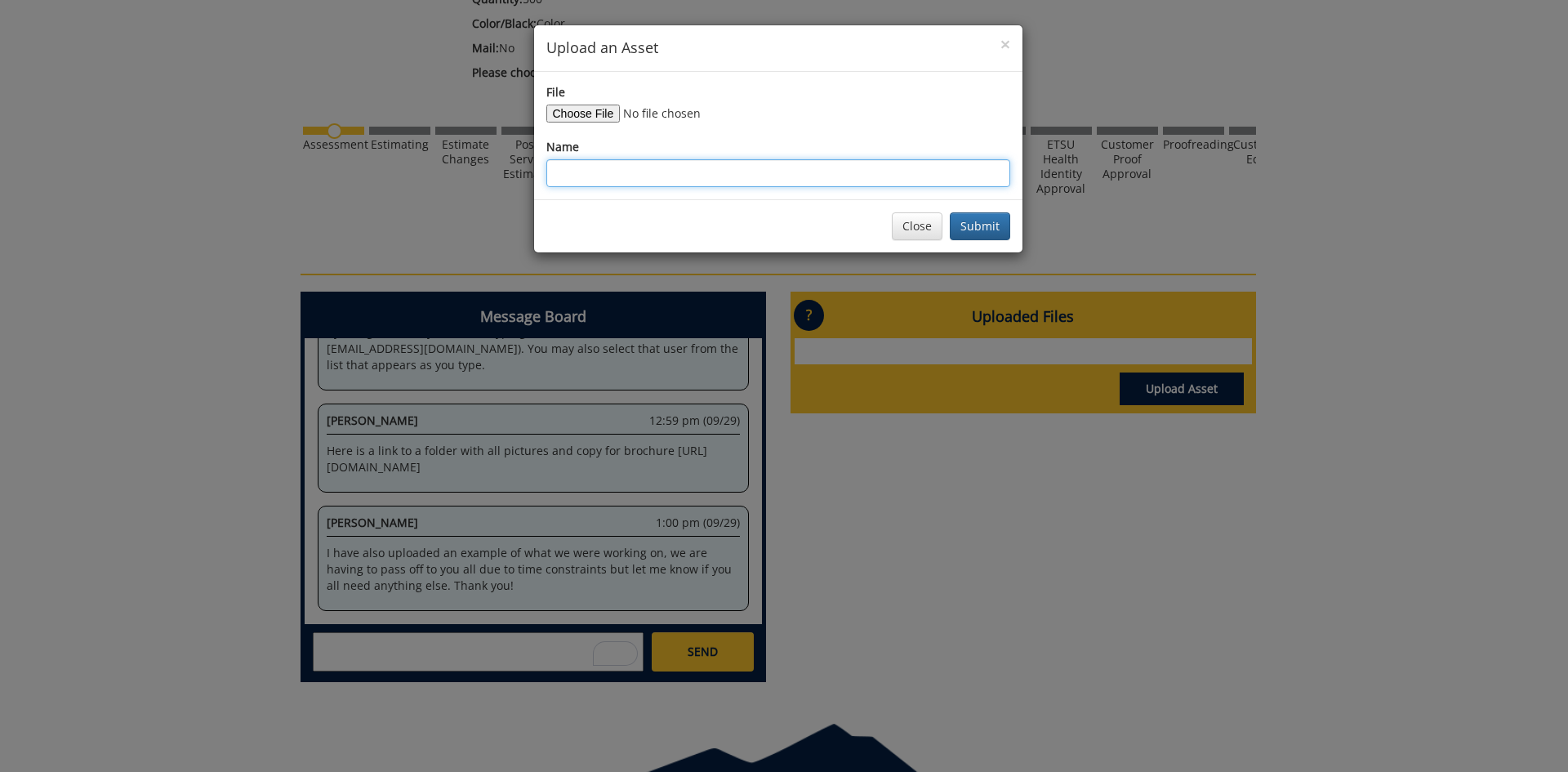
click at [900, 179] on input "Name" at bounding box center [778, 174] width 463 height 28
type input "C"
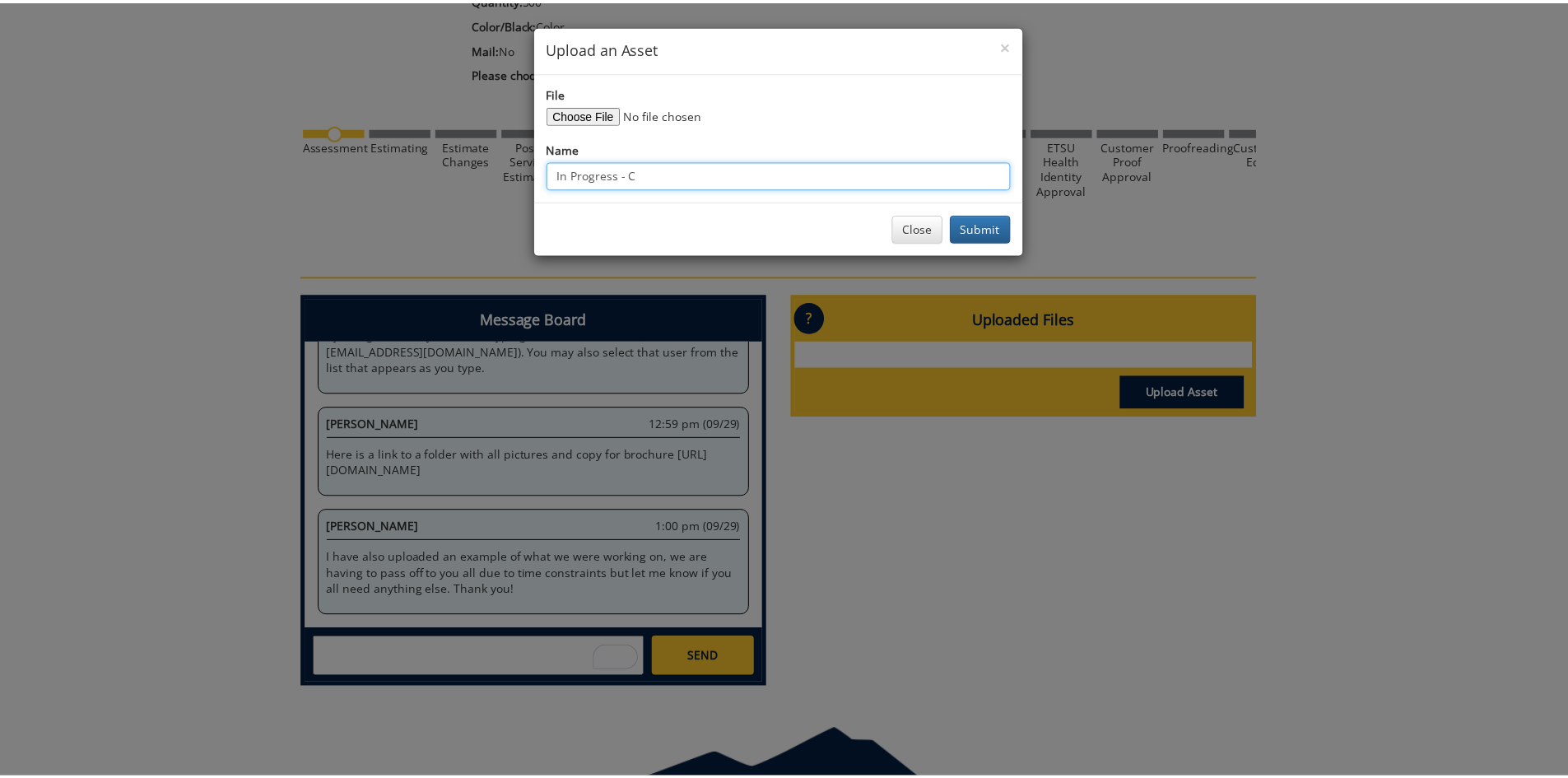
scroll to position [4831, 0]
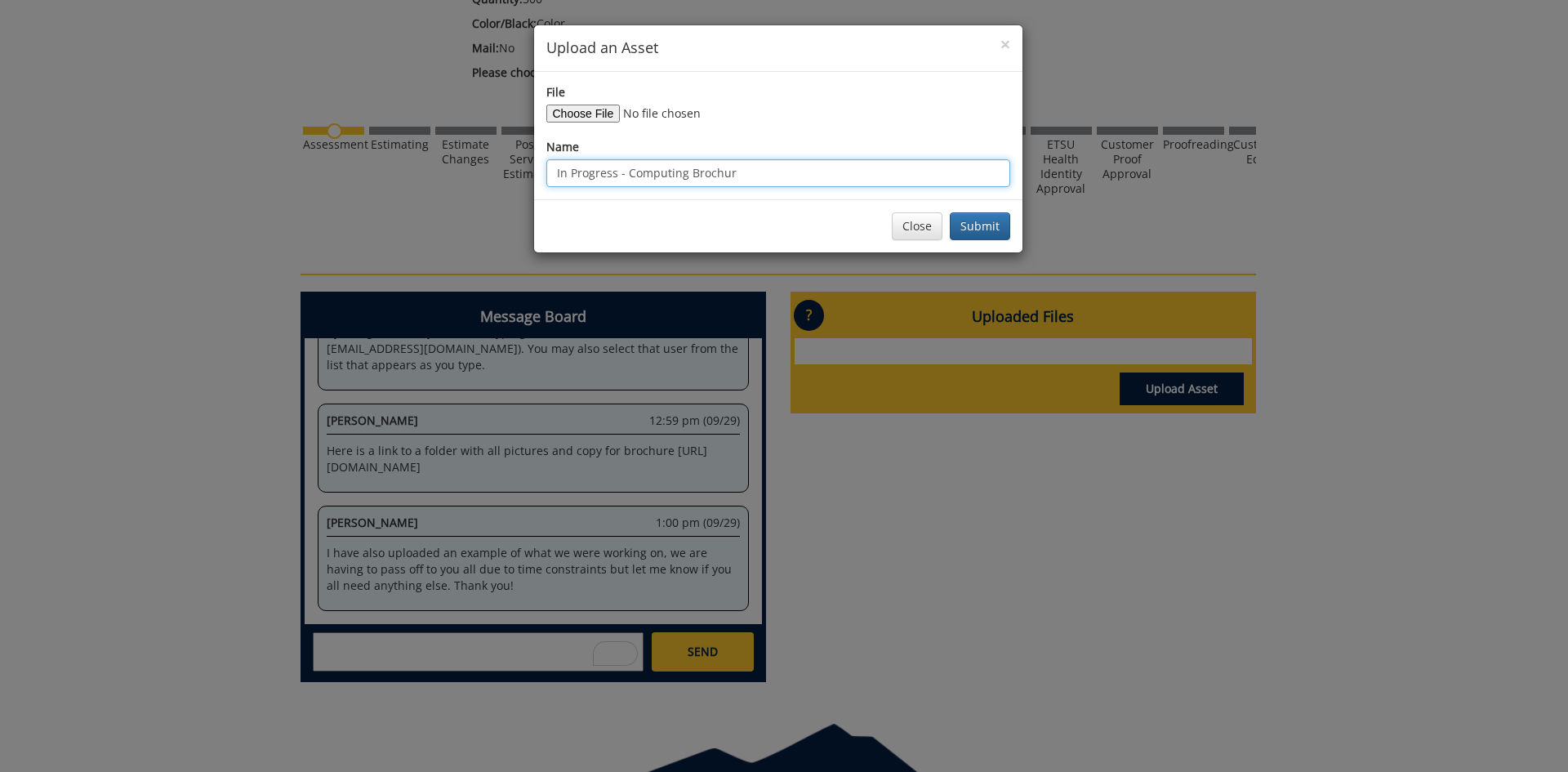
type input "In Progress - Computing Brochure"
click at [950, 212] on button "Submit" at bounding box center [979, 226] width 60 height 28
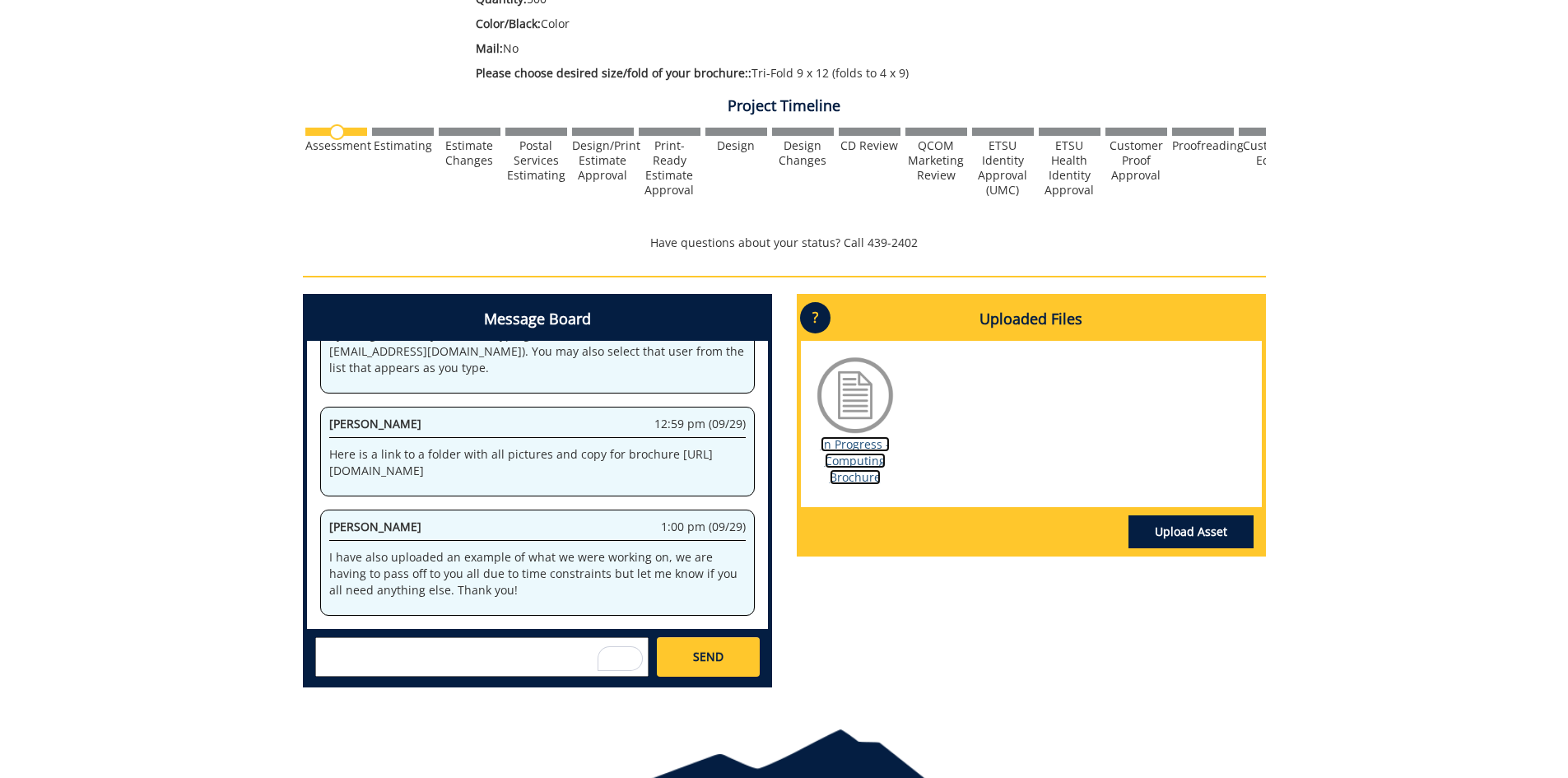
click at [863, 469] on link "In Progress - Computing Brochure" at bounding box center [856, 460] width 70 height 49
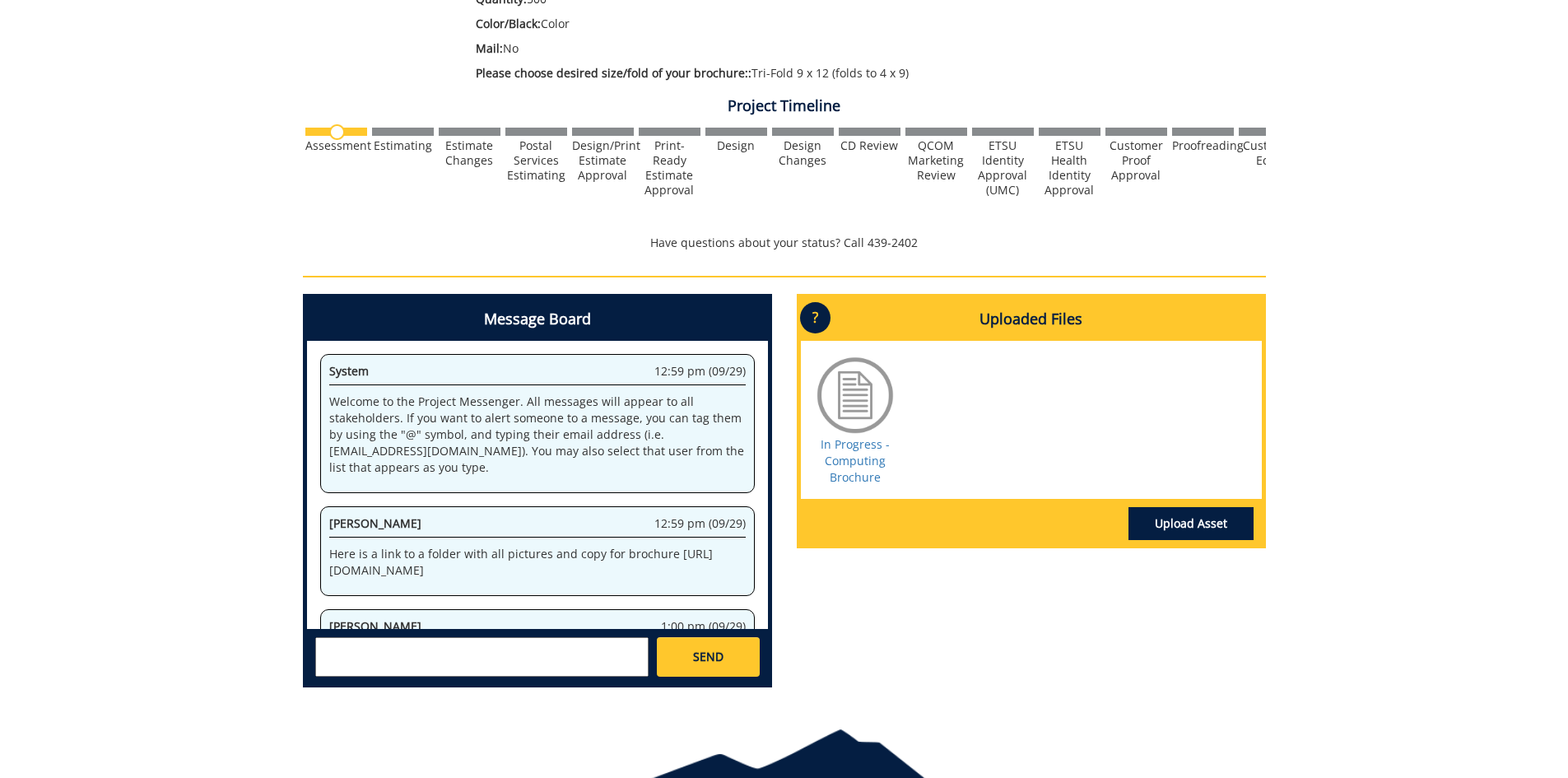
scroll to position [132, 0]
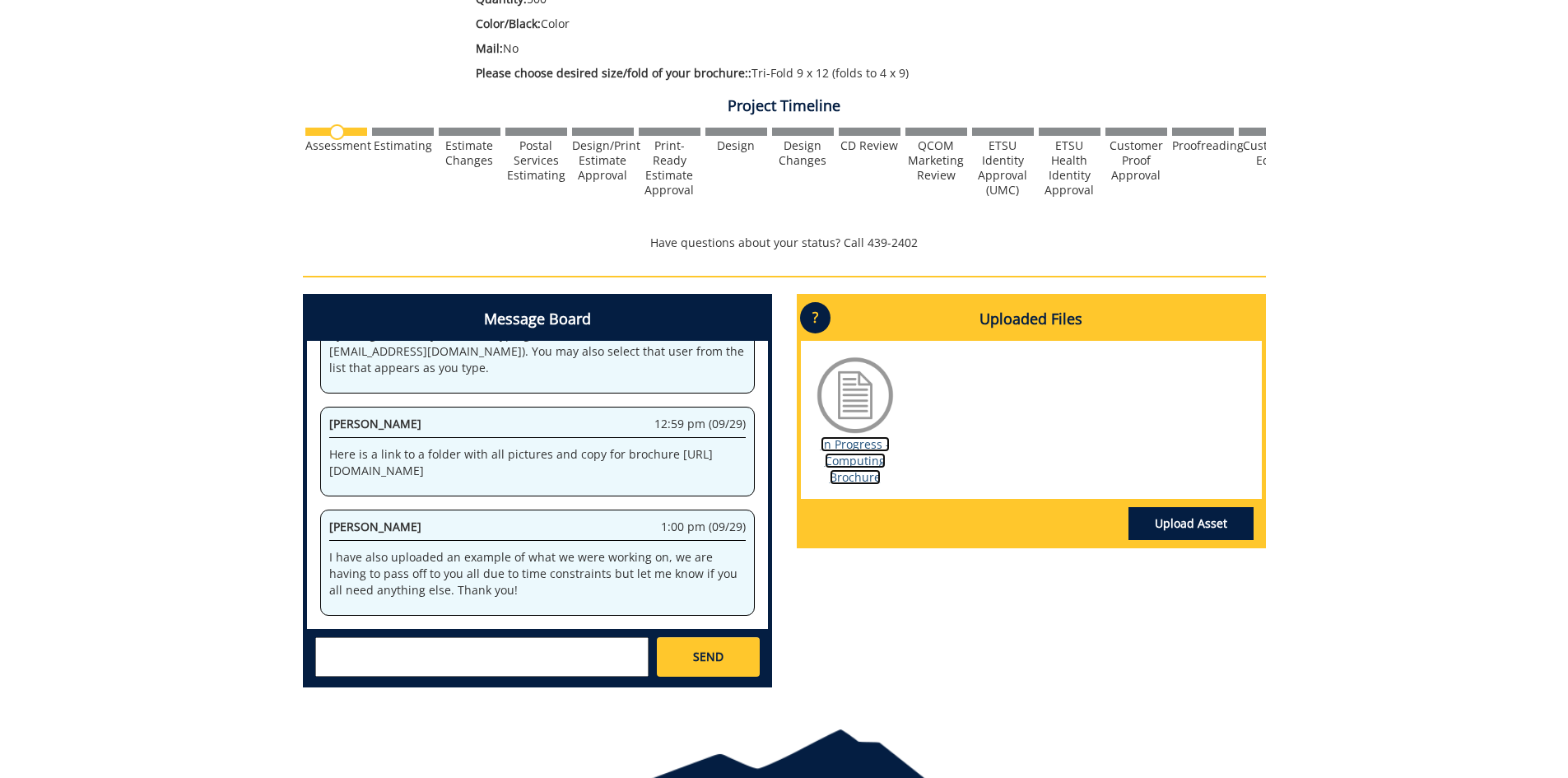
click at [845, 462] on link "In Progress - Computing Brochure" at bounding box center [856, 460] width 70 height 49
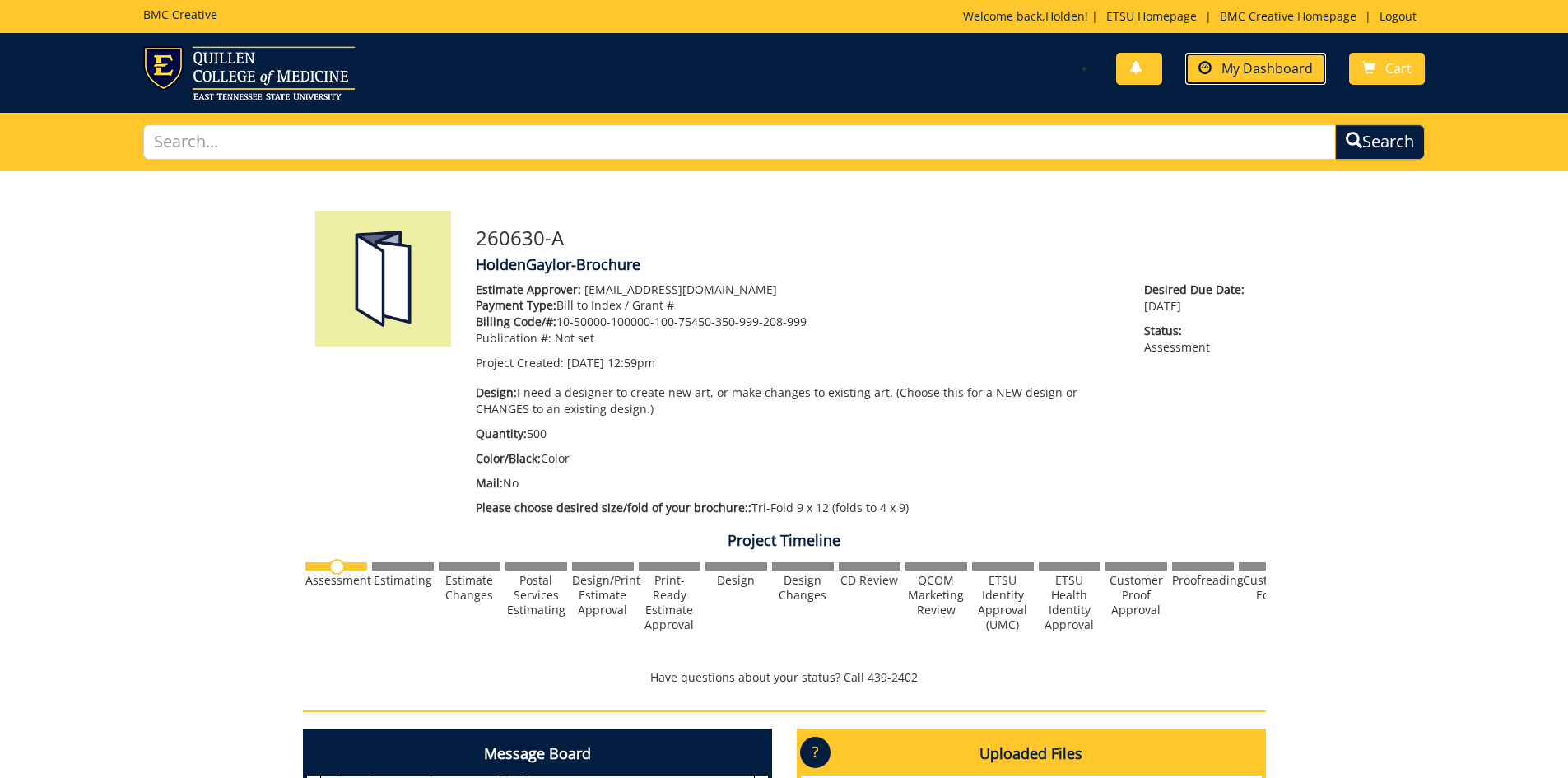
click at [1255, 59] on link "My Dashboard" at bounding box center [1256, 69] width 141 height 32
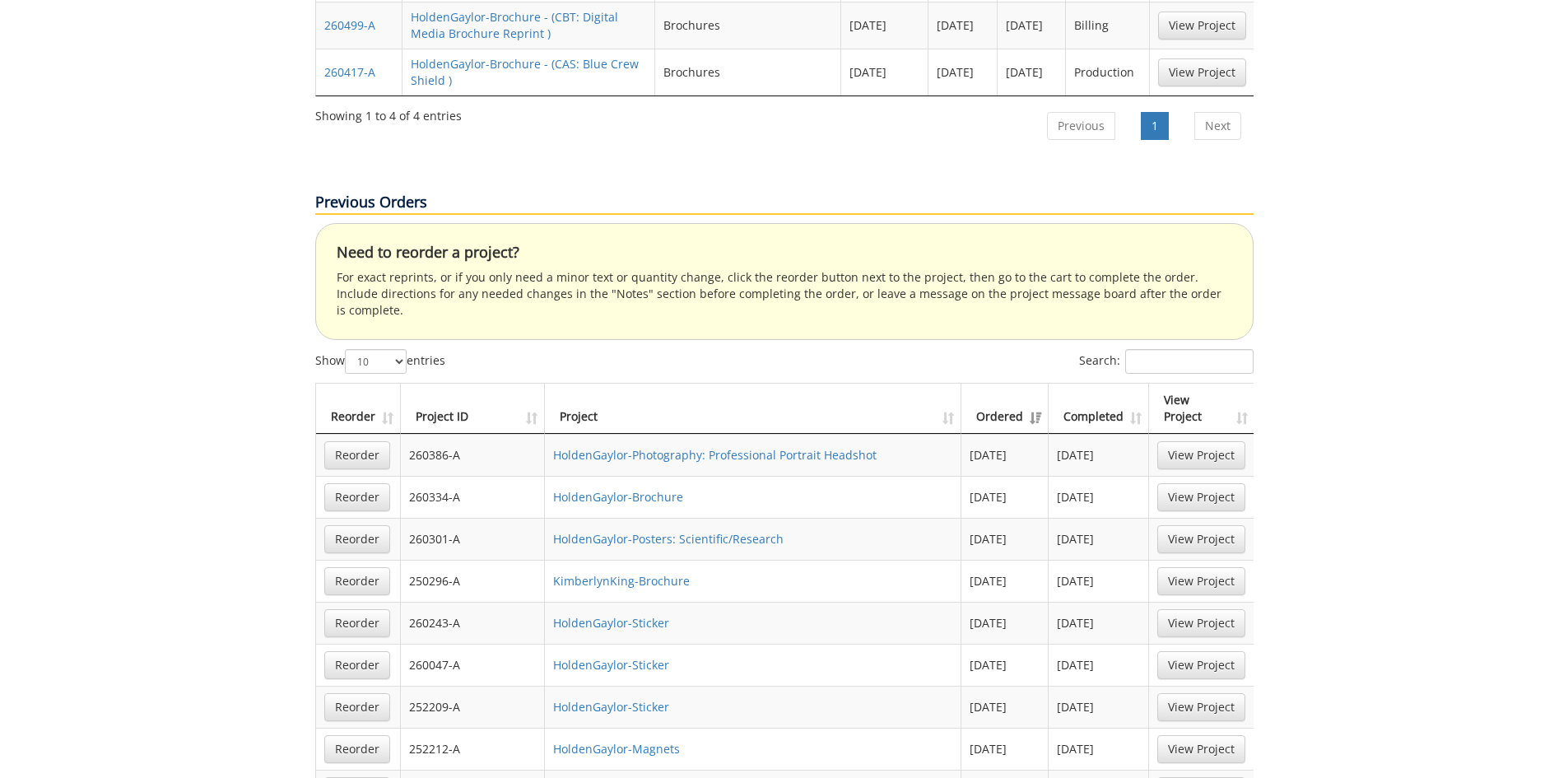
scroll to position [576, 0]
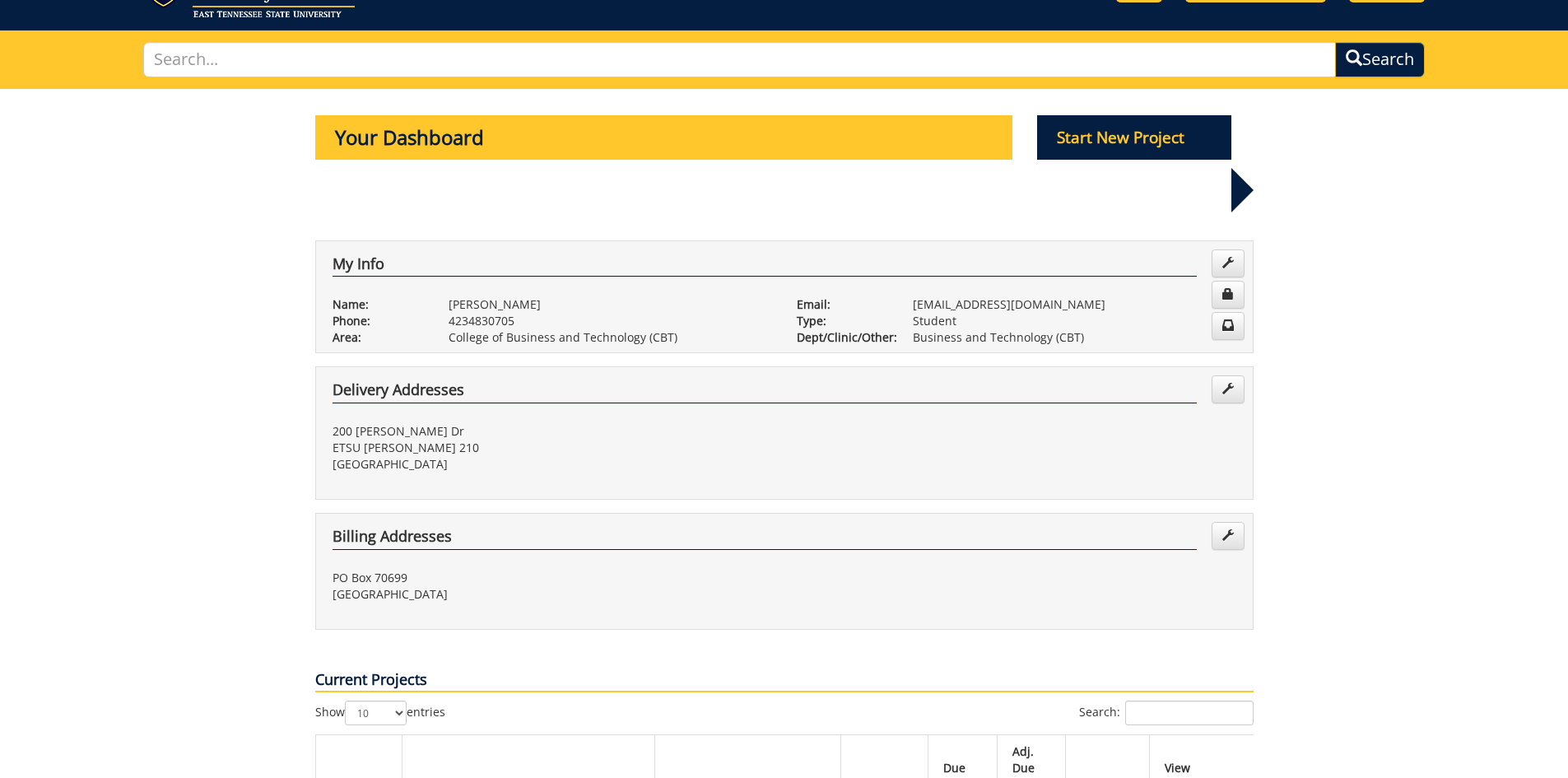
scroll to position [0, 0]
